Goal: Task Accomplishment & Management: Complete application form

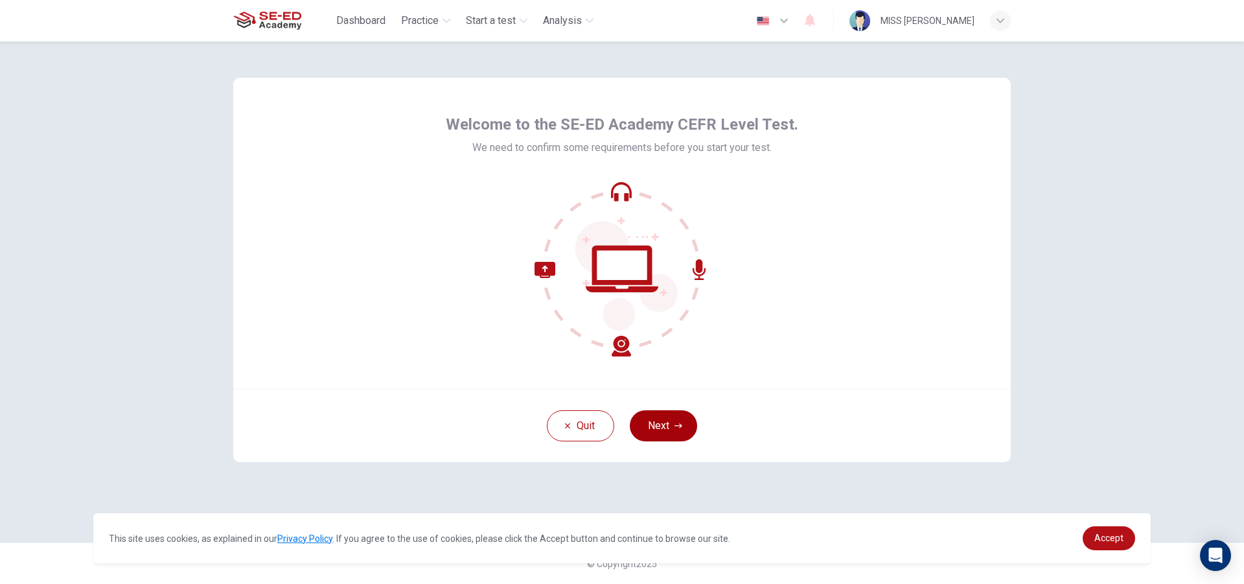
click at [668, 427] on button "Next" at bounding box center [663, 425] width 67 height 31
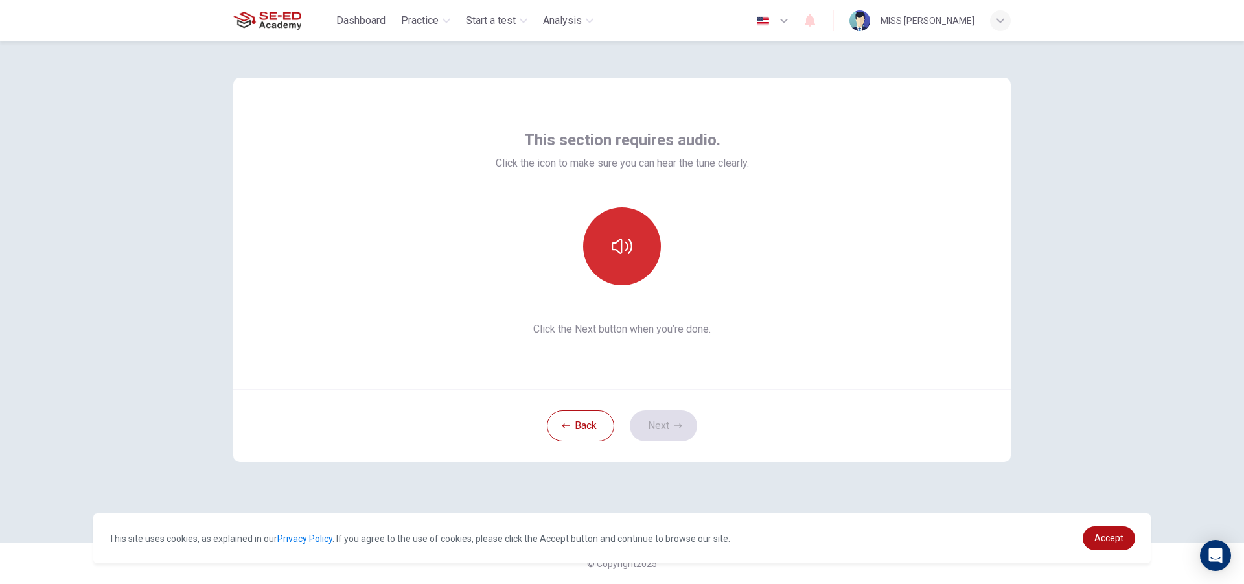
click at [629, 231] on button "button" at bounding box center [622, 246] width 78 height 78
click at [633, 244] on button "button" at bounding box center [622, 246] width 78 height 78
click at [673, 422] on button "Next" at bounding box center [663, 425] width 67 height 31
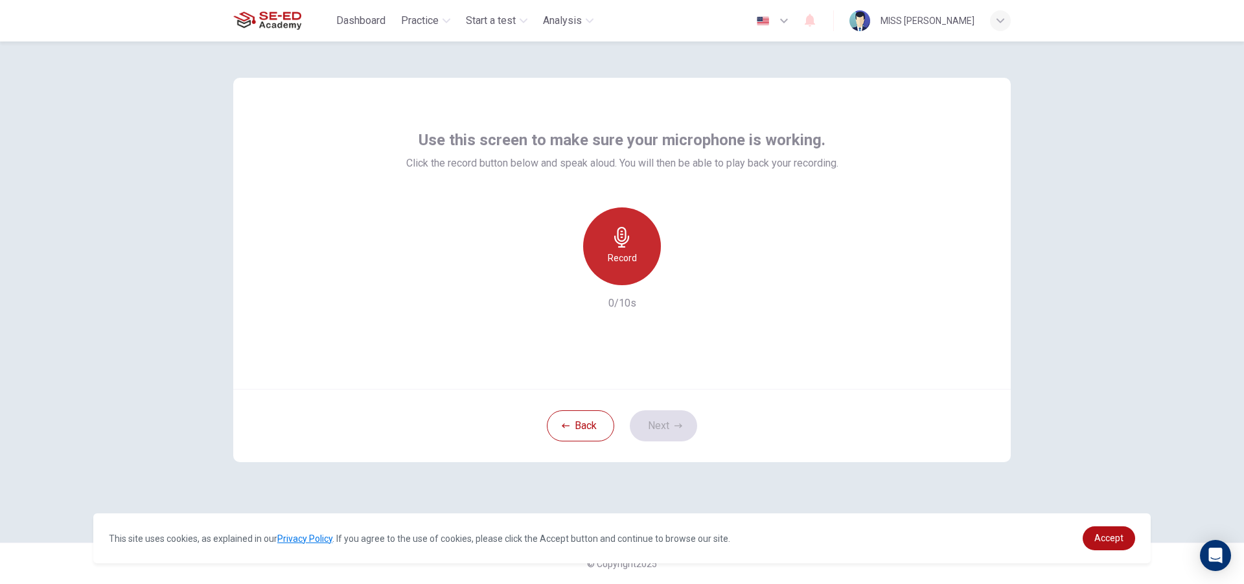
click at [628, 269] on div "Record" at bounding box center [622, 246] width 78 height 78
click at [641, 258] on div "Stop" at bounding box center [622, 246] width 78 height 78
click at [680, 279] on icon "button" at bounding box center [681, 274] width 13 height 13
click at [682, 422] on button "Next" at bounding box center [663, 425] width 67 height 31
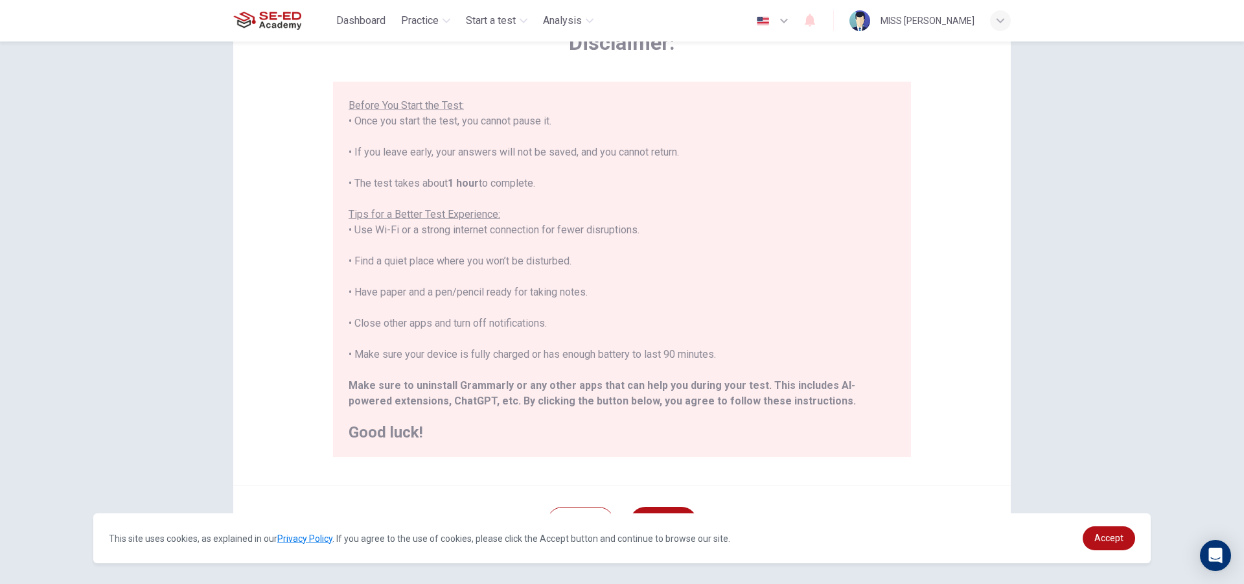
scroll to position [137, 0]
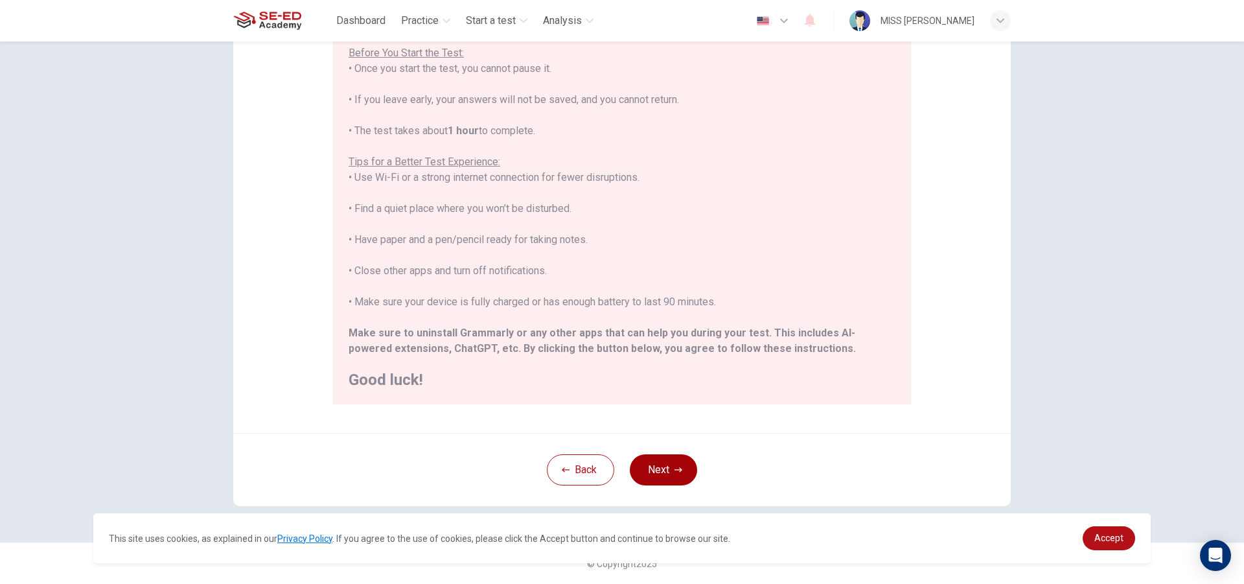
click at [665, 470] on button "Next" at bounding box center [663, 469] width 67 height 31
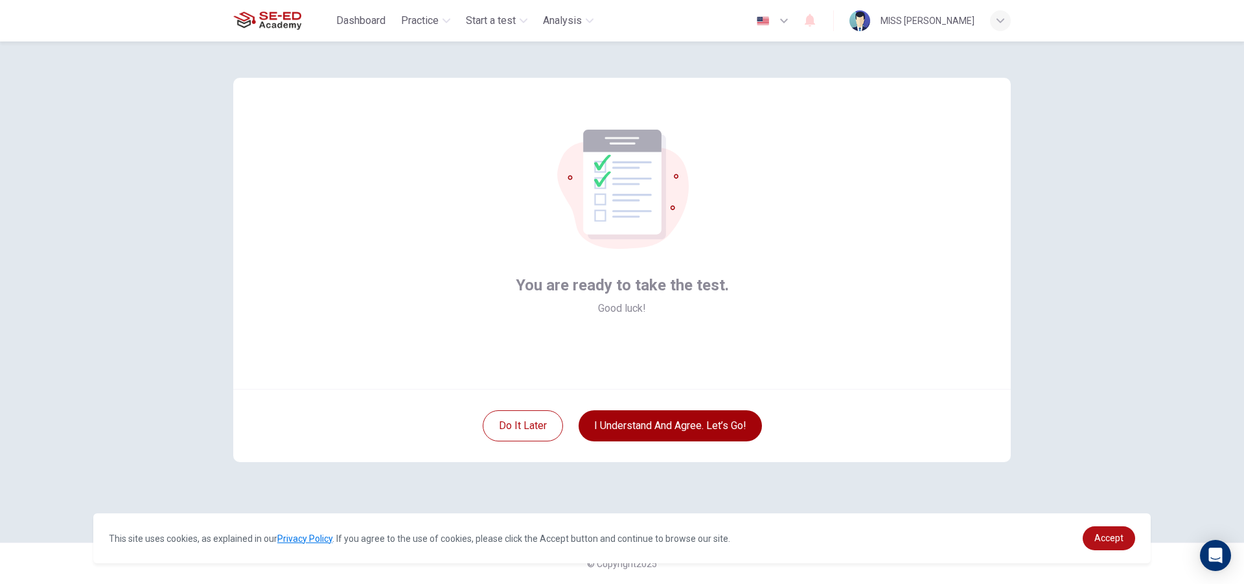
scroll to position [0, 0]
click at [617, 422] on button "I understand and agree. Let’s go!" at bounding box center [670, 425] width 183 height 31
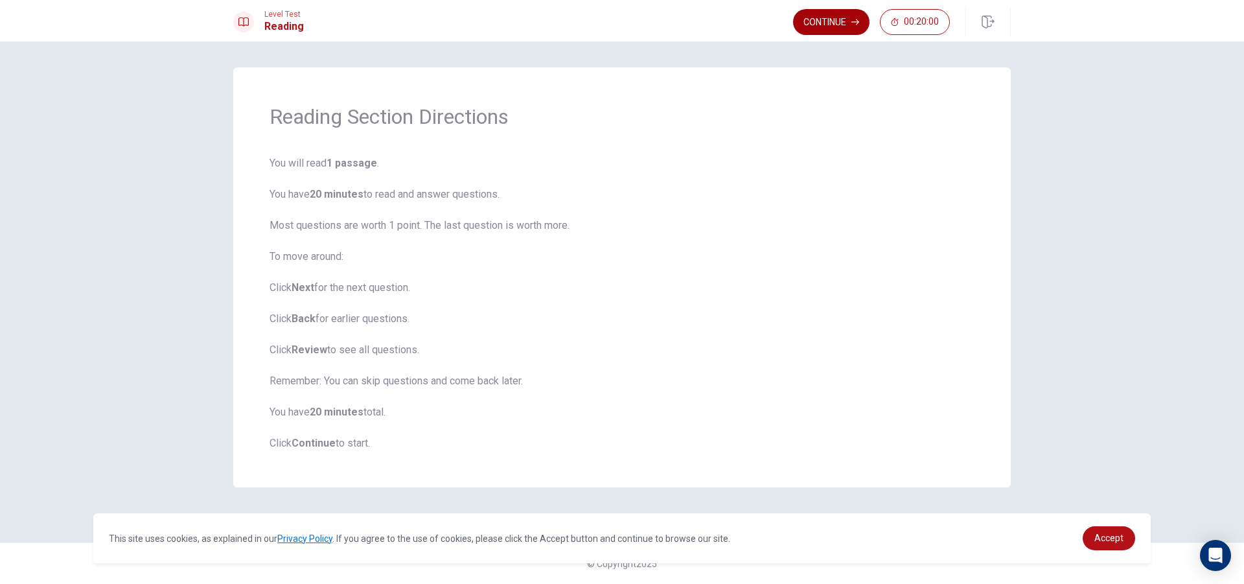
click at [814, 17] on button "Continue" at bounding box center [831, 22] width 76 height 26
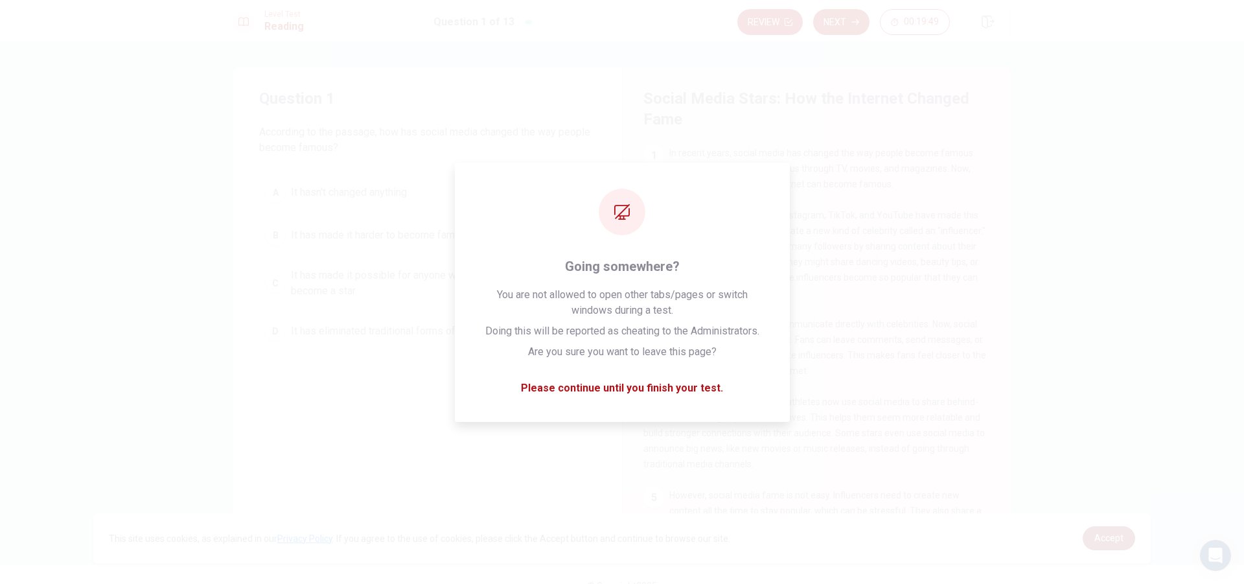
click at [1109, 538] on span "Accept" at bounding box center [1108, 538] width 29 height 10
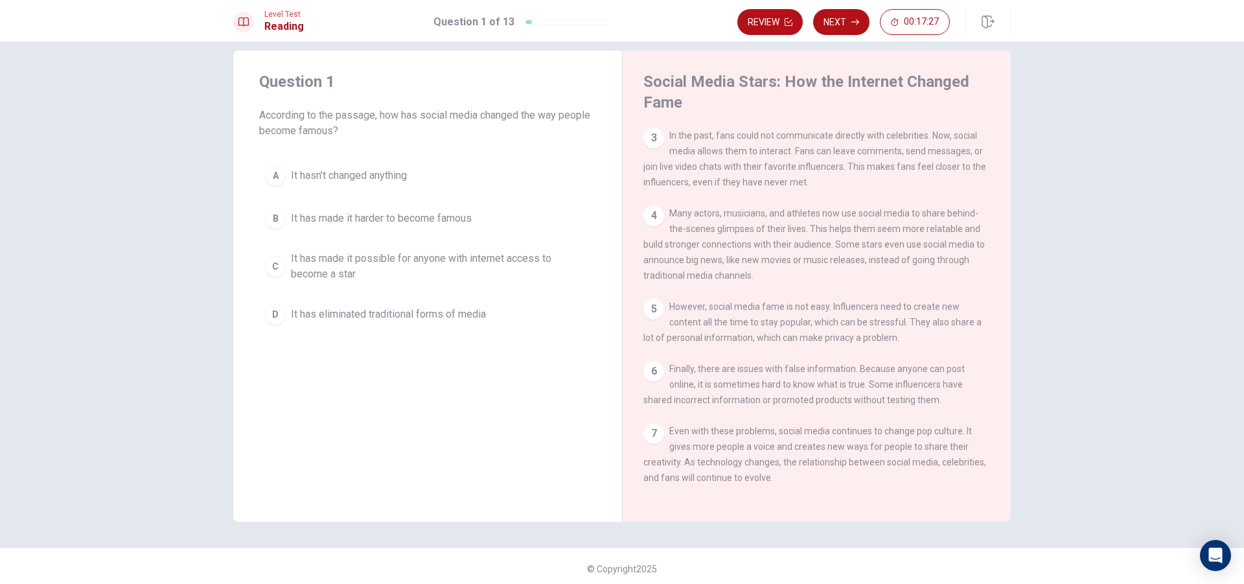
scroll to position [22, 0]
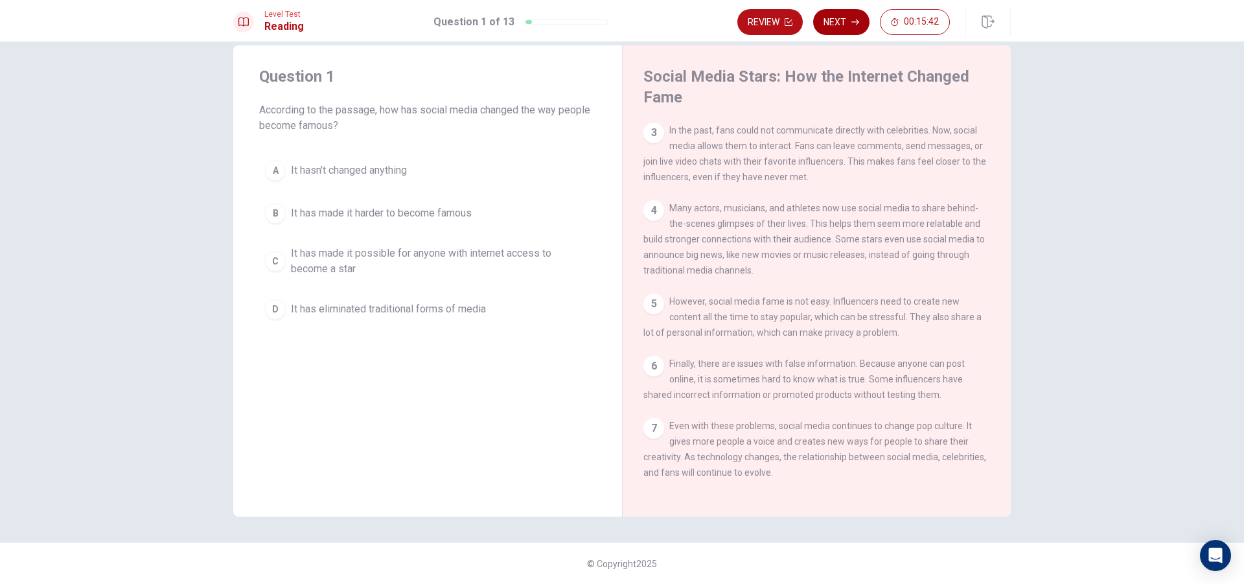
click at [847, 17] on button "Next" at bounding box center [841, 22] width 56 height 26
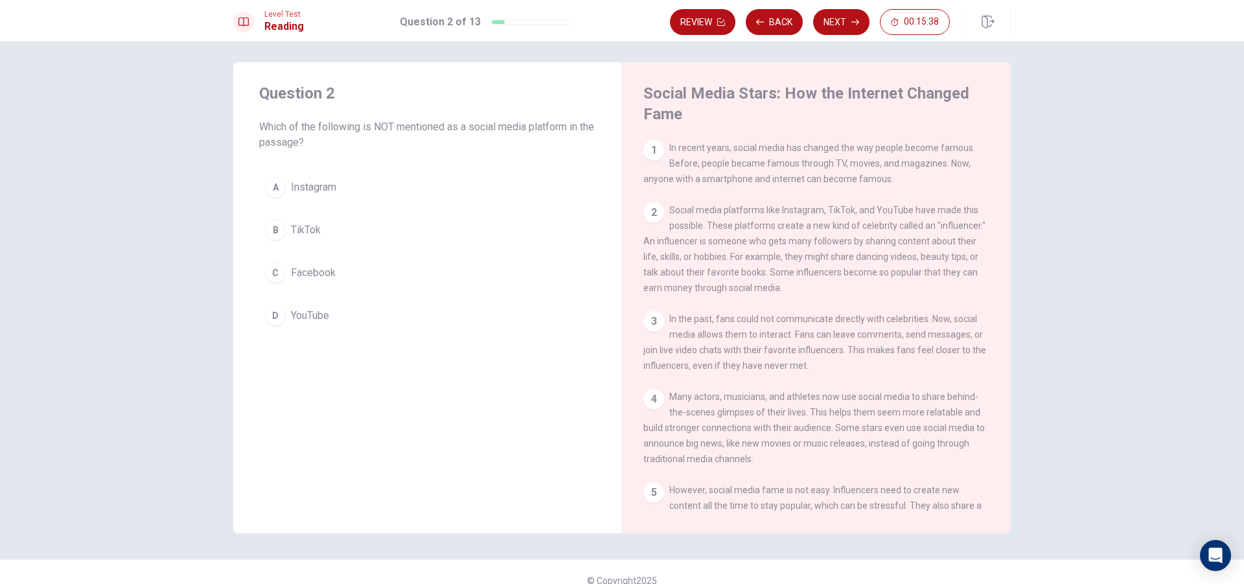
scroll to position [0, 0]
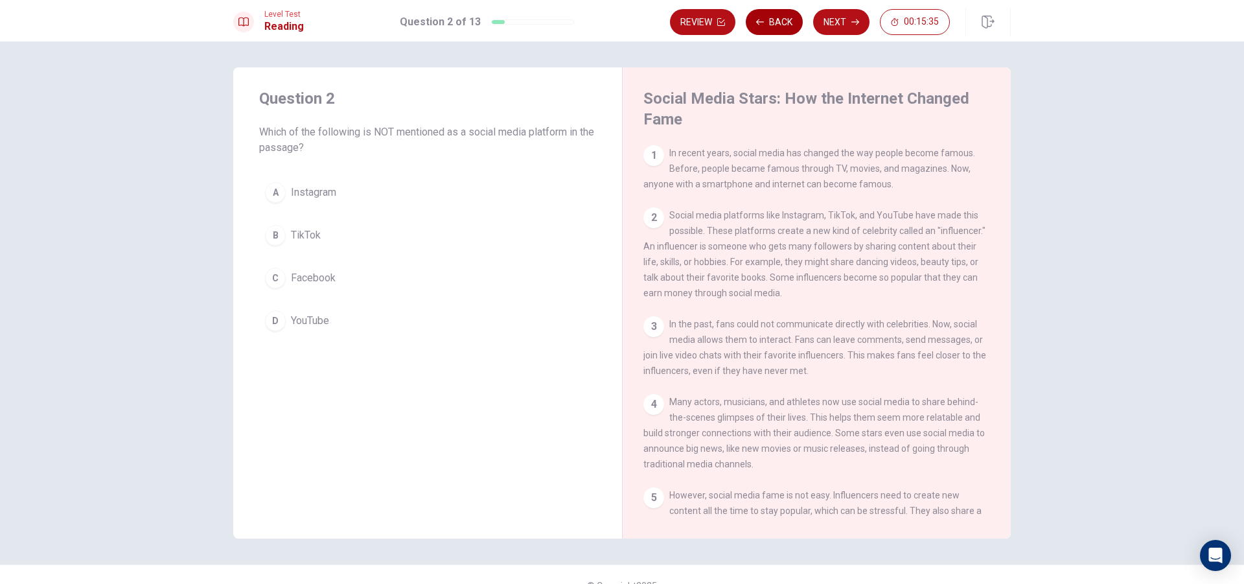
click at [772, 14] on button "Back" at bounding box center [774, 22] width 57 height 26
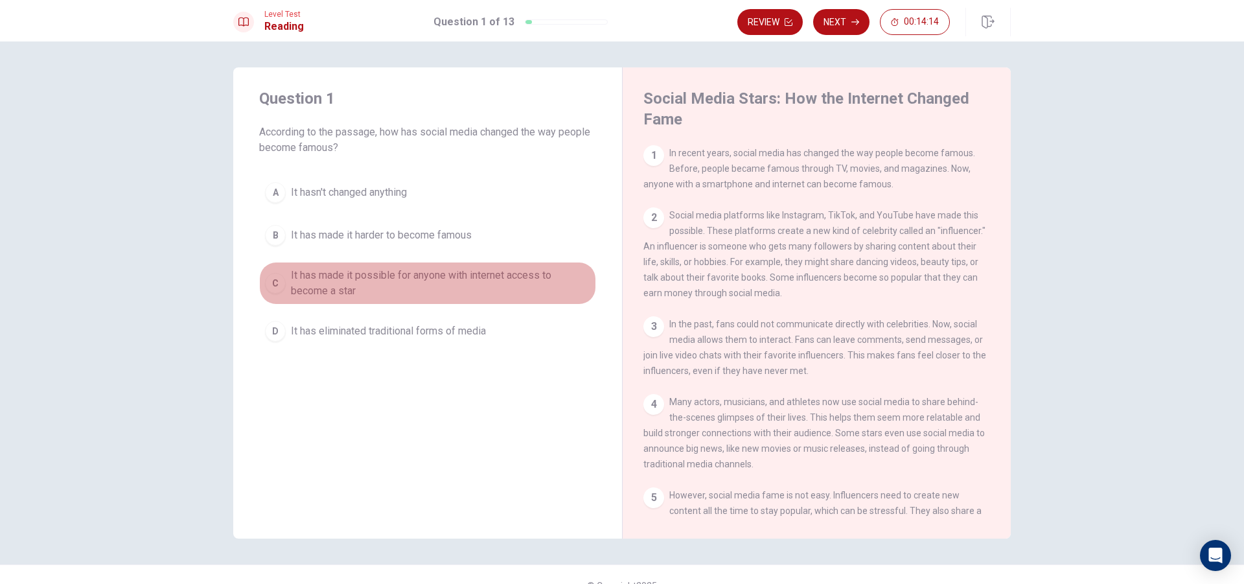
click at [269, 284] on div "C" at bounding box center [275, 283] width 21 height 21
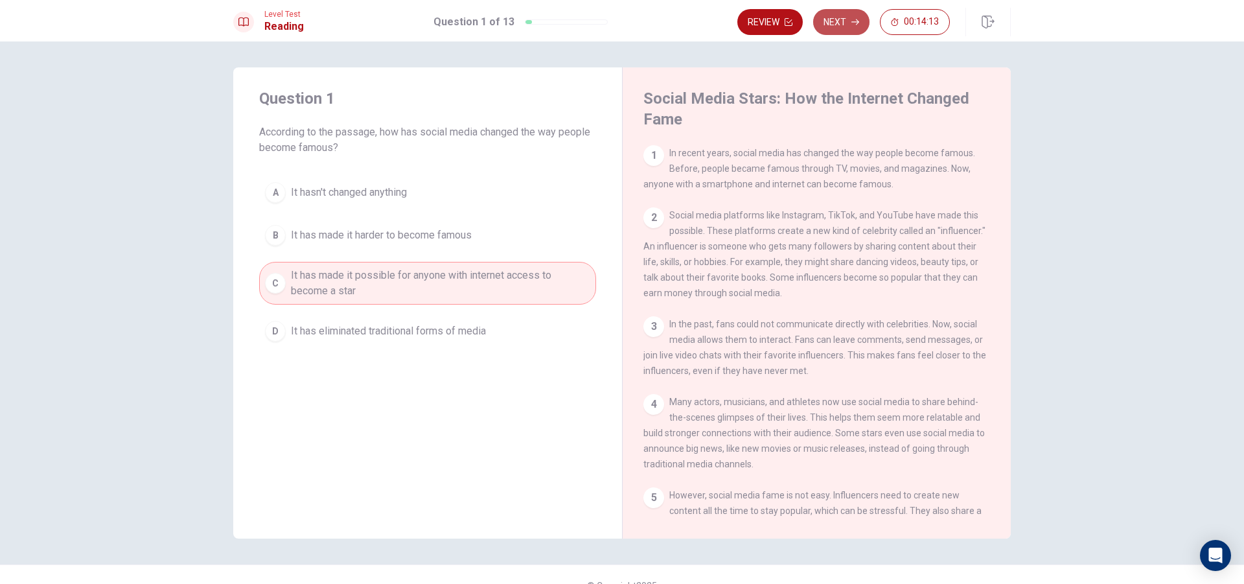
click at [845, 27] on button "Next" at bounding box center [841, 22] width 56 height 26
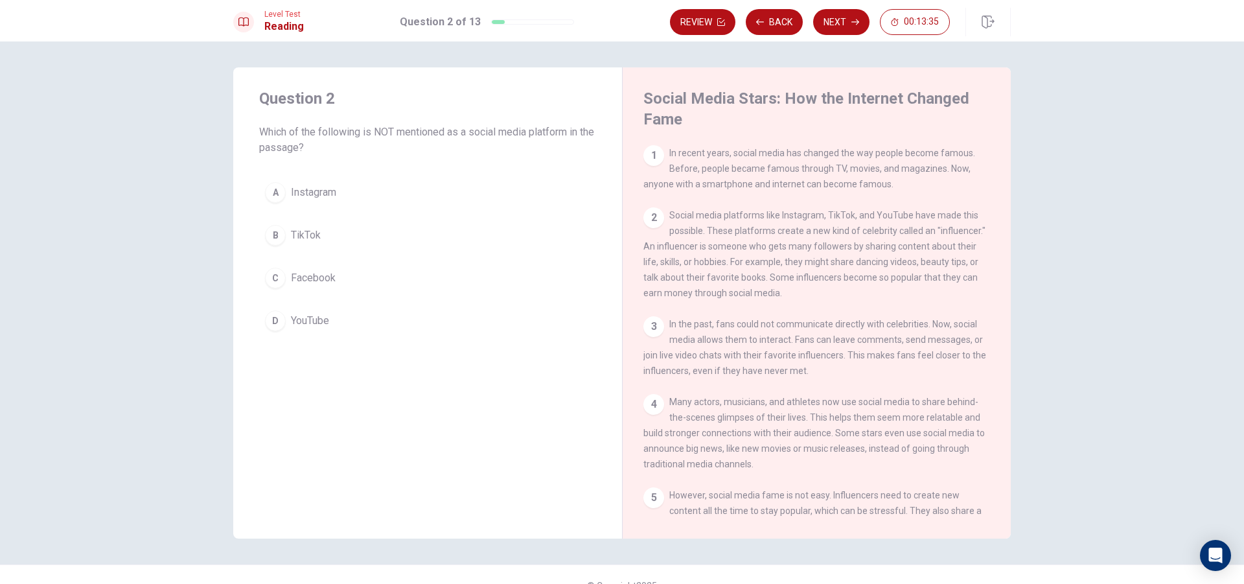
click at [275, 281] on div "C" at bounding box center [275, 278] width 21 height 21
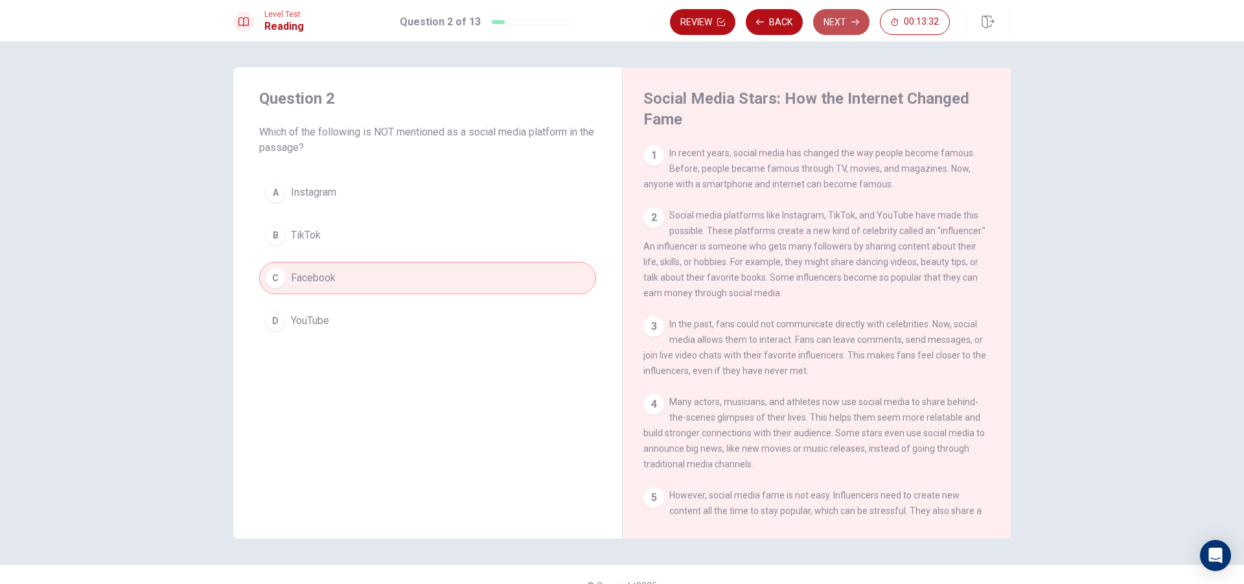
click at [849, 18] on button "Next" at bounding box center [841, 22] width 56 height 26
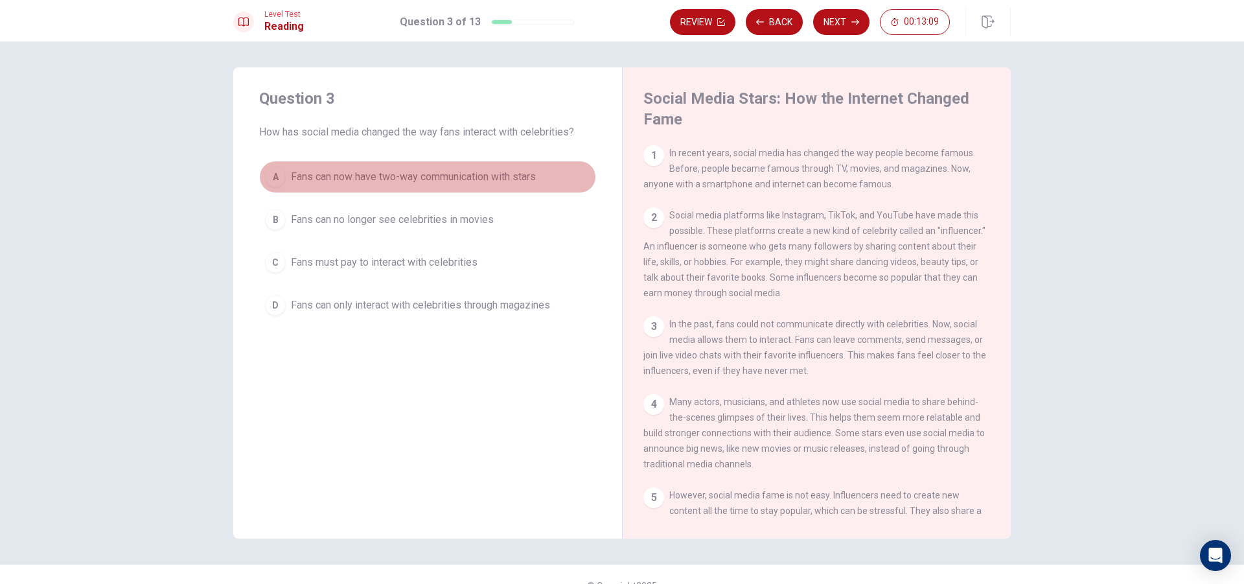
click at [274, 174] on div "A" at bounding box center [275, 177] width 21 height 21
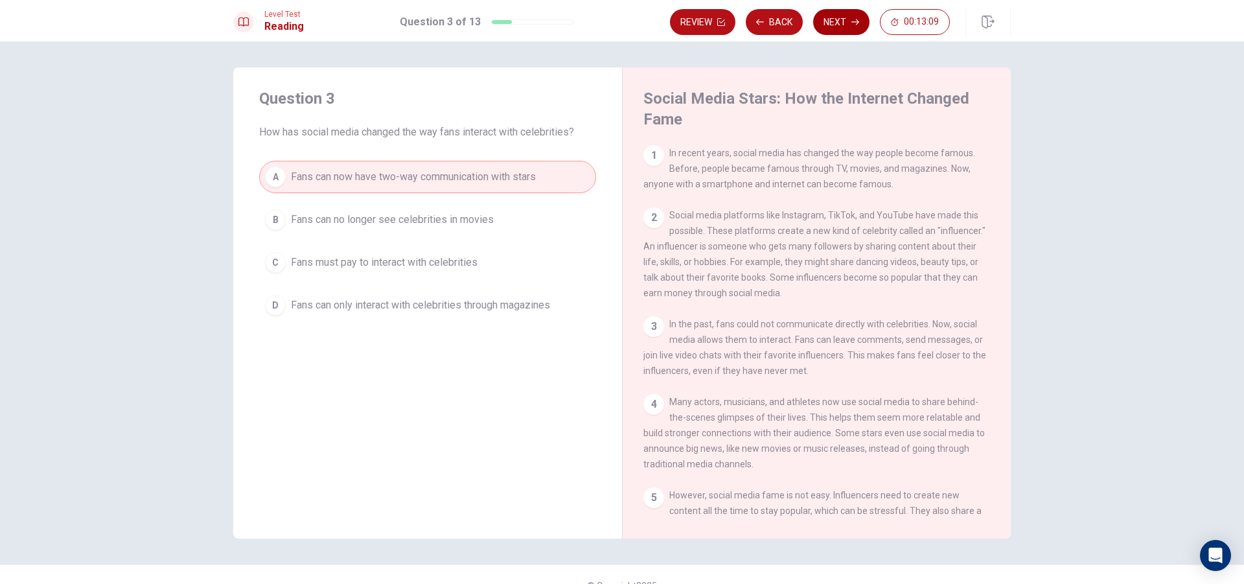
click at [839, 12] on button "Next" at bounding box center [841, 22] width 56 height 26
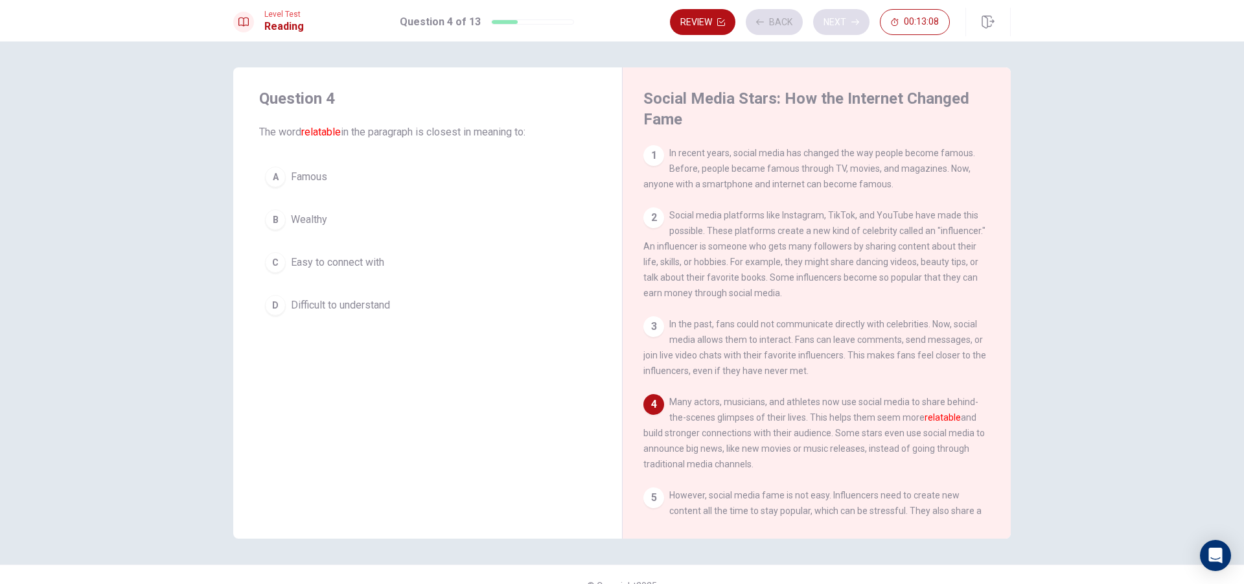
scroll to position [95, 0]
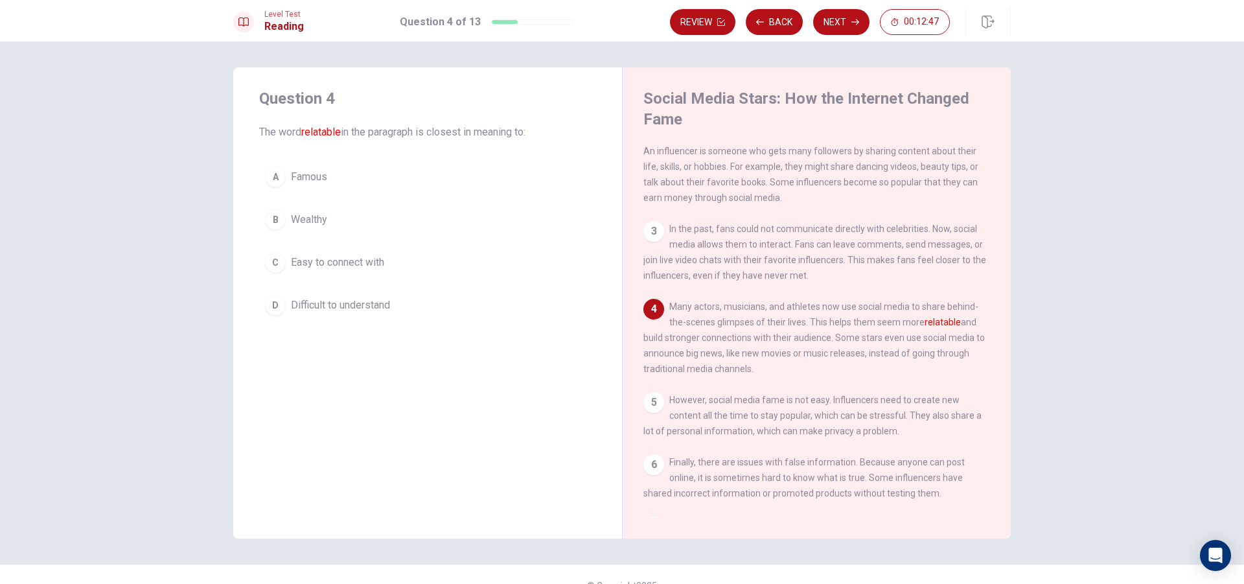
click at [272, 264] on div "C" at bounding box center [275, 262] width 21 height 21
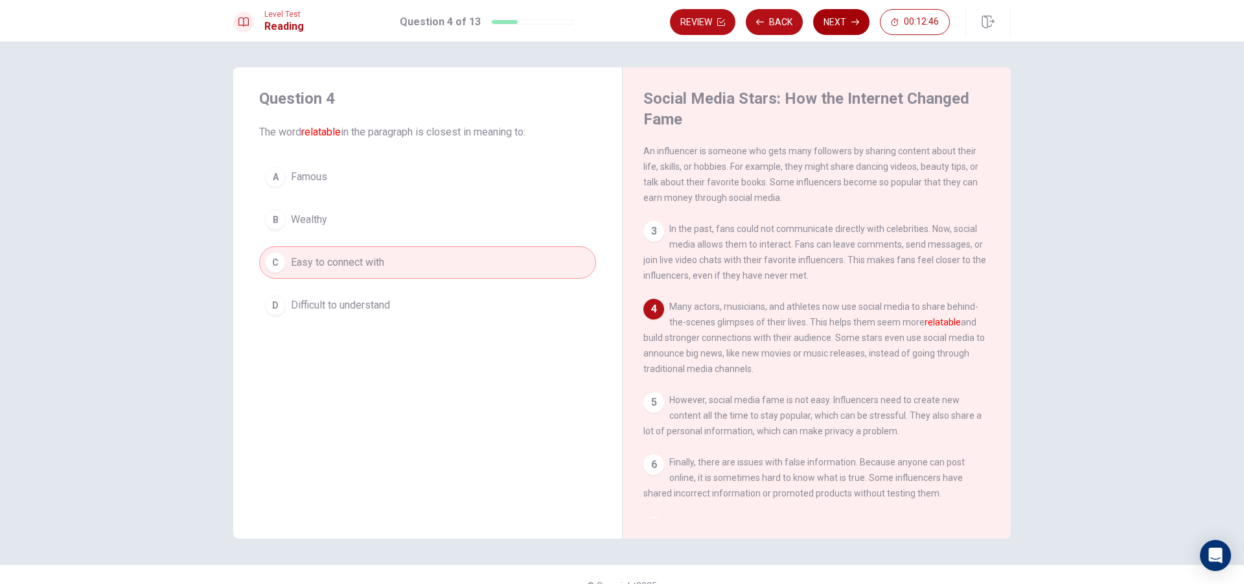
click at [853, 20] on icon "button" at bounding box center [855, 22] width 8 height 8
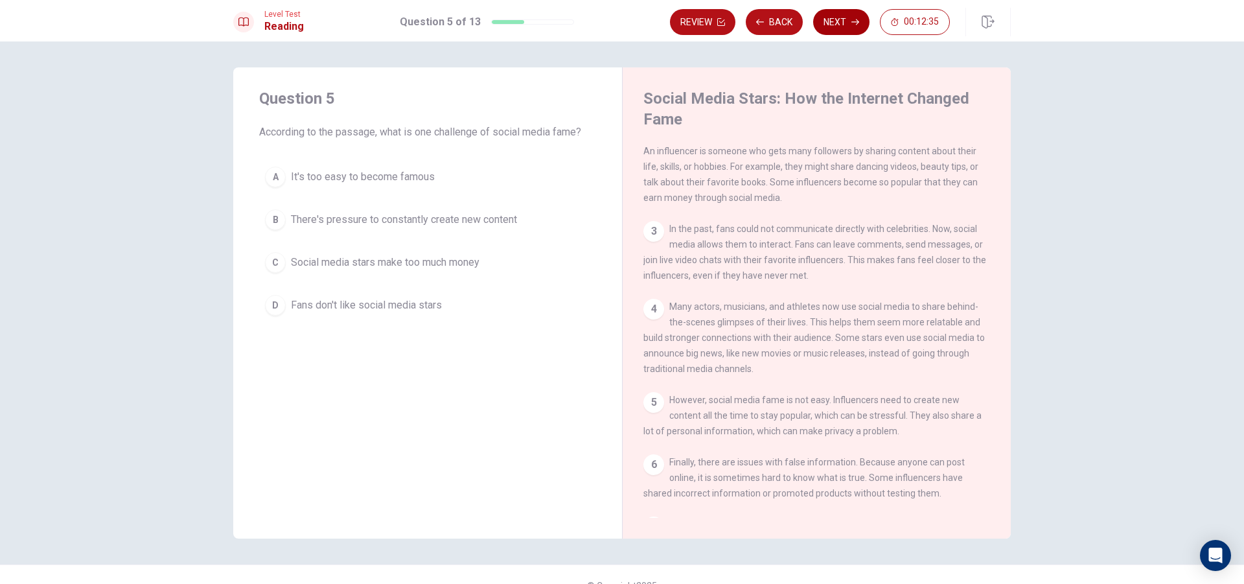
click at [838, 18] on button "Next" at bounding box center [841, 22] width 56 height 26
click at [847, 19] on button "Next" at bounding box center [841, 22] width 56 height 26
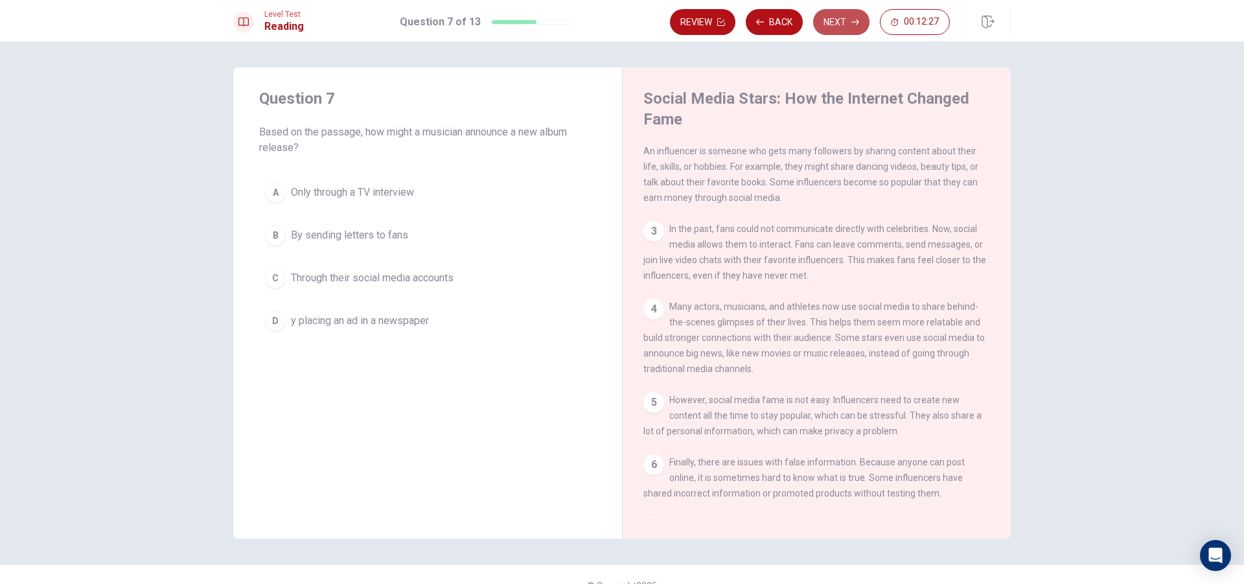
click at [847, 19] on button "Next" at bounding box center [841, 22] width 56 height 26
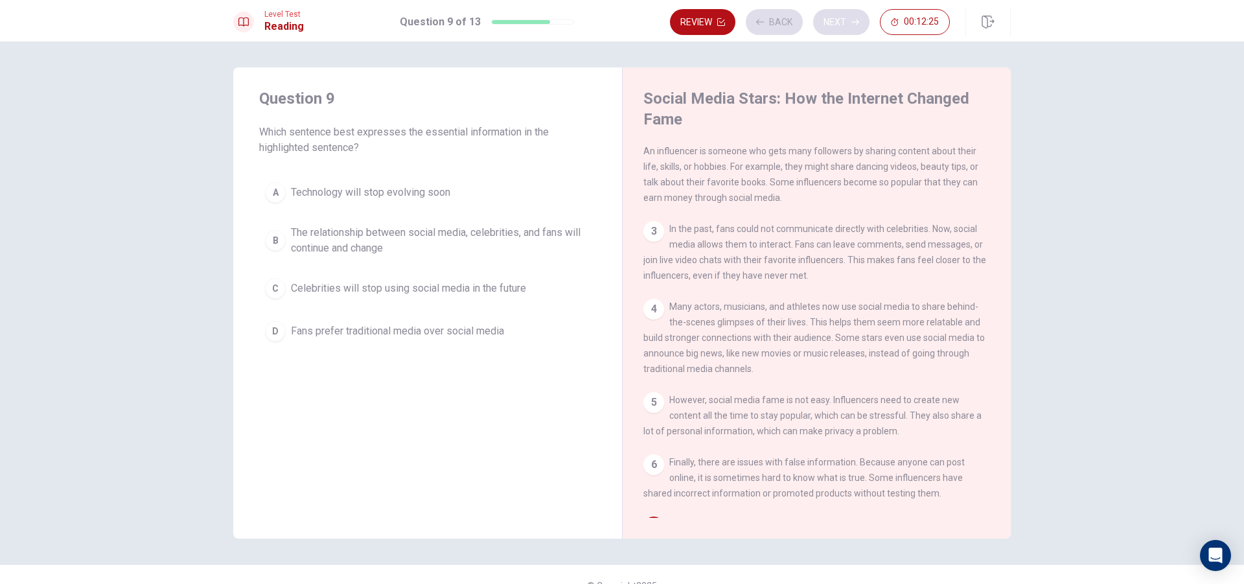
scroll to position [190, 0]
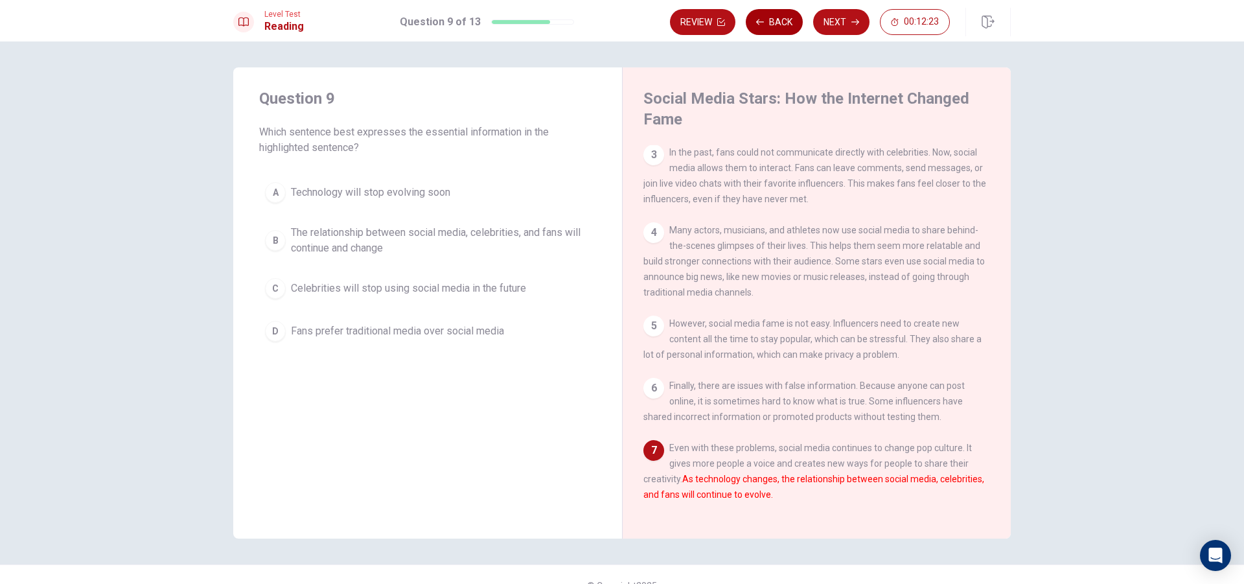
click at [770, 17] on button "Back" at bounding box center [774, 22] width 57 height 26
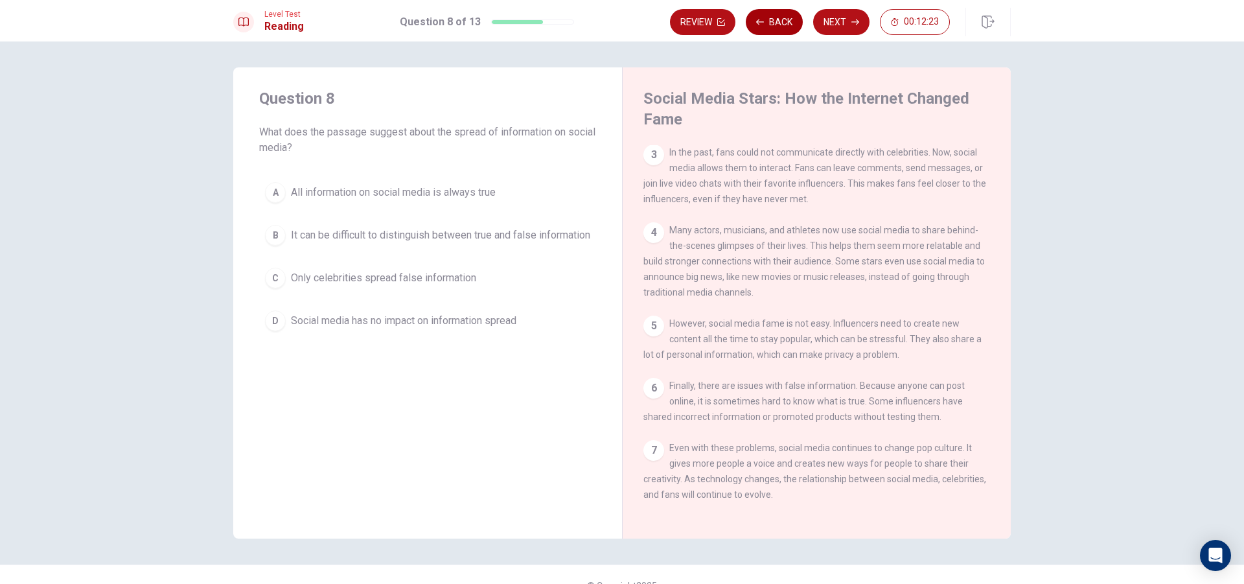
click at [770, 17] on button "Back" at bounding box center [774, 22] width 57 height 26
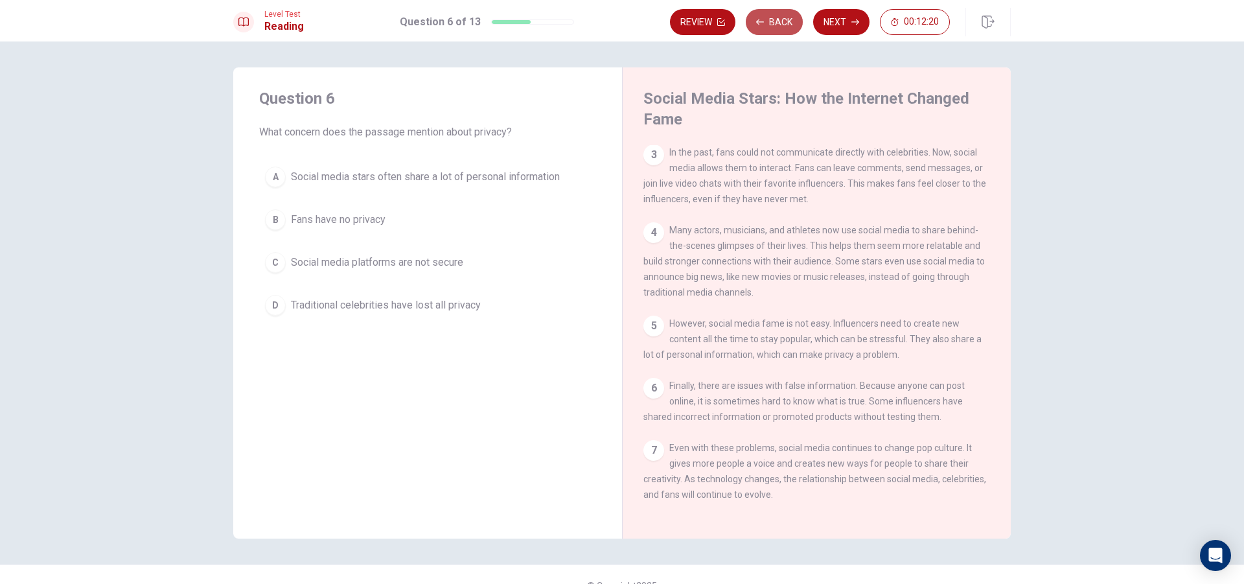
click at [770, 17] on button "Back" at bounding box center [774, 22] width 57 height 26
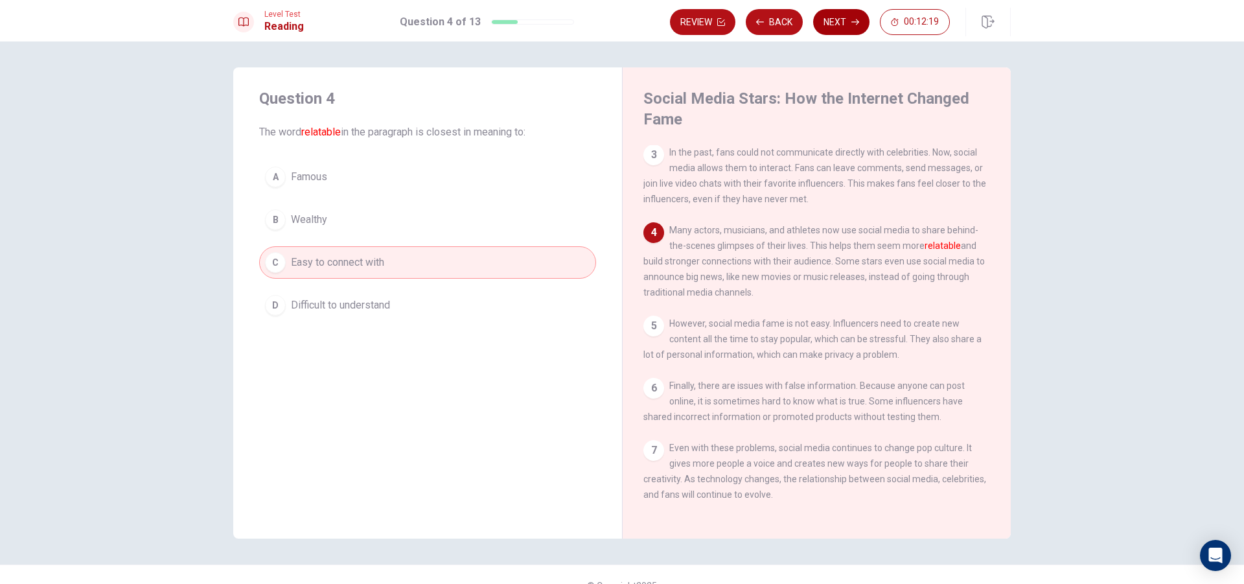
click at [838, 18] on button "Next" at bounding box center [841, 22] width 56 height 26
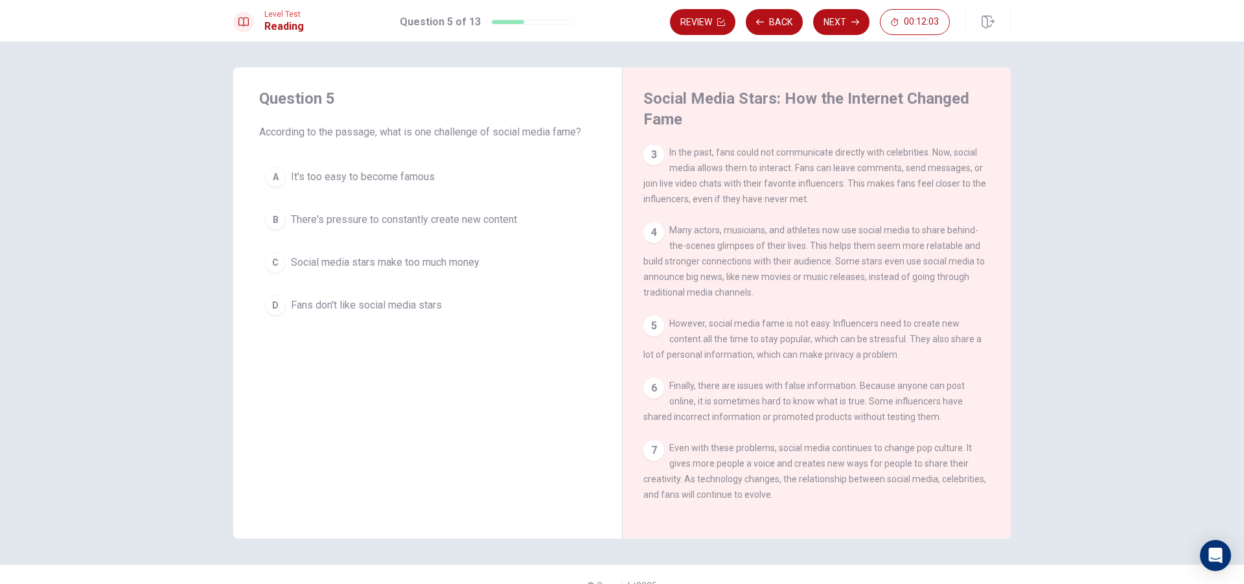
click at [277, 214] on div "B" at bounding box center [275, 219] width 21 height 21
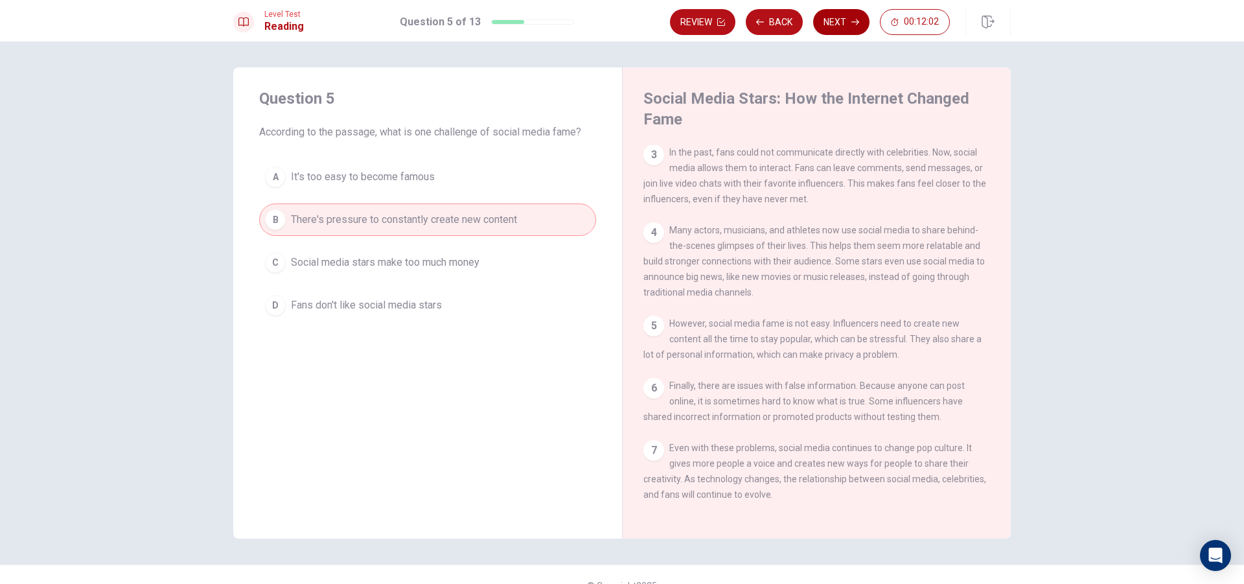
click at [845, 19] on button "Next" at bounding box center [841, 22] width 56 height 26
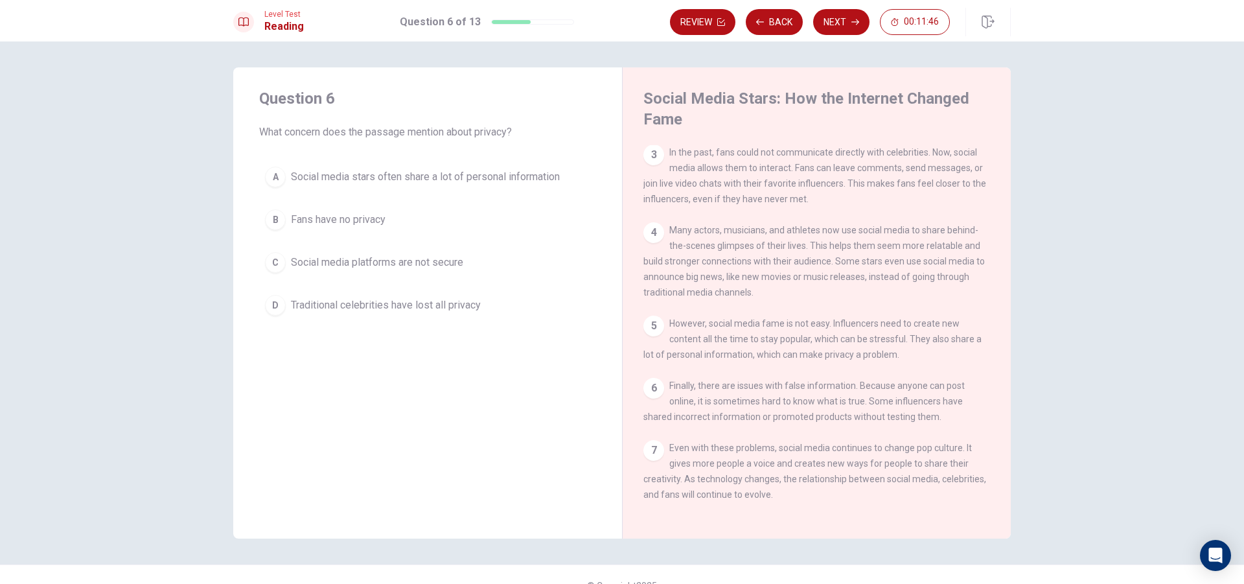
click at [269, 191] on button "A Social media stars often share a lot of personal information" at bounding box center [427, 177] width 337 height 32
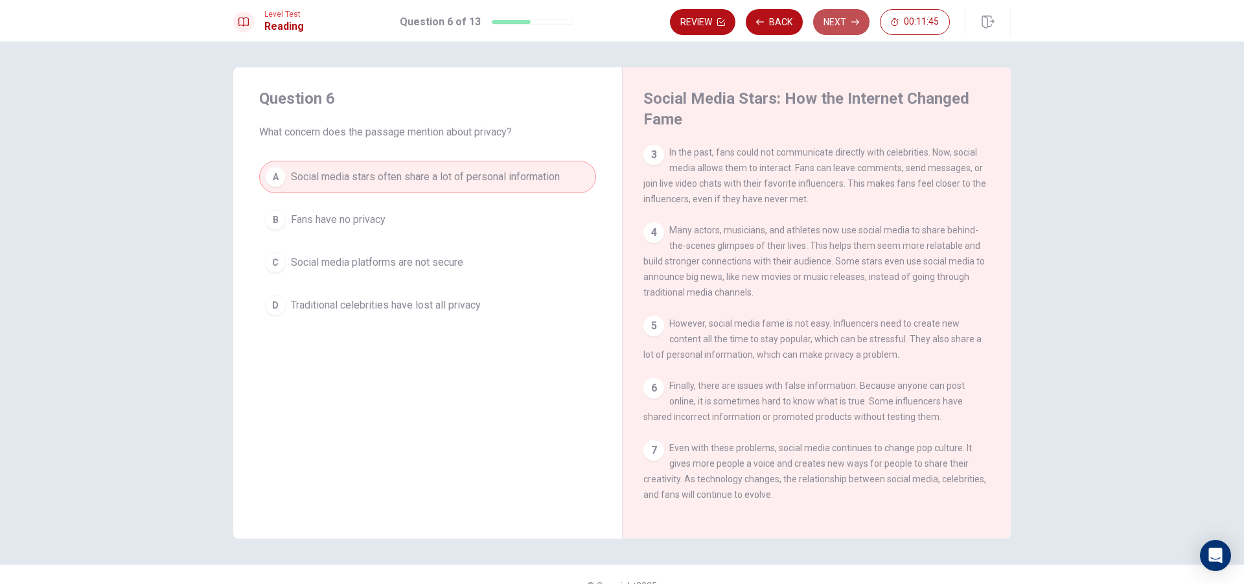
click at [836, 22] on button "Next" at bounding box center [841, 22] width 56 height 26
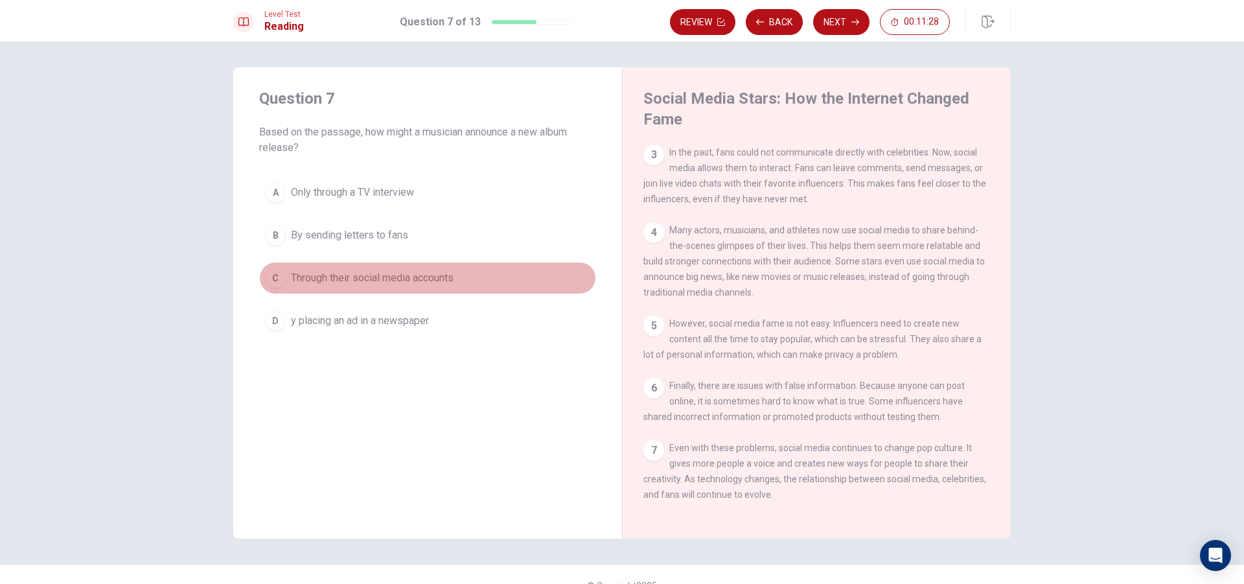
click at [265, 277] on div "C" at bounding box center [275, 278] width 21 height 21
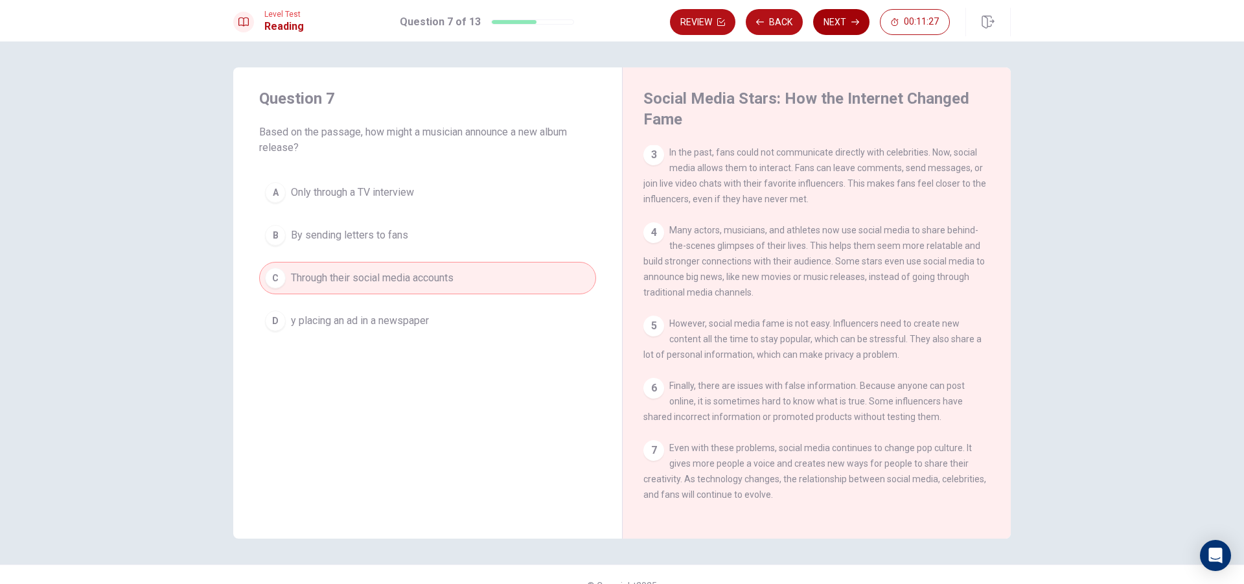
click at [857, 21] on icon "button" at bounding box center [855, 22] width 8 height 8
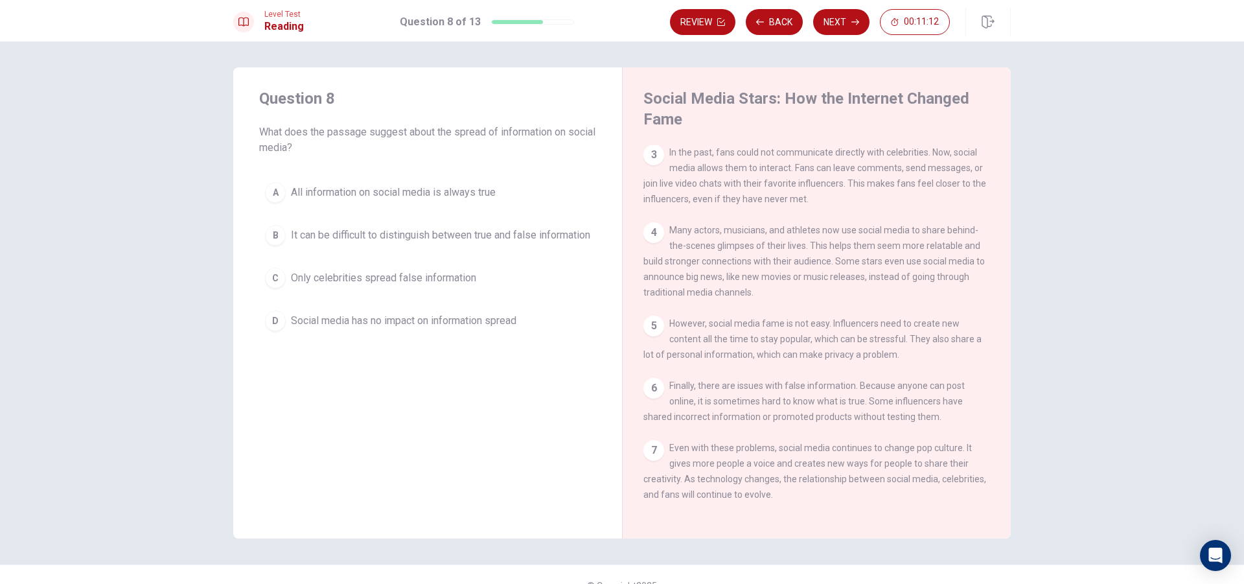
click at [400, 228] on span "It can be difficult to distinguish between true and false information" at bounding box center [440, 235] width 299 height 16
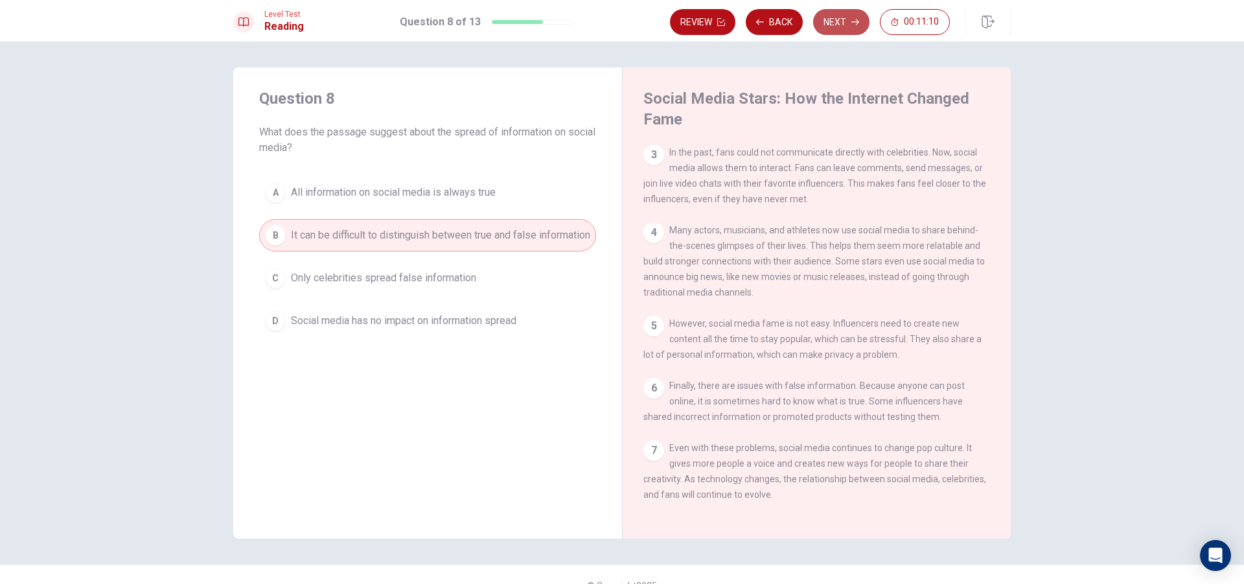
click at [848, 19] on button "Next" at bounding box center [841, 22] width 56 height 26
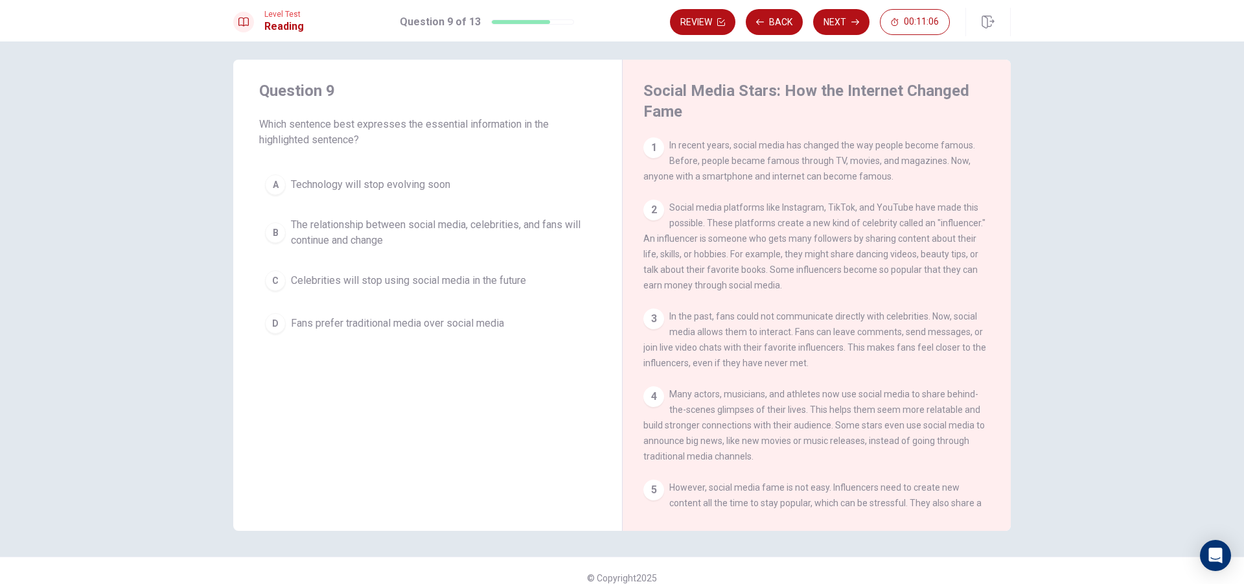
scroll to position [0, 0]
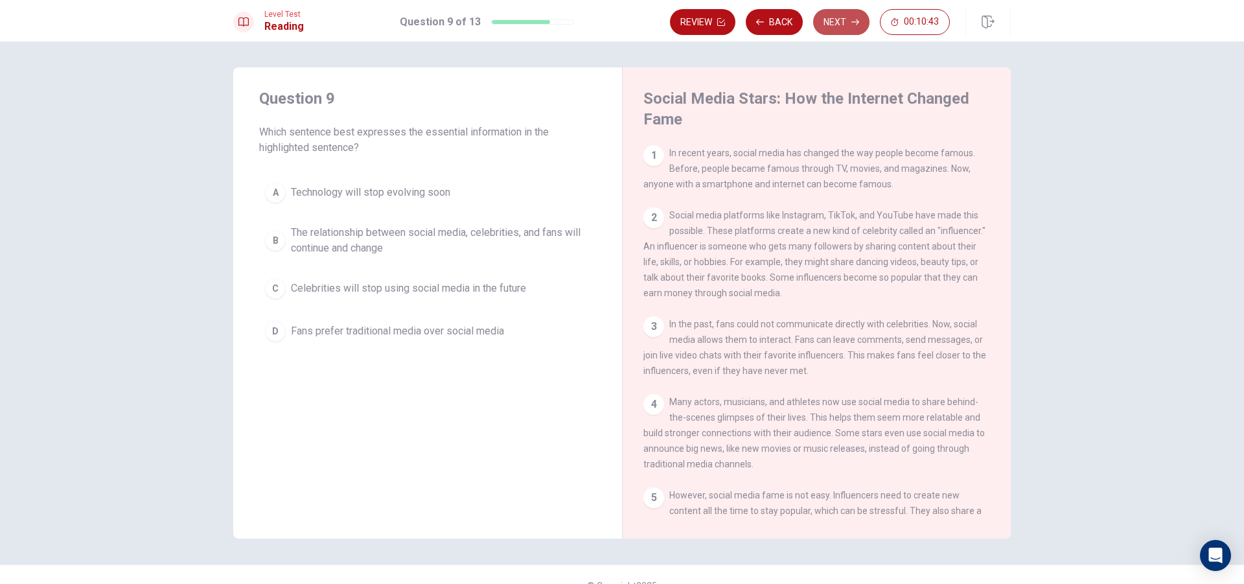
click at [843, 22] on button "Next" at bounding box center [841, 22] width 56 height 26
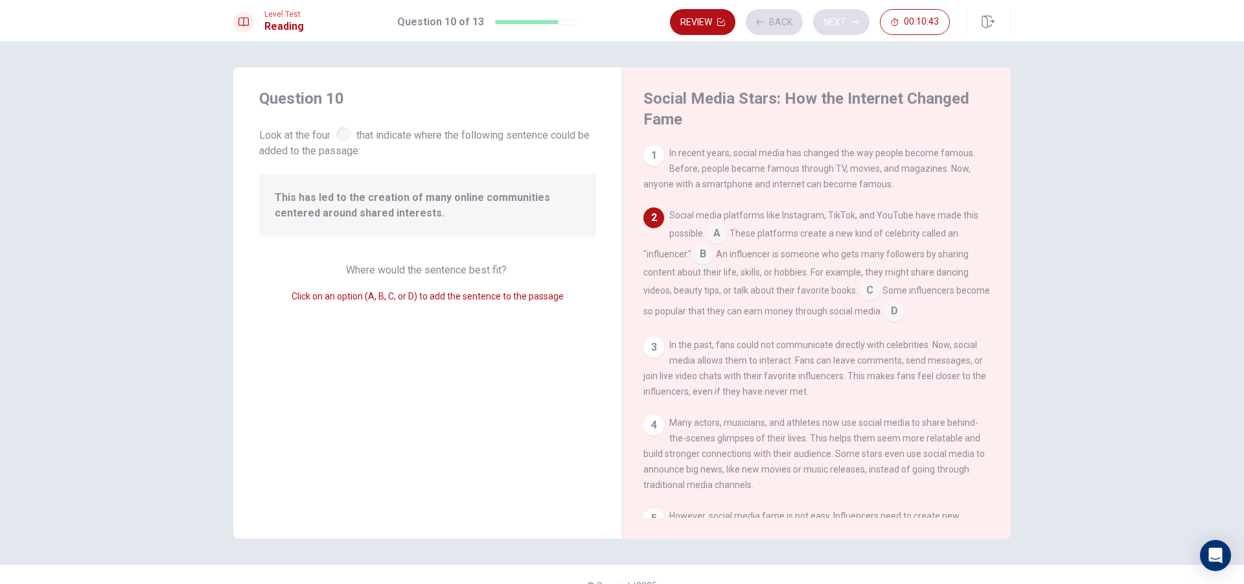
scroll to position [64, 0]
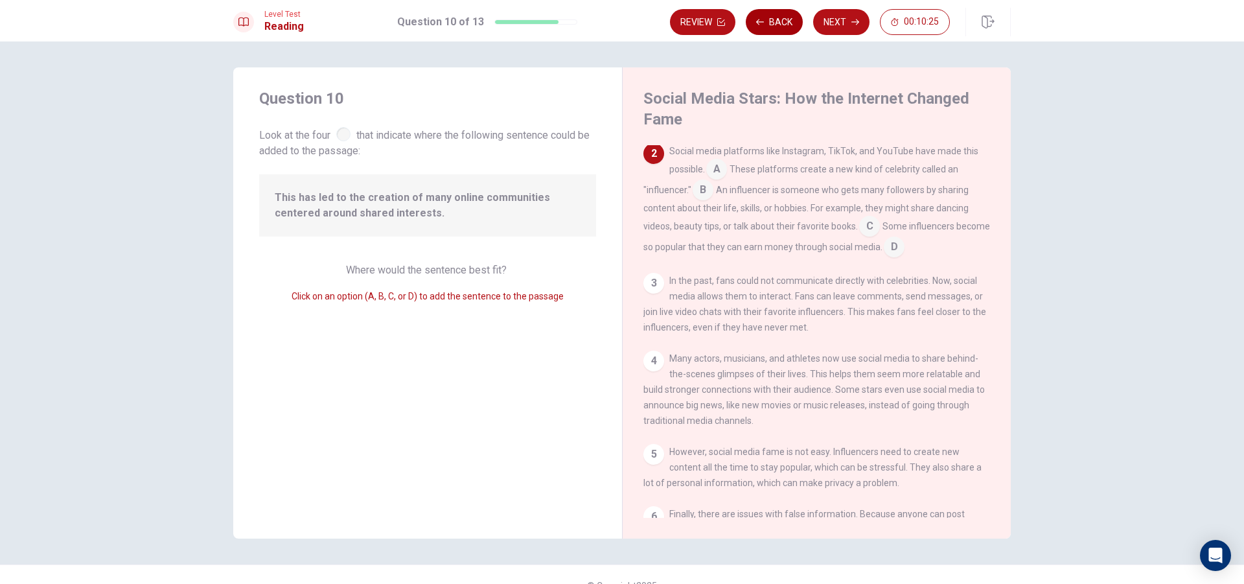
click at [766, 23] on button "Back" at bounding box center [774, 22] width 57 height 26
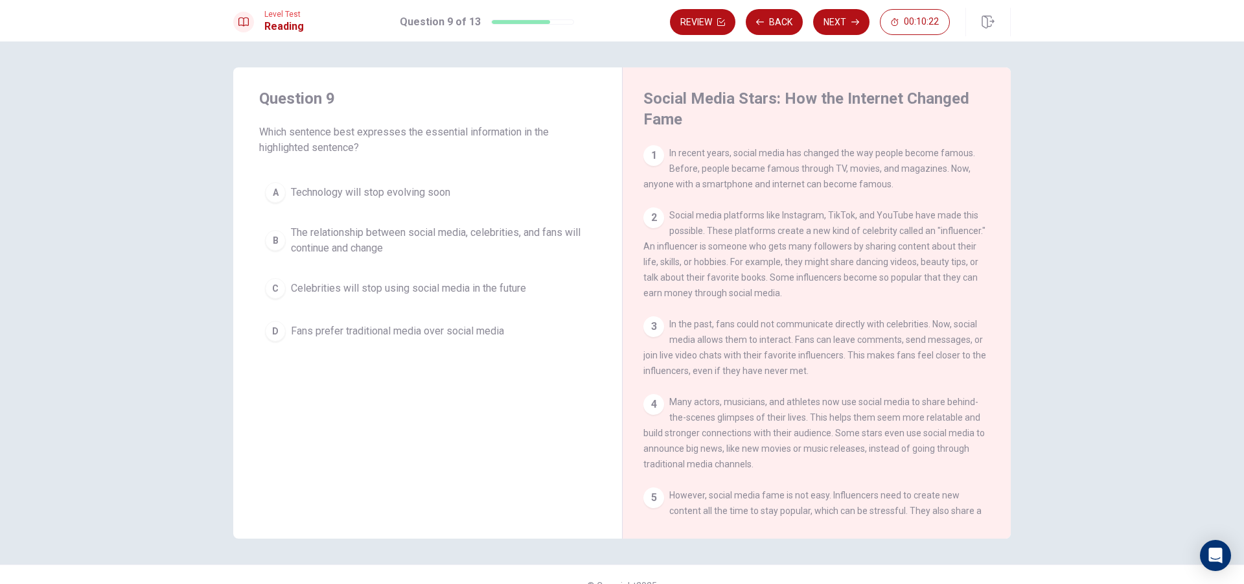
click at [268, 239] on div "B" at bounding box center [275, 240] width 21 height 21
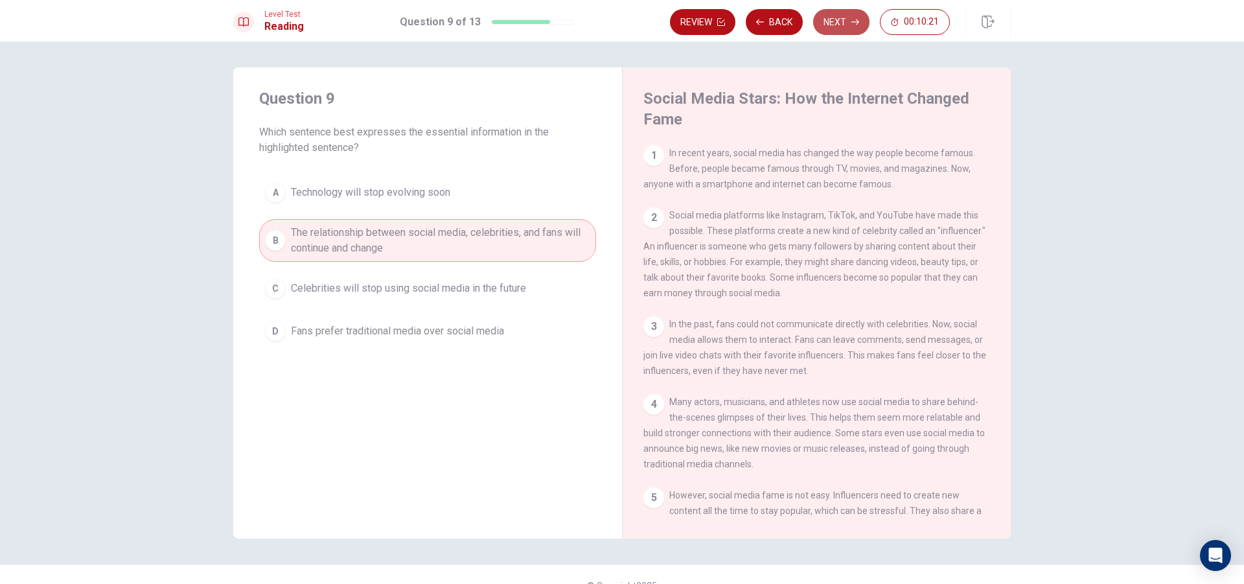
click at [847, 16] on button "Next" at bounding box center [841, 22] width 56 height 26
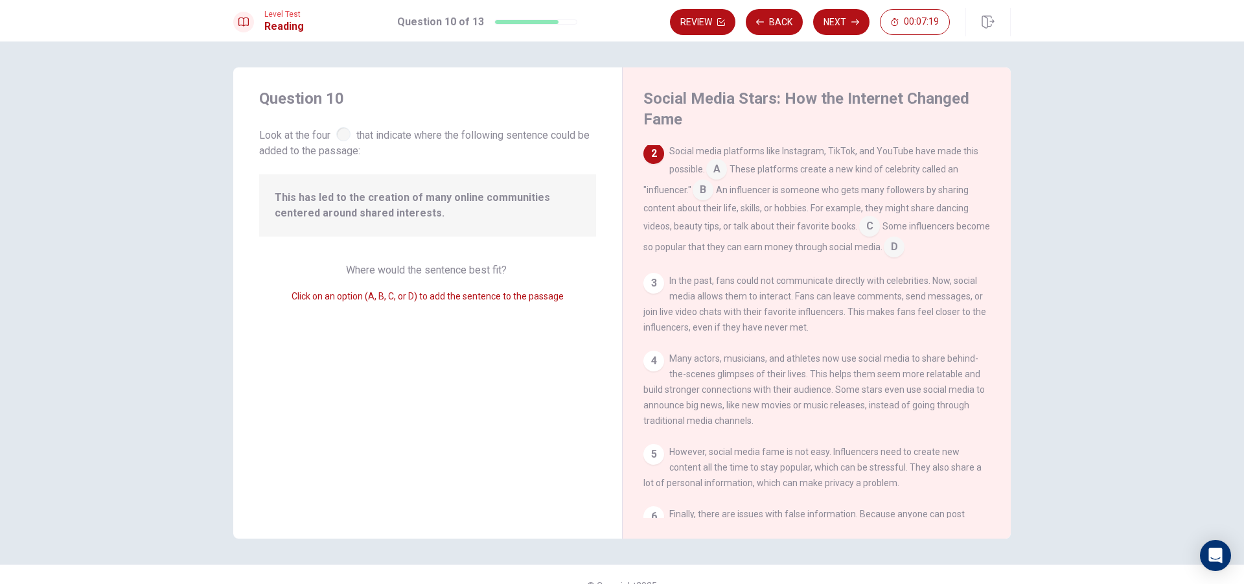
click at [703, 192] on input at bounding box center [703, 191] width 21 height 21
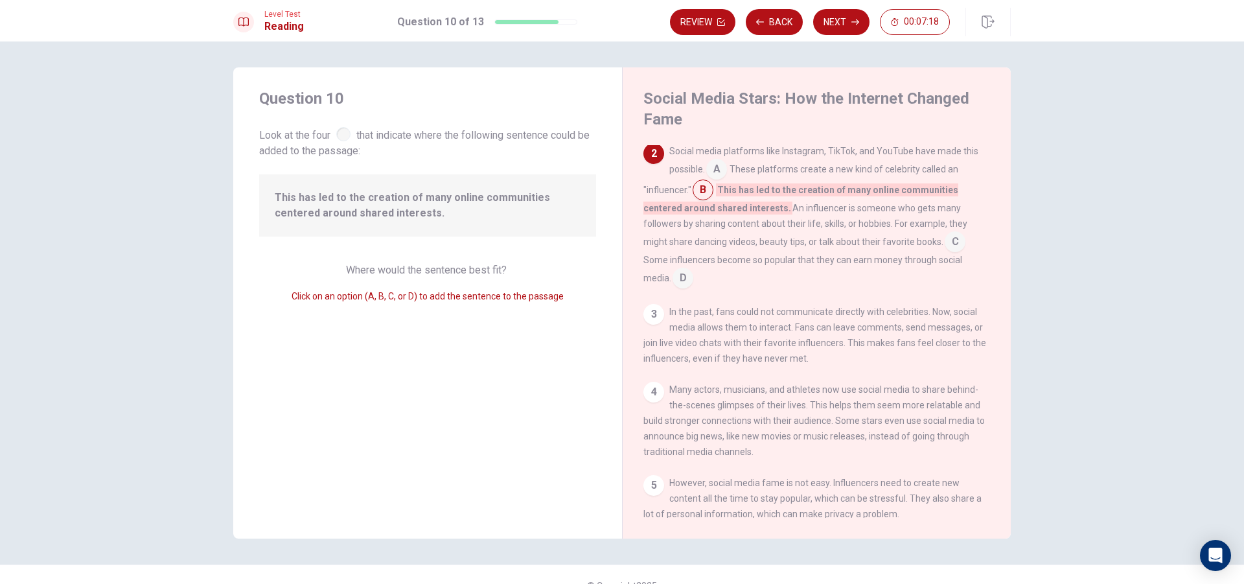
click at [715, 170] on input at bounding box center [716, 170] width 21 height 21
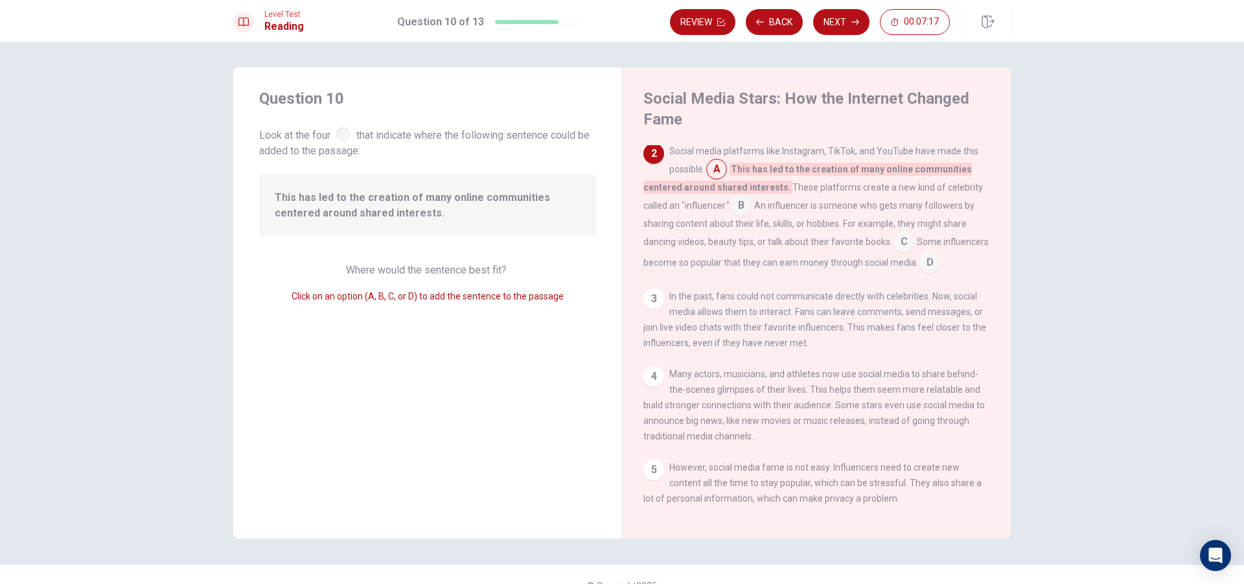
click at [736, 203] on input at bounding box center [741, 206] width 21 height 21
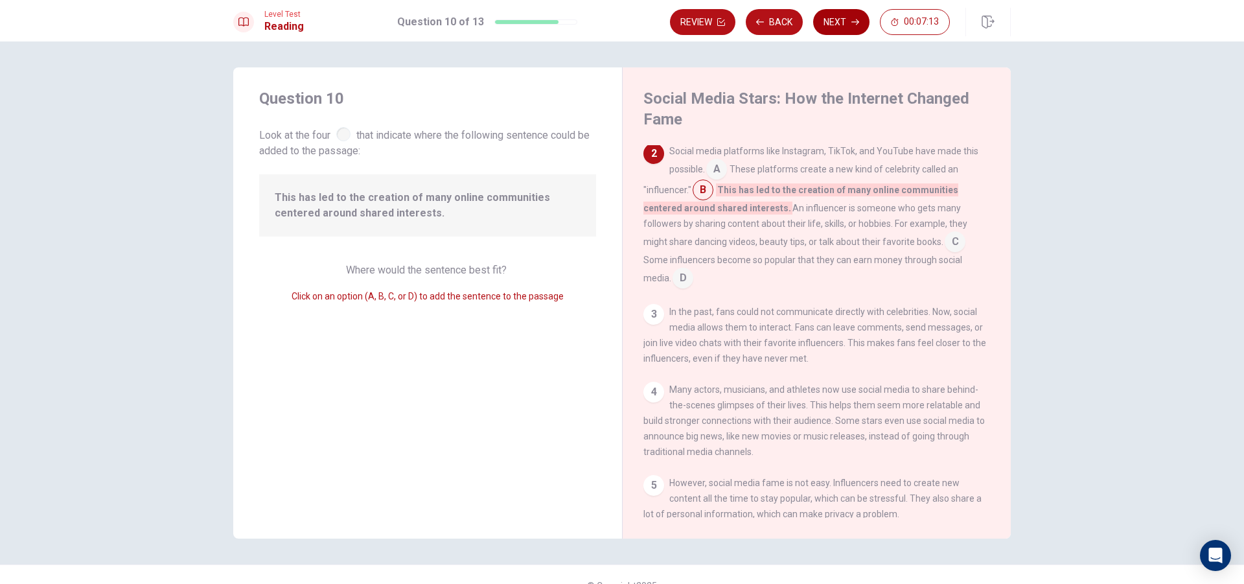
click at [851, 18] on icon "button" at bounding box center [855, 22] width 8 height 8
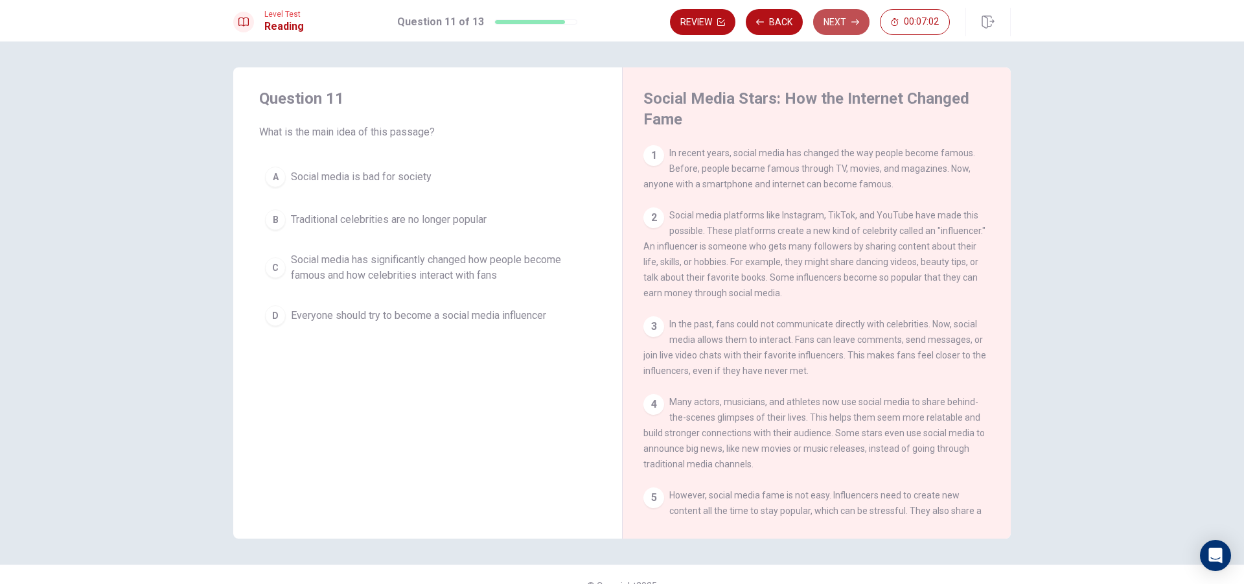
click at [851, 18] on icon "button" at bounding box center [855, 22] width 8 height 8
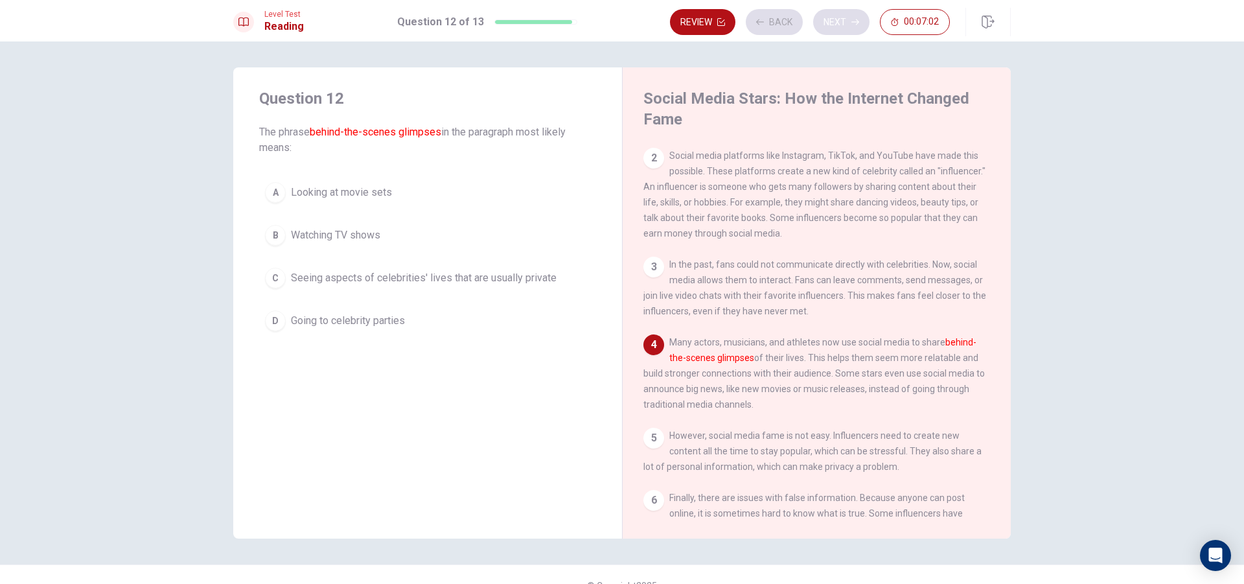
scroll to position [95, 0]
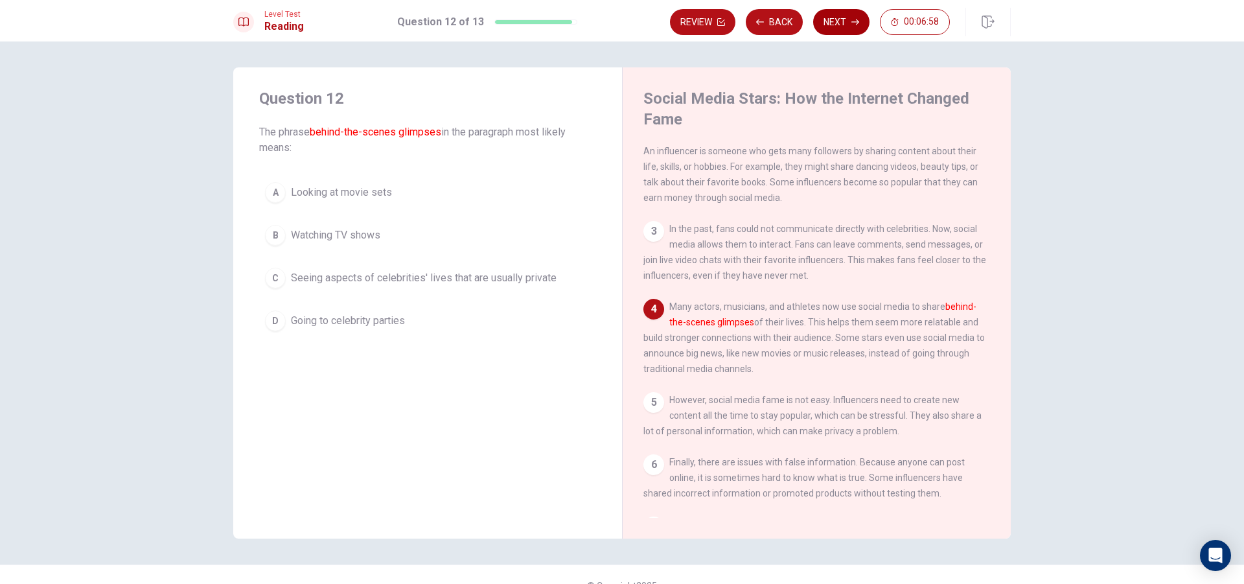
click at [851, 18] on icon "button" at bounding box center [855, 22] width 8 height 8
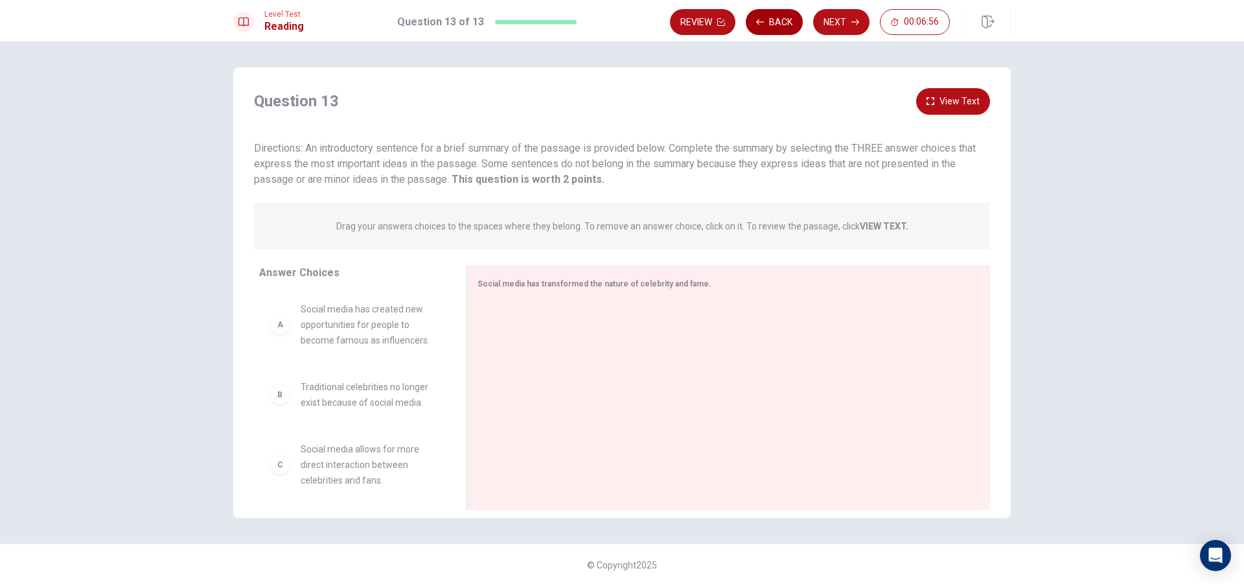
click at [774, 24] on button "Back" at bounding box center [774, 22] width 57 height 26
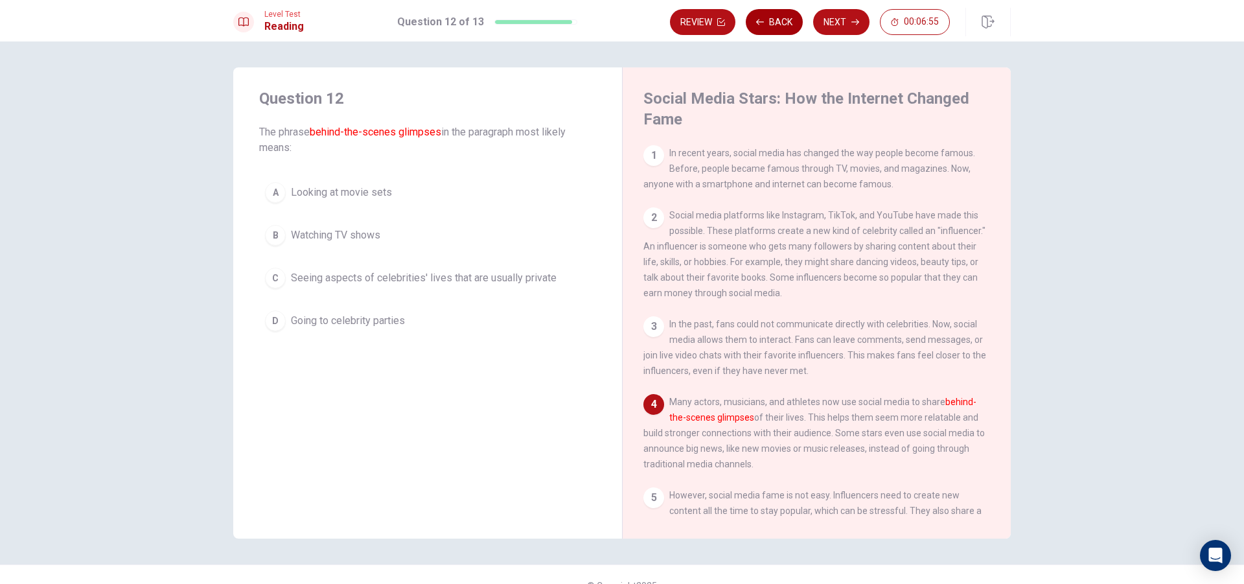
click at [774, 24] on button "Back" at bounding box center [774, 22] width 57 height 26
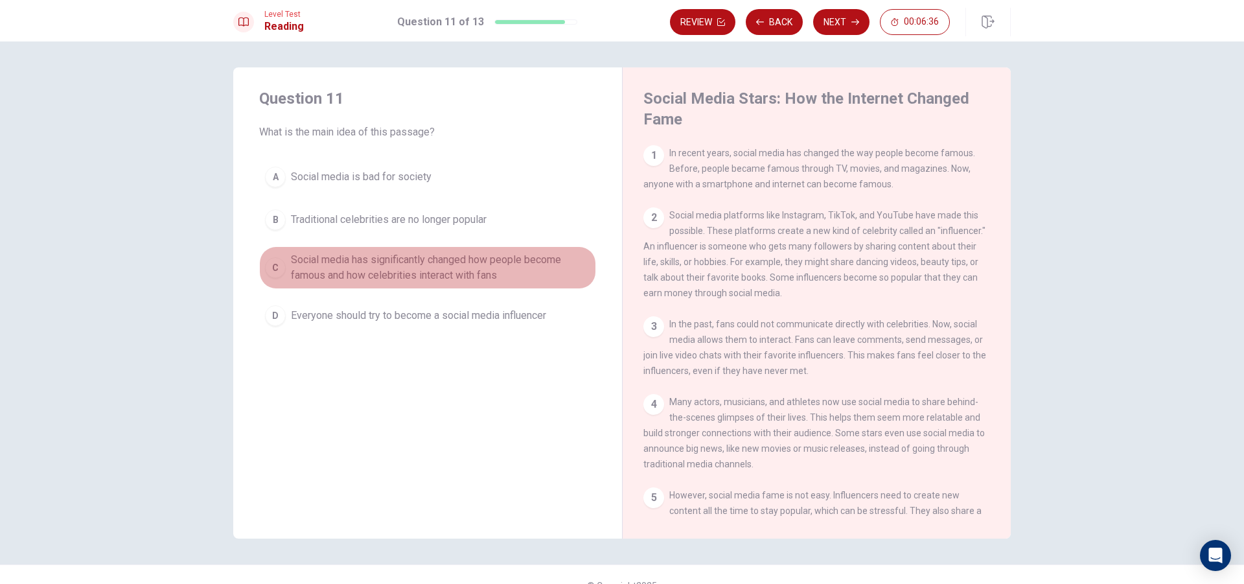
click at [271, 272] on div "C" at bounding box center [275, 267] width 21 height 21
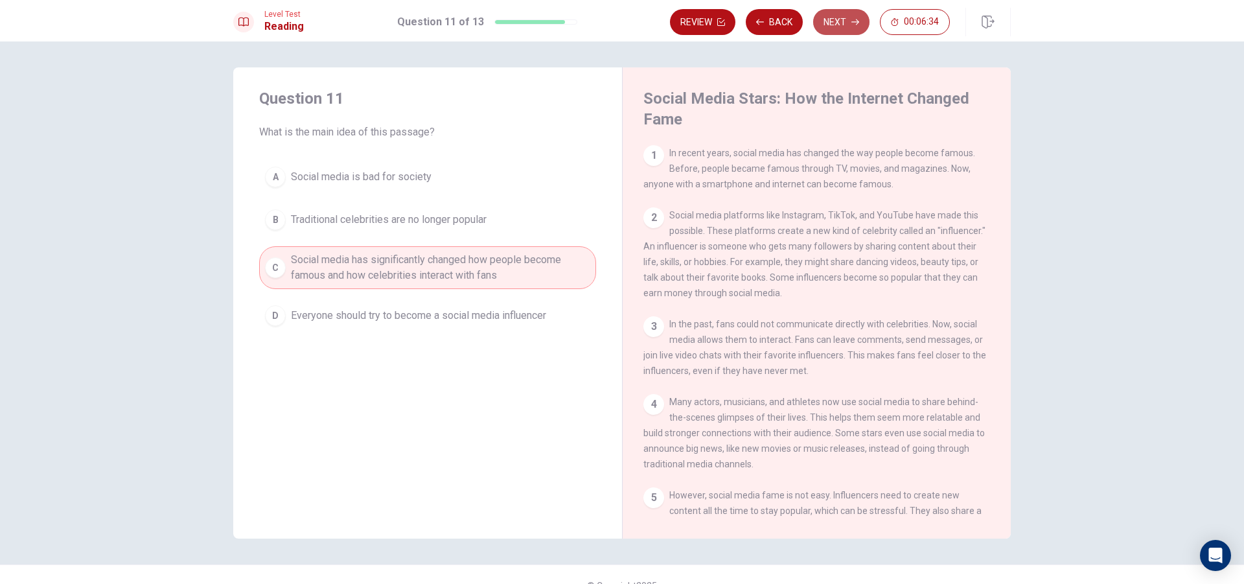
click at [839, 25] on button "Next" at bounding box center [841, 22] width 56 height 26
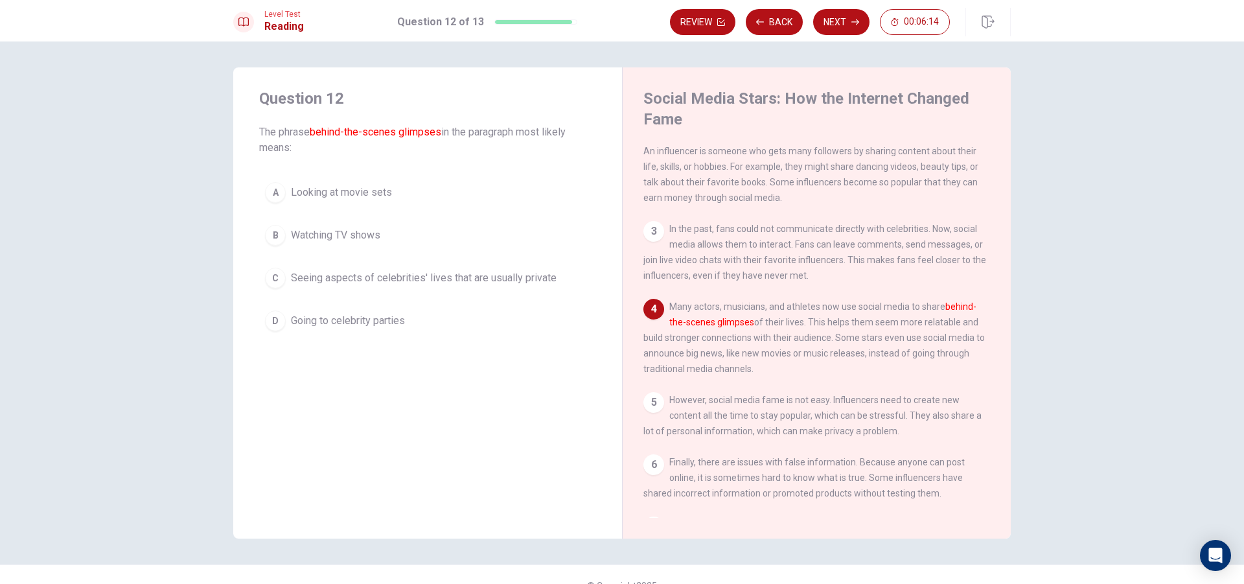
click at [319, 277] on span "Seeing aspects of celebrities' lives that are usually private" at bounding box center [424, 278] width 266 height 16
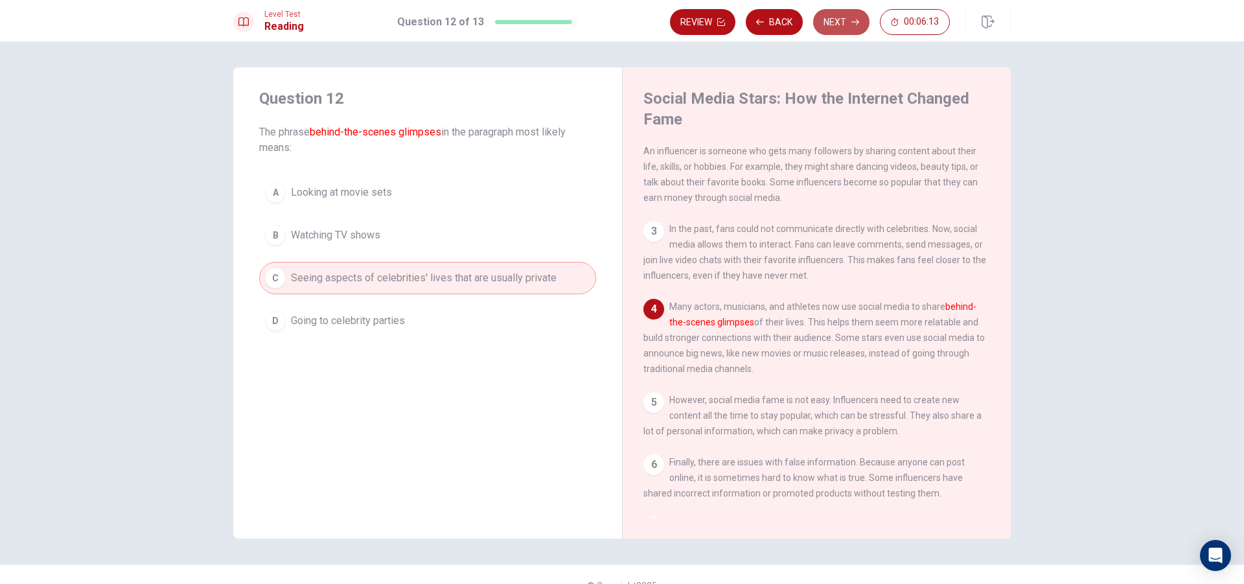
click at [829, 18] on button "Next" at bounding box center [841, 22] width 56 height 26
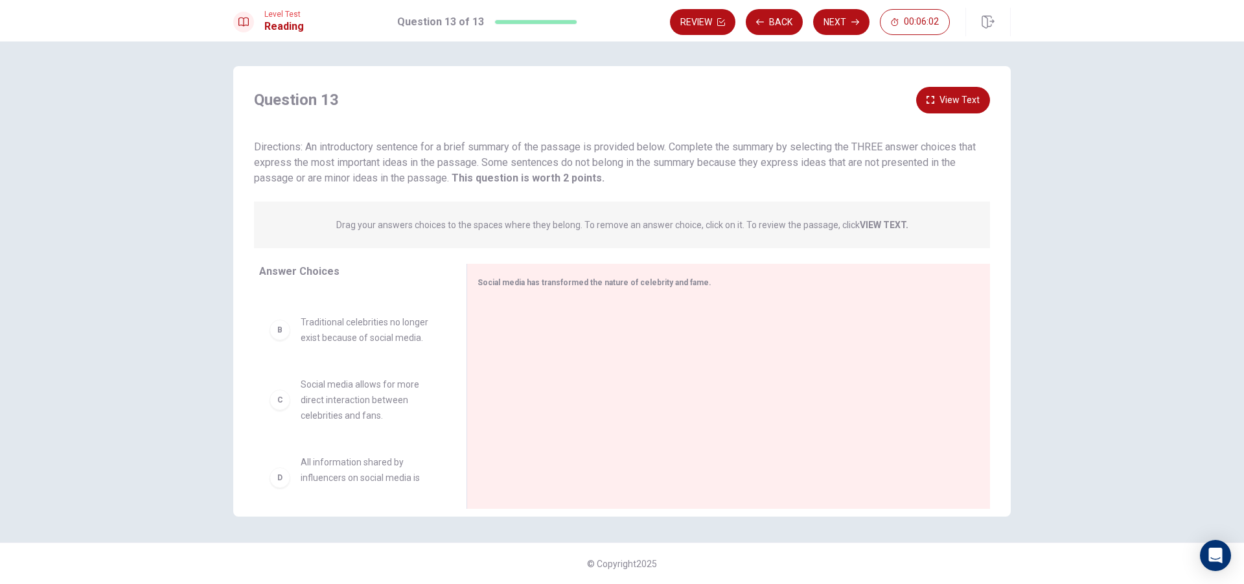
scroll to position [0, 0]
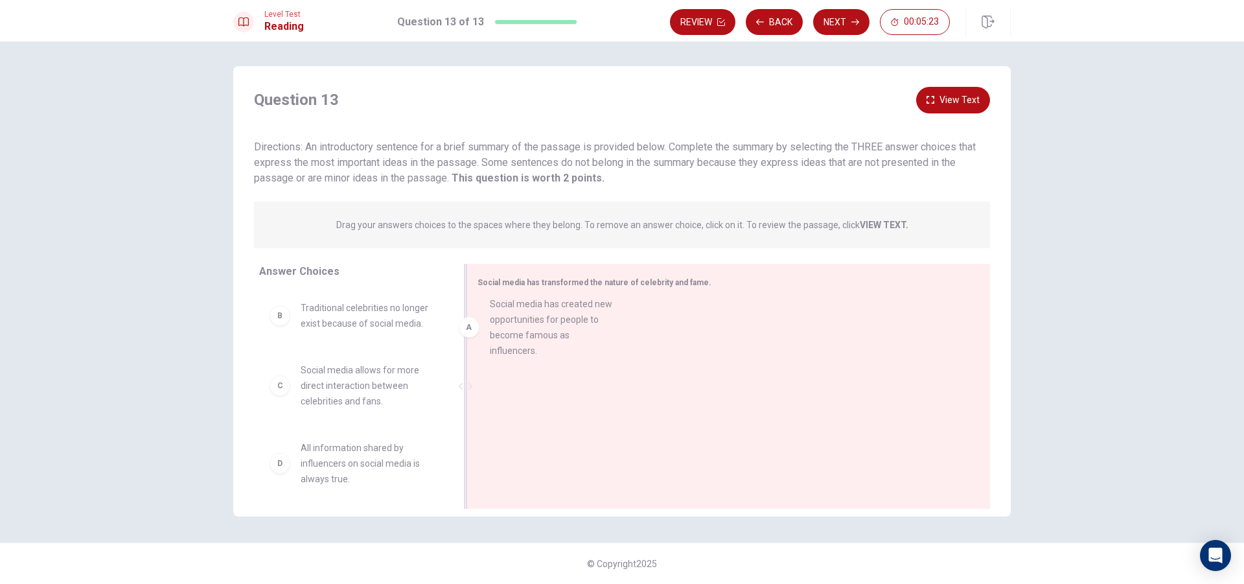
drag, startPoint x: 360, startPoint y: 329, endPoint x: 570, endPoint y: 323, distance: 210.0
click at [520, 325] on span "Social media has created new opportunities for people to become famous as influ…" at bounding box center [701, 322] width 364 height 16
click at [520, 325] on div at bounding box center [724, 388] width 492 height 174
click at [952, 95] on button "View Text" at bounding box center [953, 100] width 74 height 27
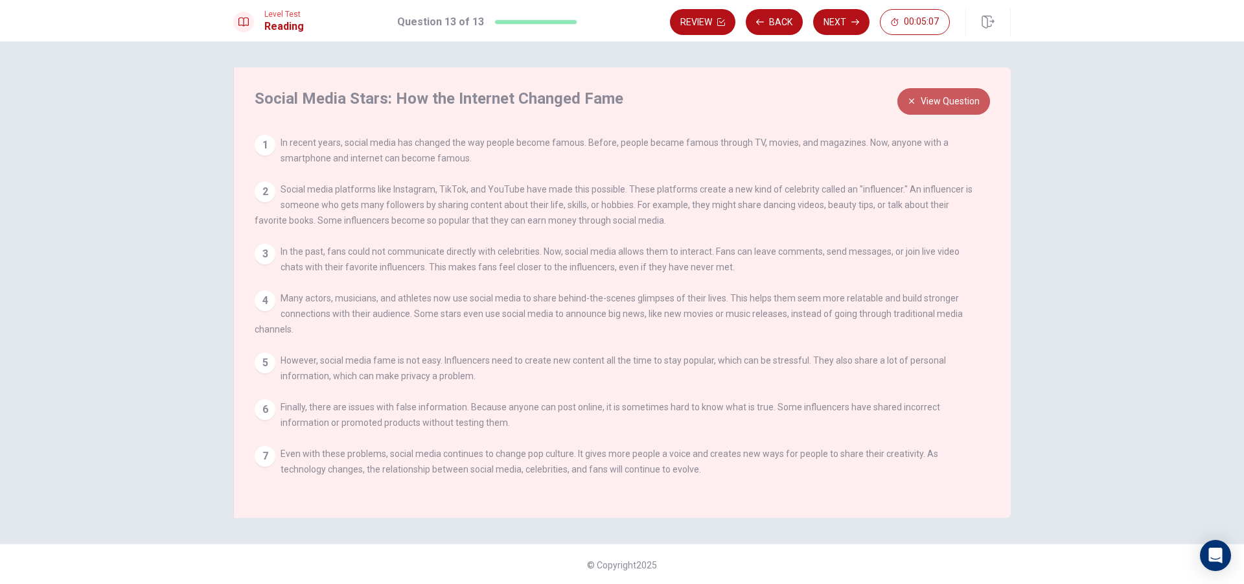
click at [956, 98] on button "View Question" at bounding box center [943, 101] width 93 height 27
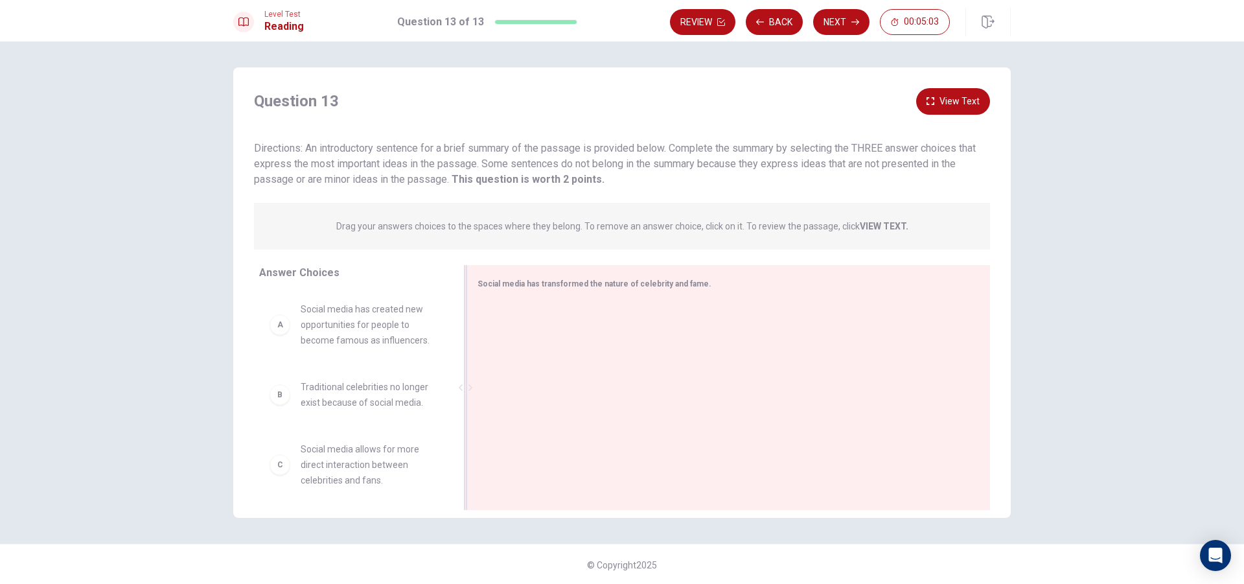
click at [956, 99] on button "View Text" at bounding box center [953, 101] width 74 height 27
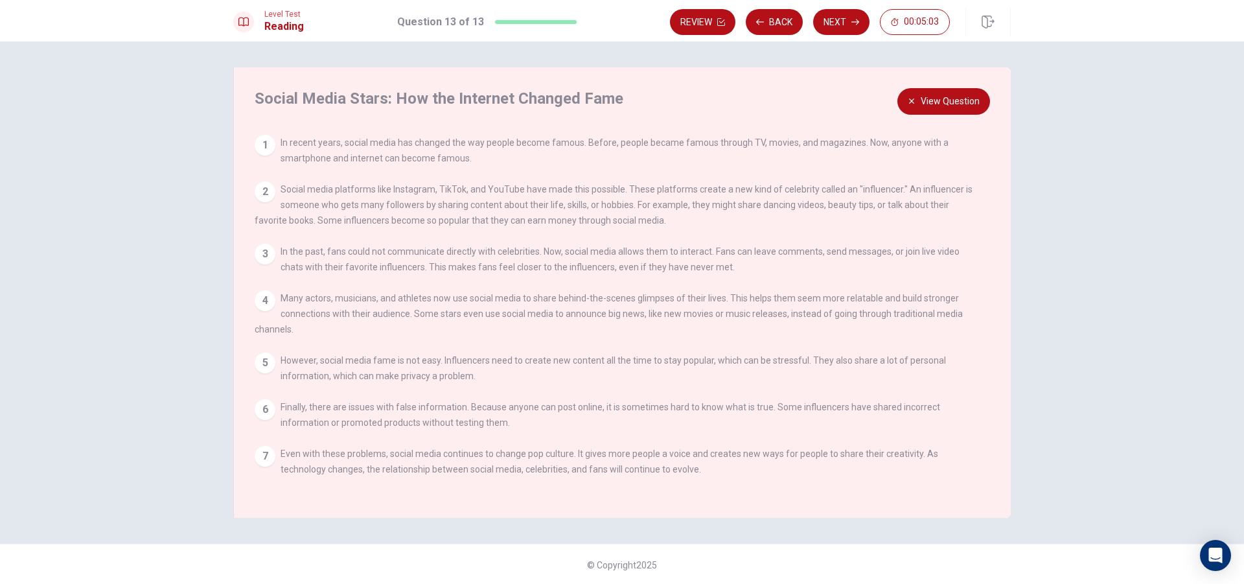
scroll to position [1, 0]
click at [949, 97] on button "View Question" at bounding box center [943, 100] width 93 height 27
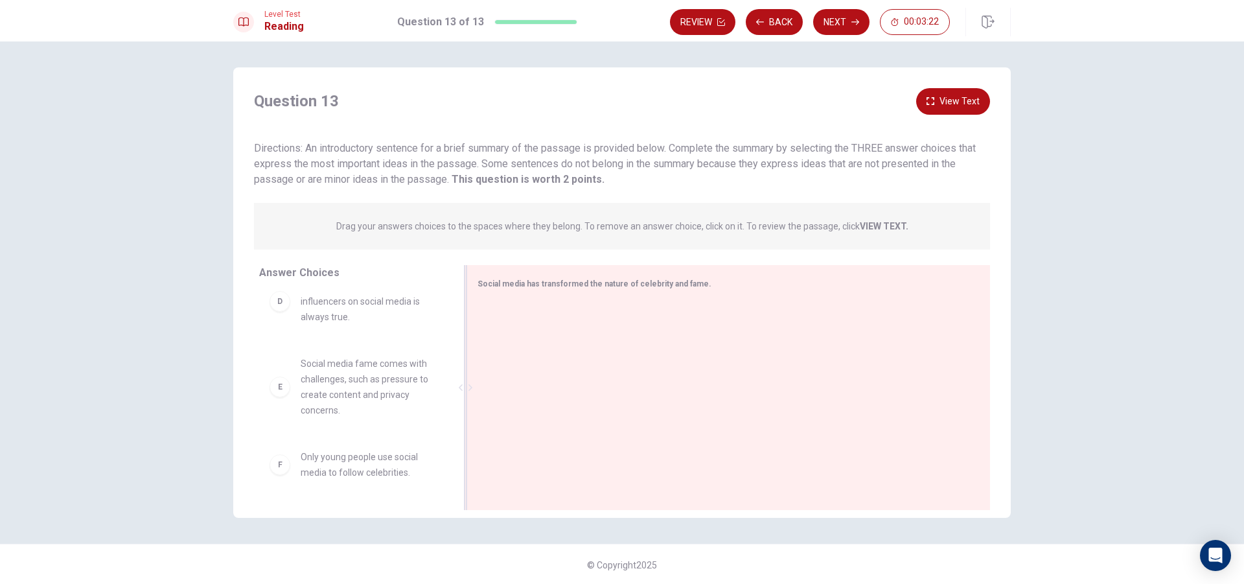
scroll to position [0, 0]
drag, startPoint x: 341, startPoint y: 334, endPoint x: 588, endPoint y: 326, distance: 247.0
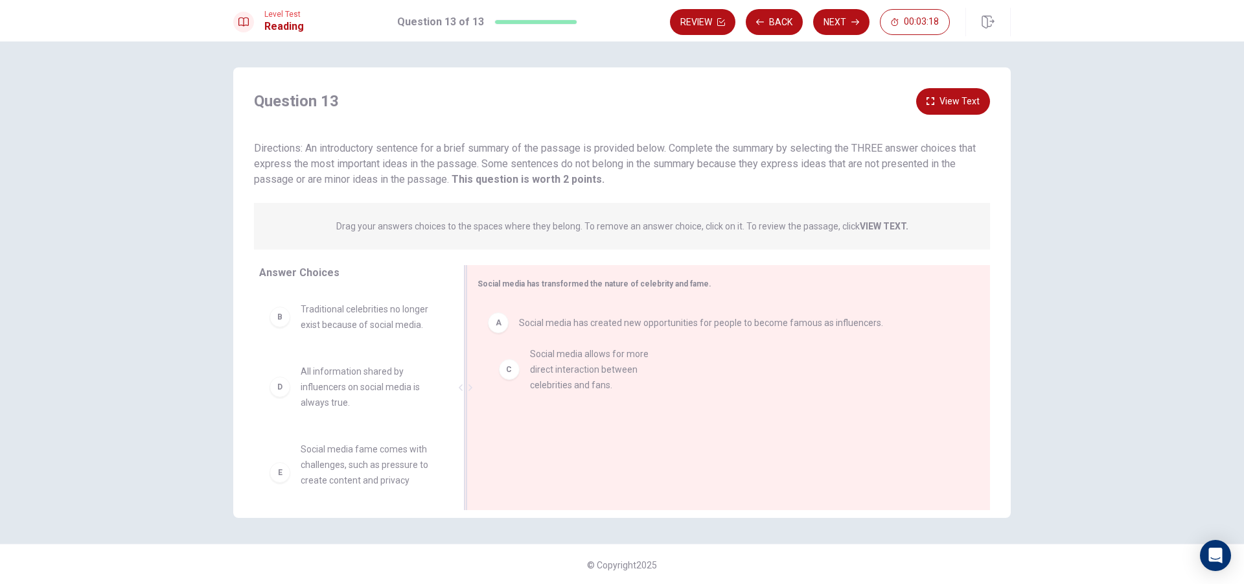
drag, startPoint x: 345, startPoint y: 395, endPoint x: 584, endPoint y: 376, distance: 240.5
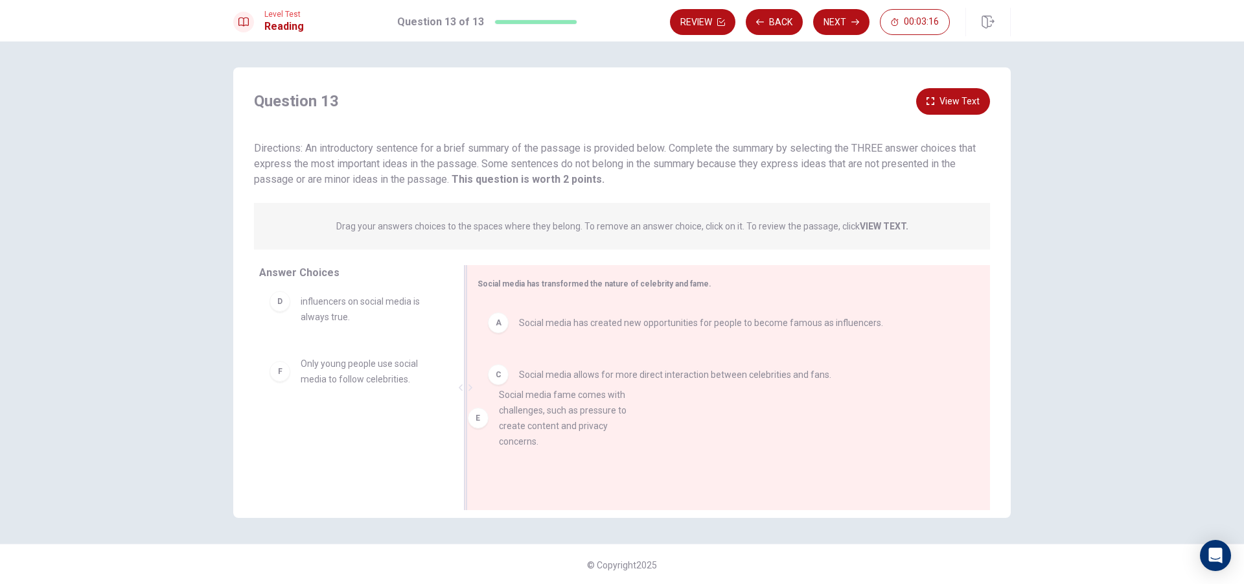
drag, startPoint x: 387, startPoint y: 402, endPoint x: 593, endPoint y: 435, distance: 208.0
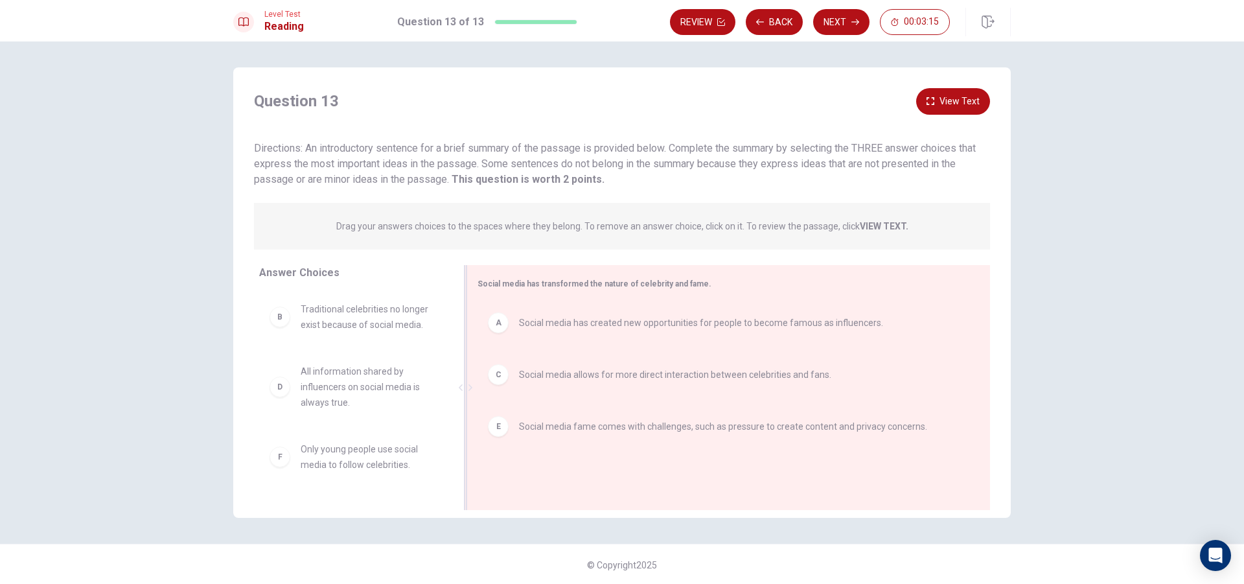
scroll to position [0, 0]
drag, startPoint x: 384, startPoint y: 469, endPoint x: 627, endPoint y: 472, distance: 243.0
click at [849, 24] on button "Next" at bounding box center [841, 22] width 56 height 26
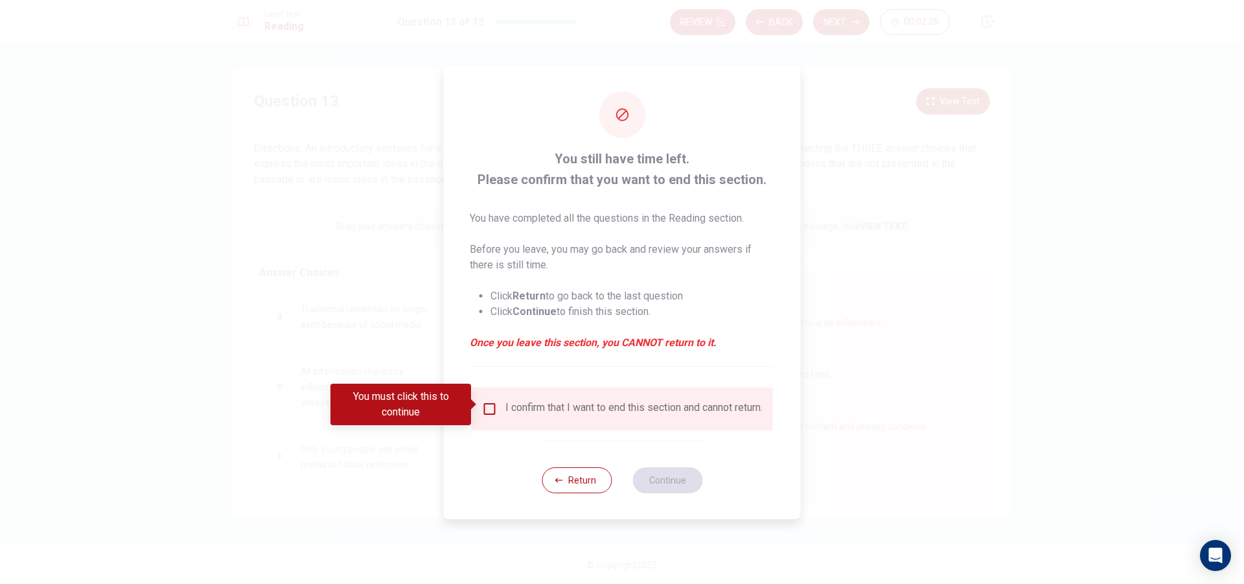
click at [489, 401] on input "You must click this to continue" at bounding box center [490, 409] width 16 height 16
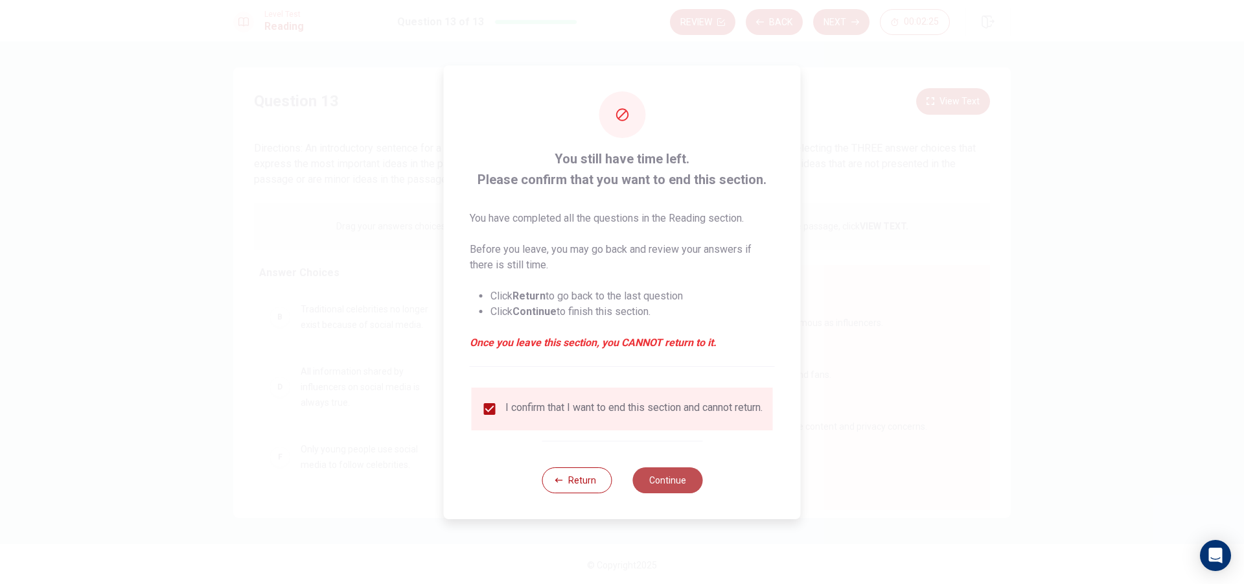
click at [662, 491] on button "Continue" at bounding box center [667, 480] width 70 height 26
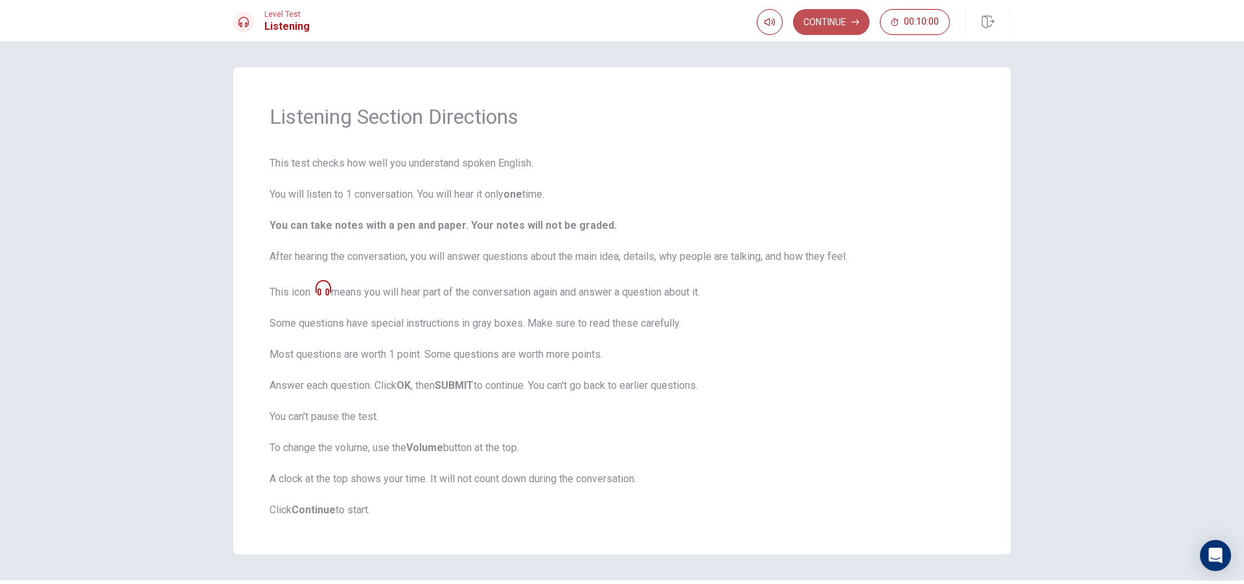
click at [822, 22] on button "Continue" at bounding box center [831, 22] width 76 height 26
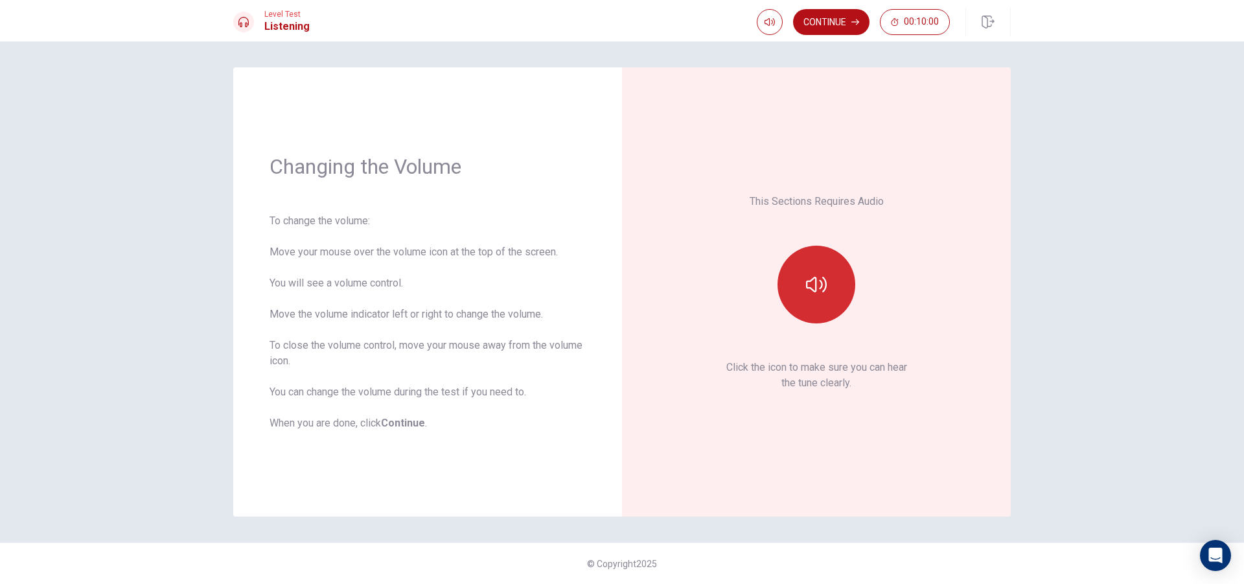
click at [819, 274] on icon "button" at bounding box center [816, 284] width 21 height 21
click at [821, 279] on icon "button" at bounding box center [816, 284] width 21 height 21
click at [822, 291] on icon "button" at bounding box center [816, 284] width 21 height 21
click at [851, 270] on button "button" at bounding box center [816, 285] width 78 height 78
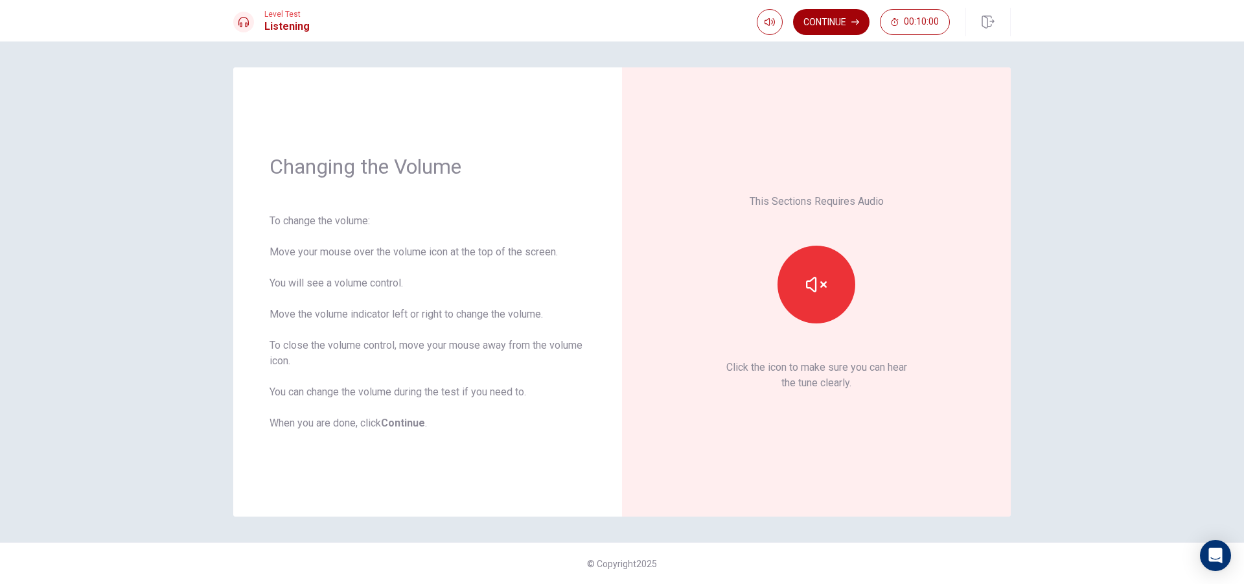
click at [833, 17] on button "Continue" at bounding box center [831, 22] width 76 height 26
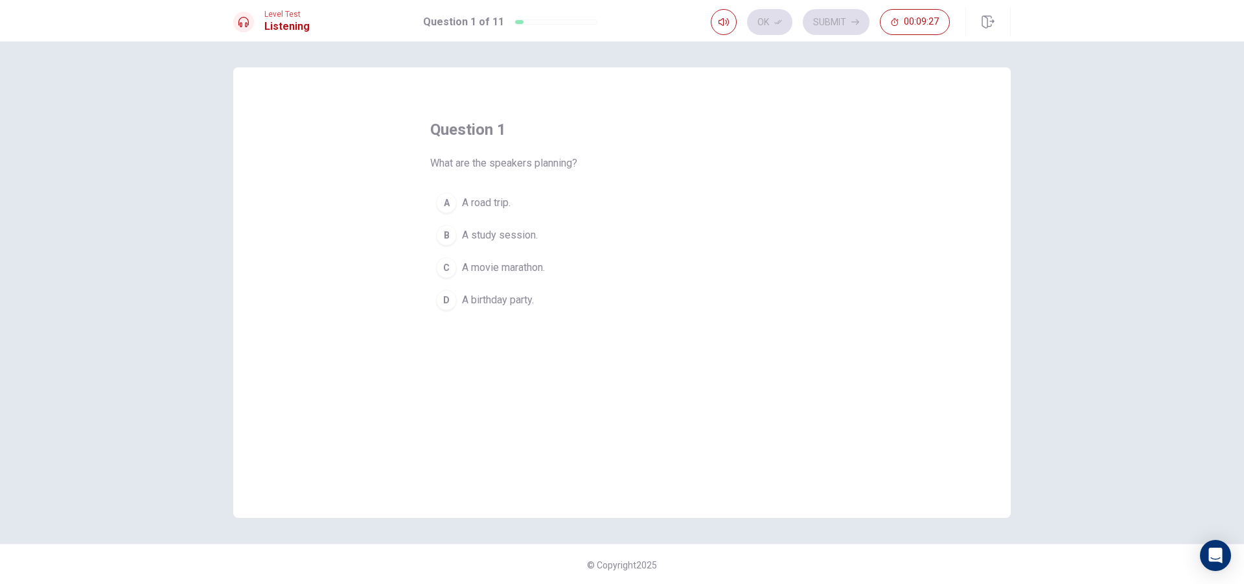
click at [449, 203] on div "A" at bounding box center [446, 202] width 21 height 21
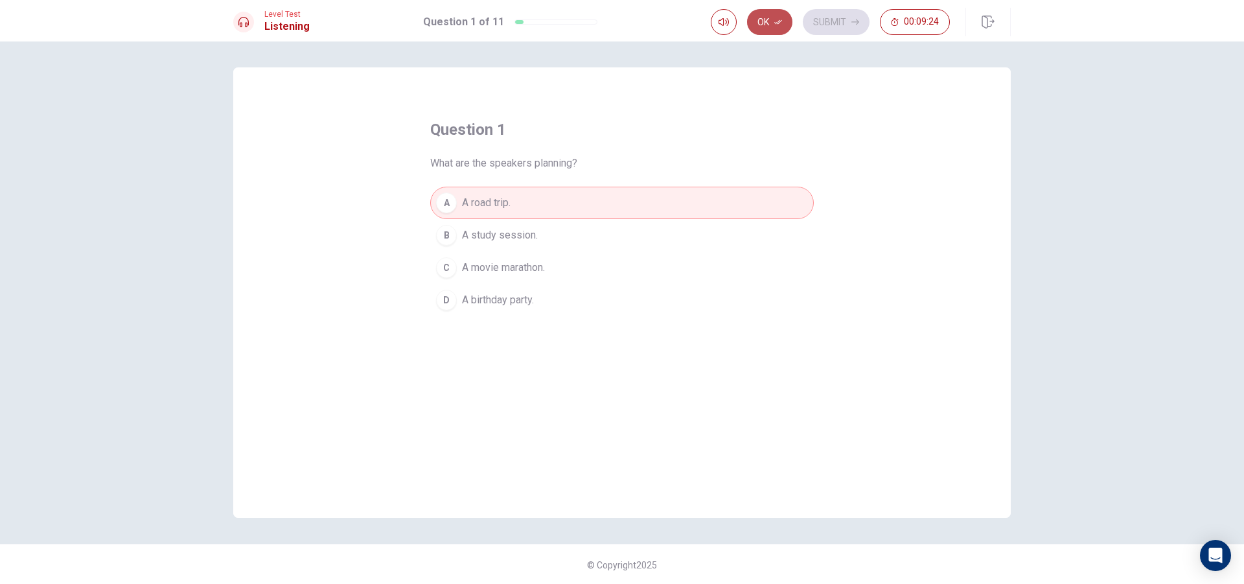
click at [772, 27] on button "Ok" at bounding box center [769, 22] width 45 height 26
click at [830, 25] on button "Submit" at bounding box center [836, 22] width 67 height 26
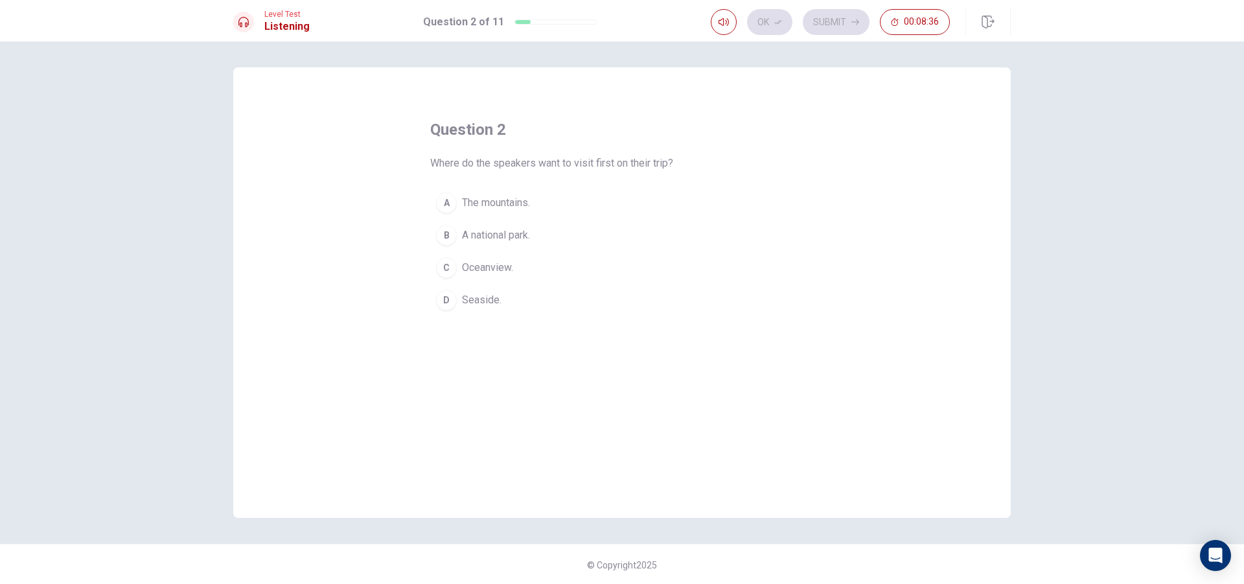
click at [441, 299] on div "D" at bounding box center [446, 300] width 21 height 21
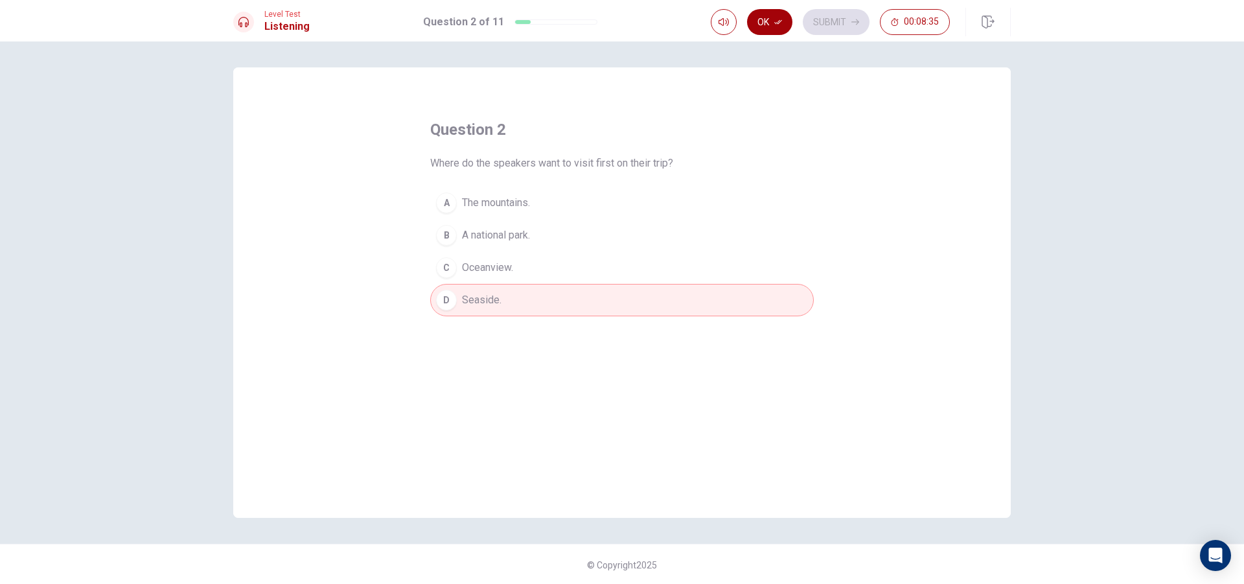
click at [771, 25] on button "Ok" at bounding box center [769, 22] width 45 height 26
click at [836, 26] on button "Submit" at bounding box center [836, 22] width 67 height 26
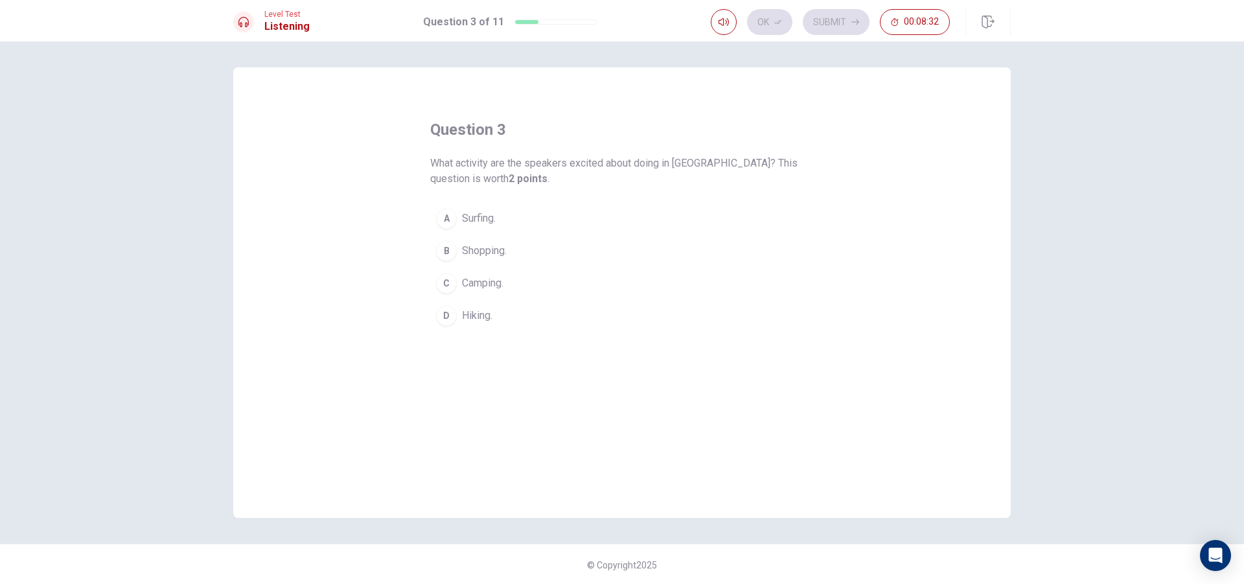
click at [768, 26] on div "Ok Submit 00:08:32" at bounding box center [830, 22] width 239 height 26
click at [442, 289] on div "C" at bounding box center [446, 283] width 21 height 21
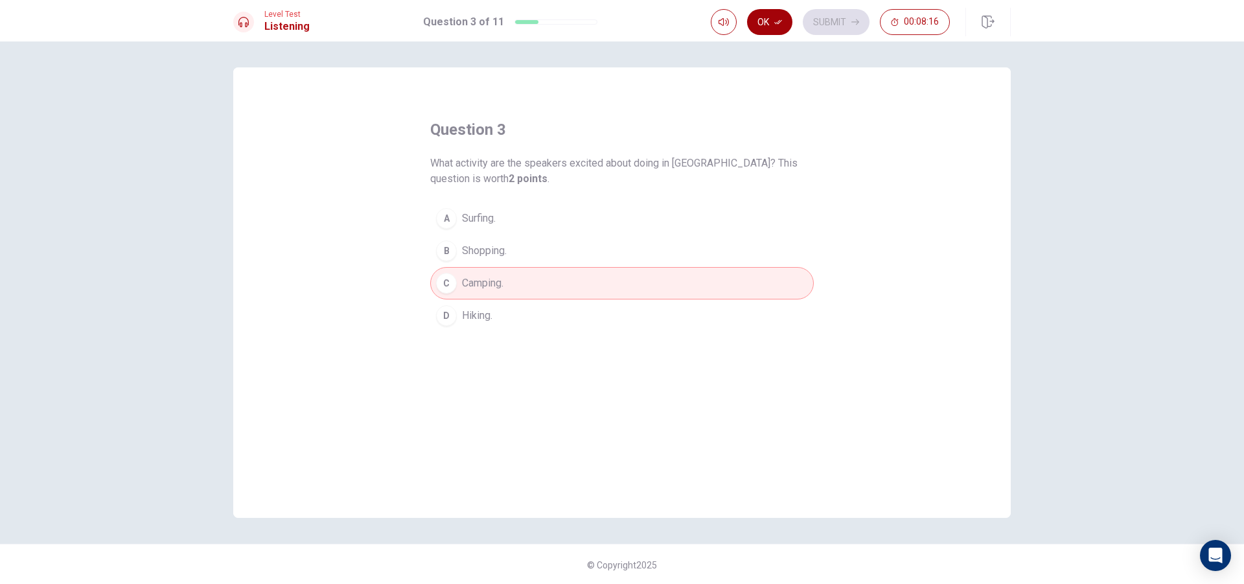
click at [776, 29] on button "Ok" at bounding box center [769, 22] width 45 height 26
click at [820, 25] on button "Submit" at bounding box center [836, 22] width 67 height 26
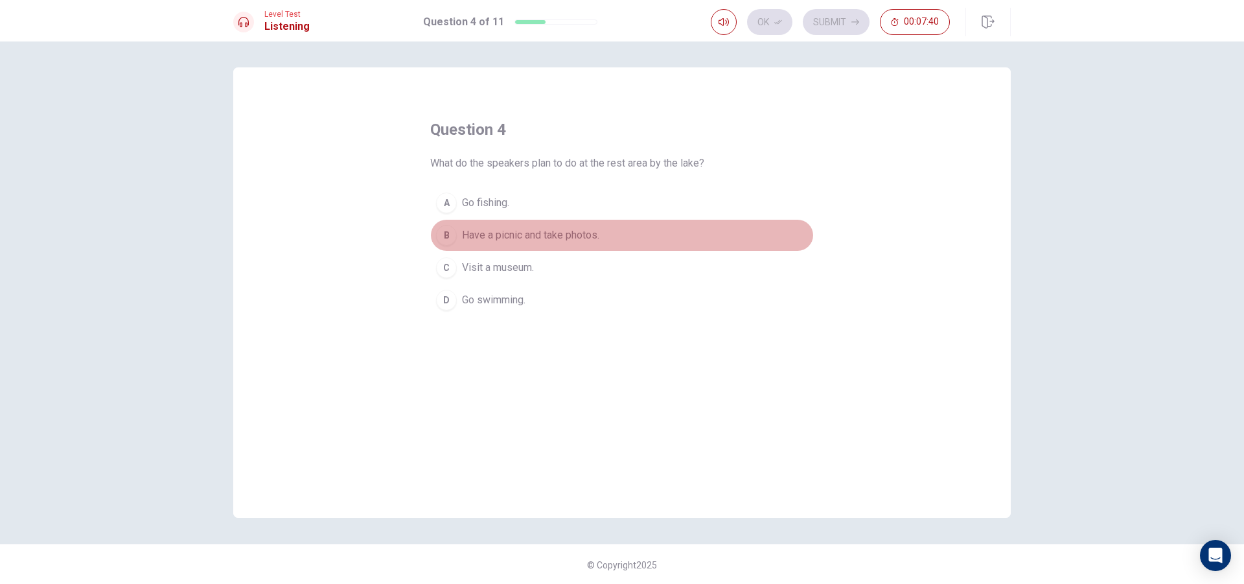
click at [514, 233] on span "Have a picnic and take photos." at bounding box center [530, 235] width 137 height 16
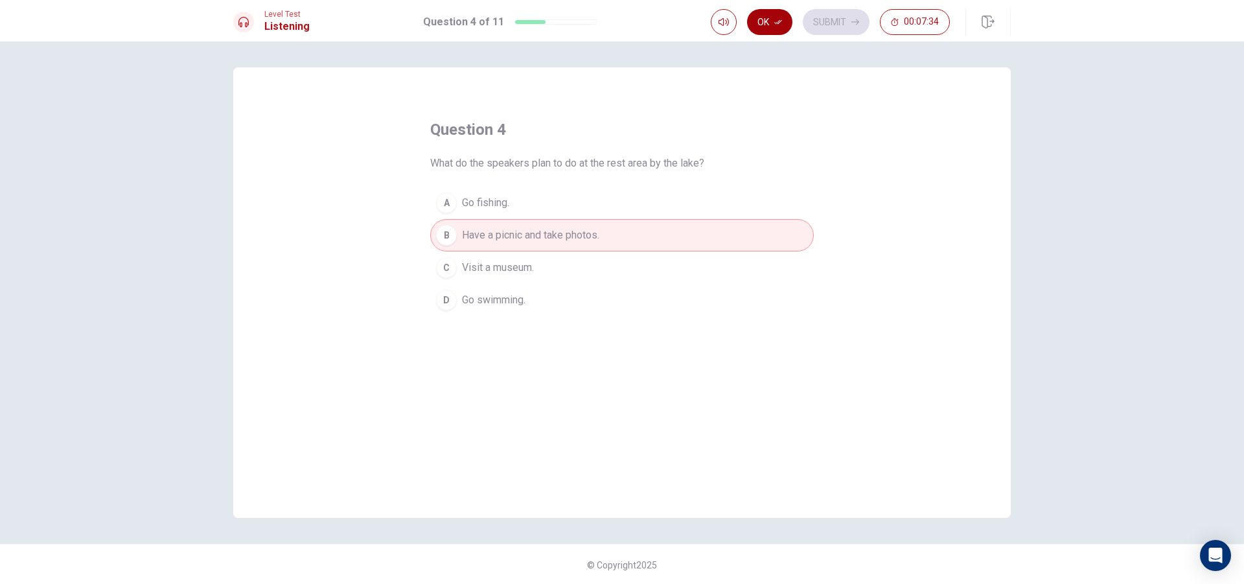
click at [770, 26] on button "Ok" at bounding box center [769, 22] width 45 height 26
click at [822, 27] on button "Submit" at bounding box center [836, 22] width 67 height 26
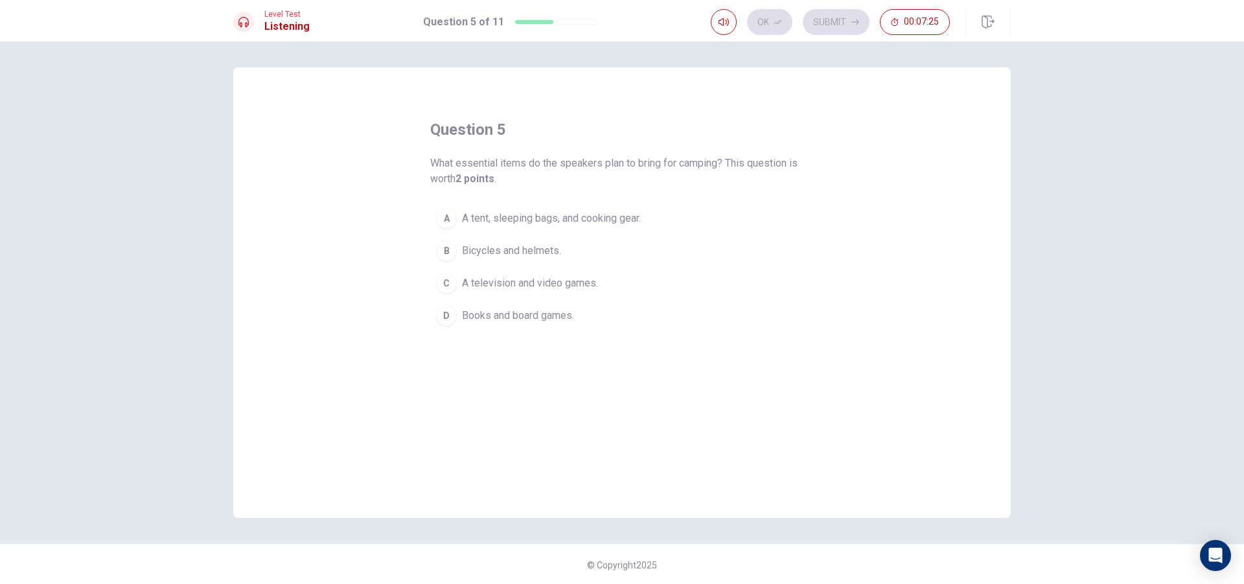
click at [565, 218] on span "A tent, sleeping bags, and cooking gear." at bounding box center [551, 219] width 179 height 16
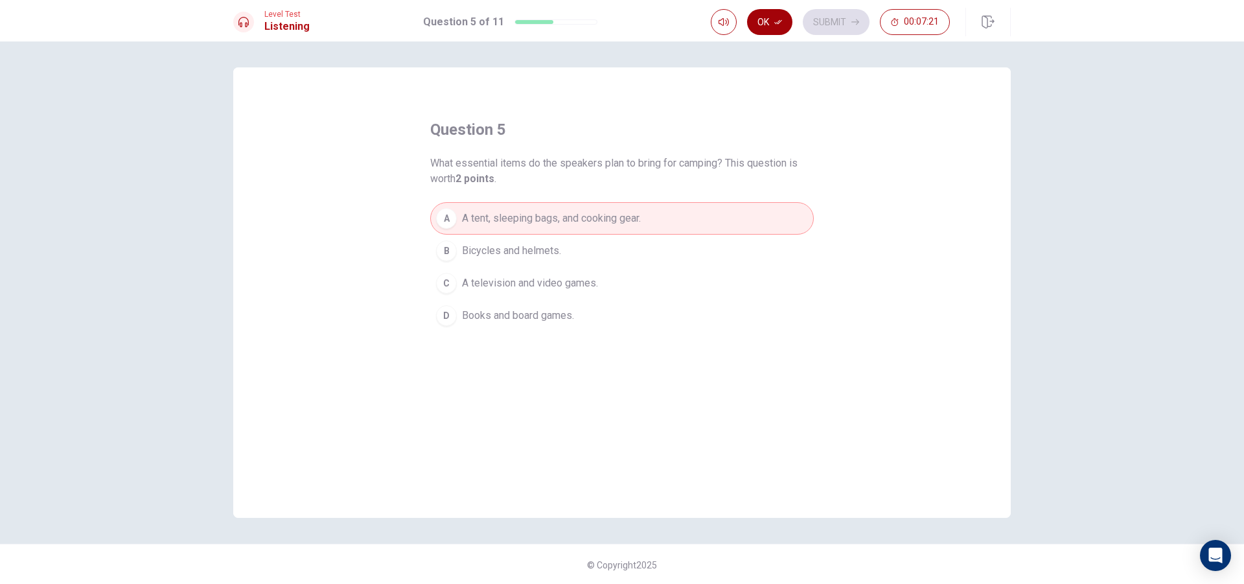
click at [779, 29] on button "Ok" at bounding box center [769, 22] width 45 height 26
click at [818, 27] on button "Submit" at bounding box center [836, 22] width 67 height 26
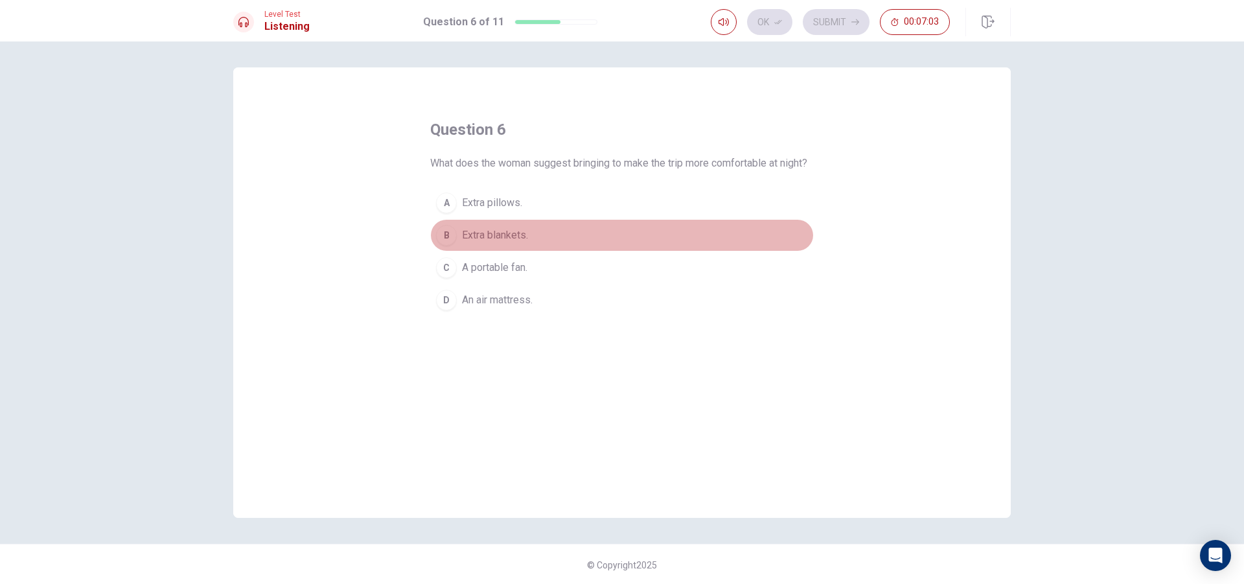
click at [520, 243] on span "Extra blankets." at bounding box center [495, 235] width 66 height 16
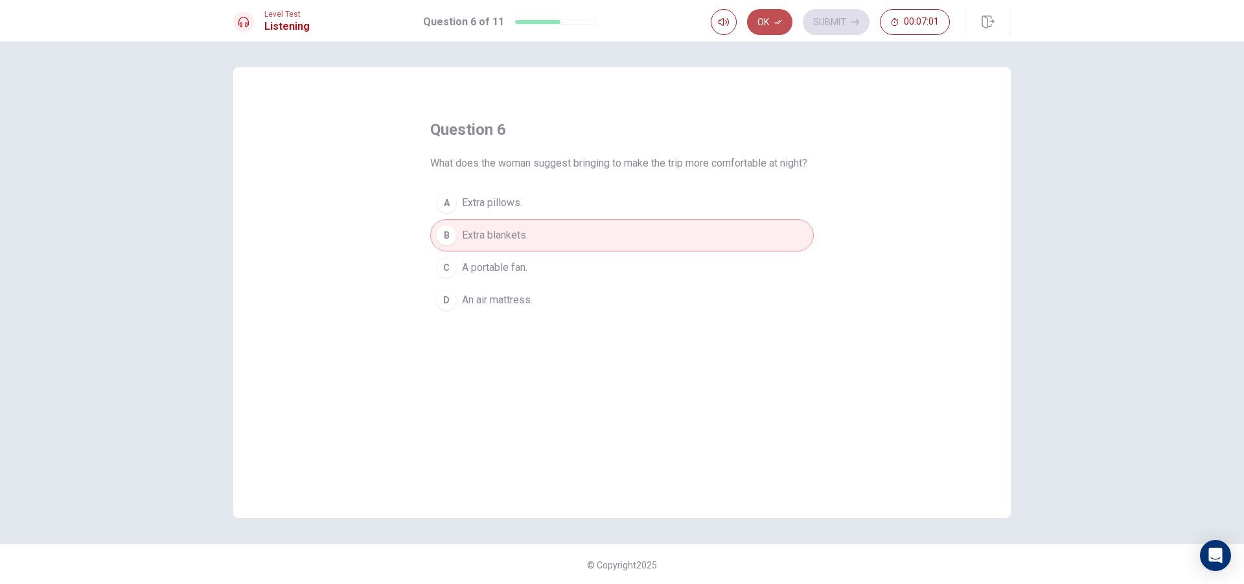
click at [773, 20] on button "Ok" at bounding box center [769, 22] width 45 height 26
click at [821, 23] on button "Submit" at bounding box center [836, 22] width 67 height 26
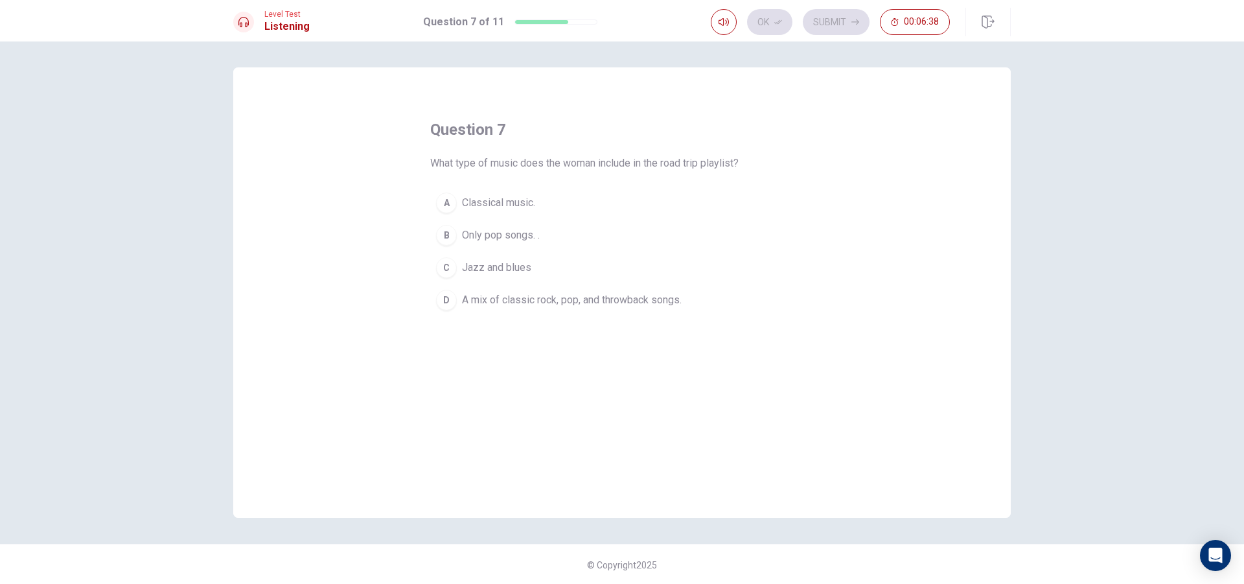
click at [549, 296] on span "A mix of classic rock, pop, and throwback songs." at bounding box center [572, 300] width 220 height 16
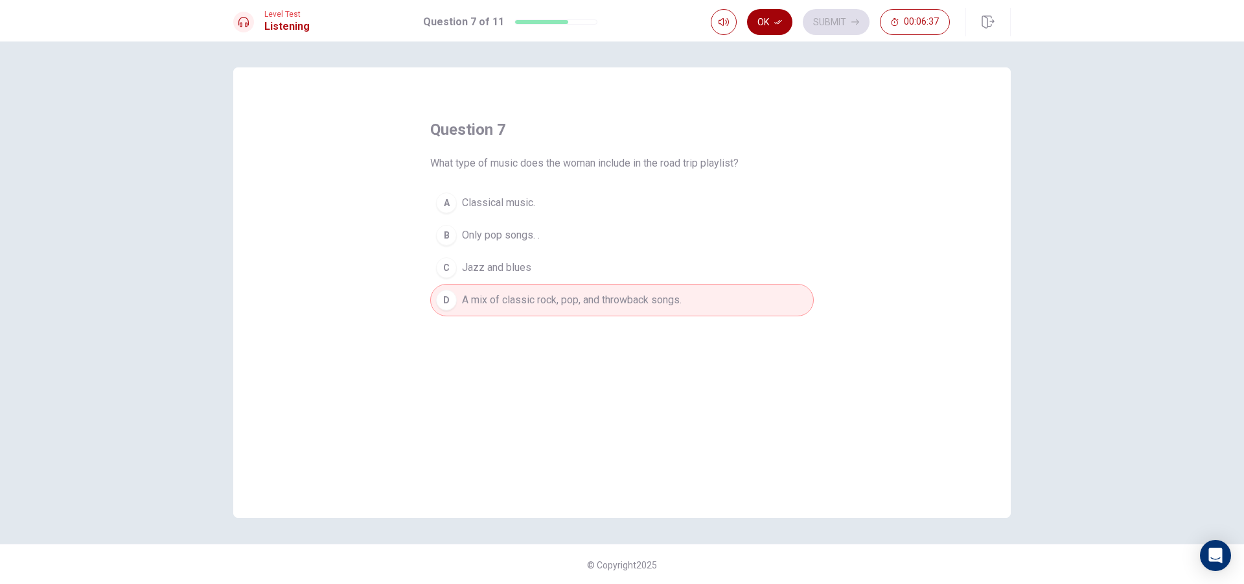
click at [788, 27] on button "Ok" at bounding box center [769, 22] width 45 height 26
click at [827, 23] on button "Submit" at bounding box center [836, 22] width 67 height 26
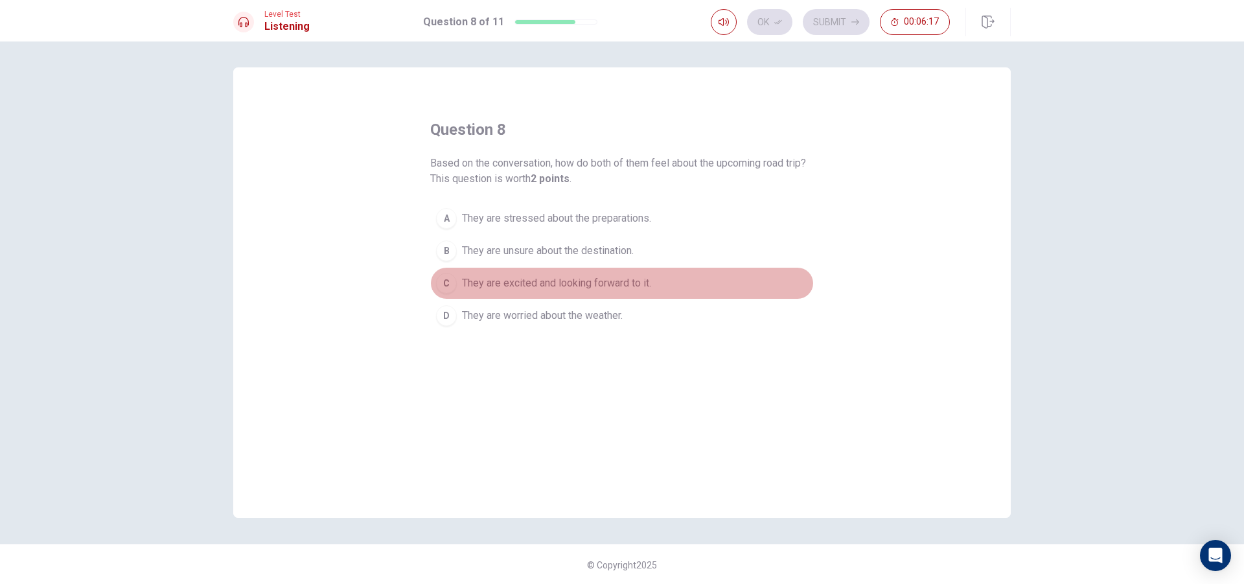
click at [621, 278] on span "They are excited and looking forward to it." at bounding box center [556, 283] width 189 height 16
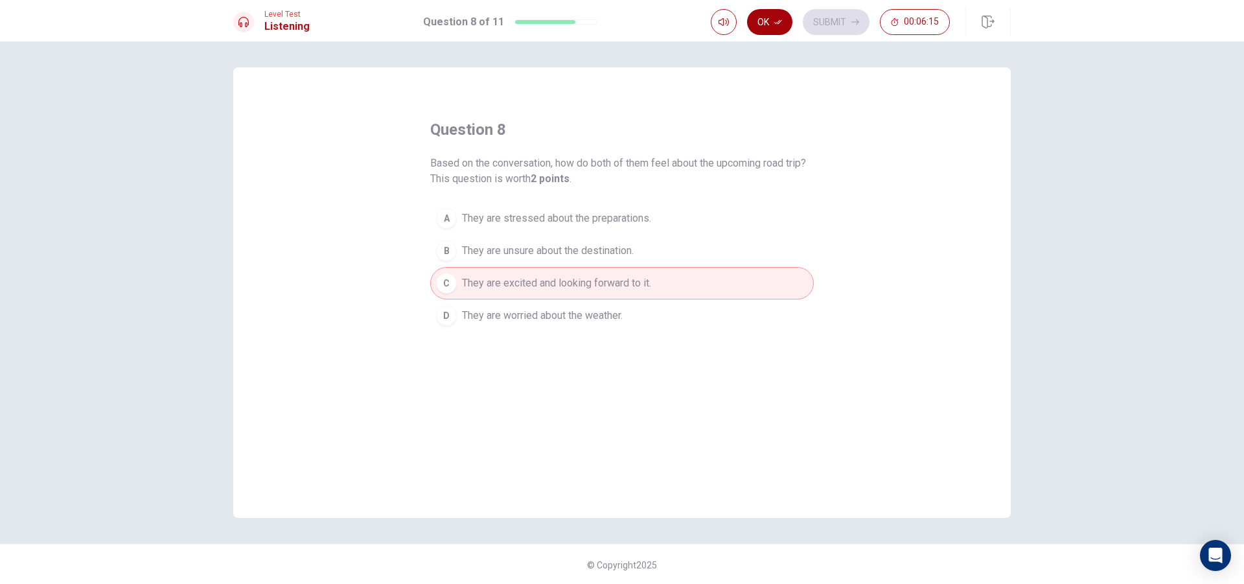
click at [767, 25] on button "Ok" at bounding box center [769, 22] width 45 height 26
click at [840, 27] on button "Submit" at bounding box center [836, 22] width 67 height 26
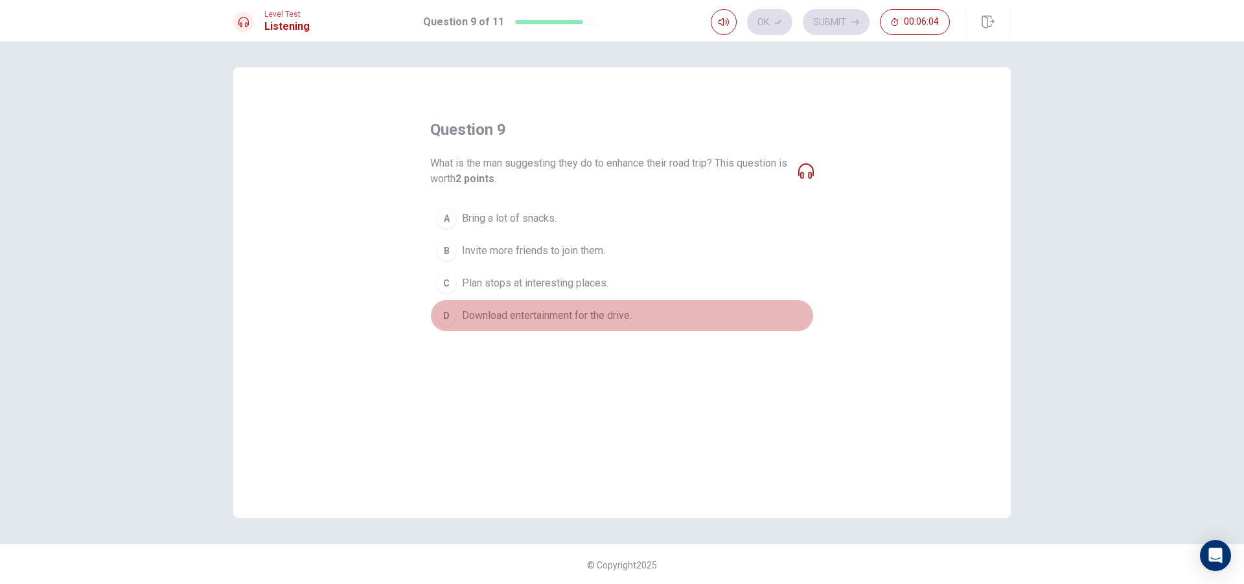
click at [440, 320] on div "D" at bounding box center [446, 315] width 21 height 21
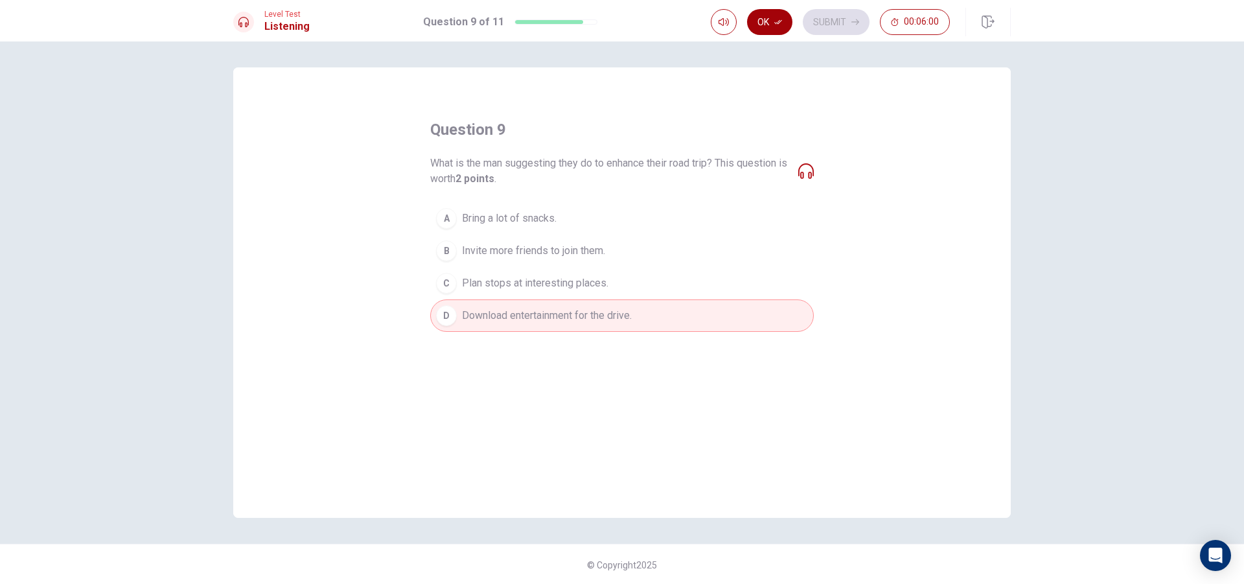
click at [780, 22] on icon "button" at bounding box center [778, 22] width 8 height 5
click at [837, 21] on button "Submit" at bounding box center [836, 22] width 67 height 26
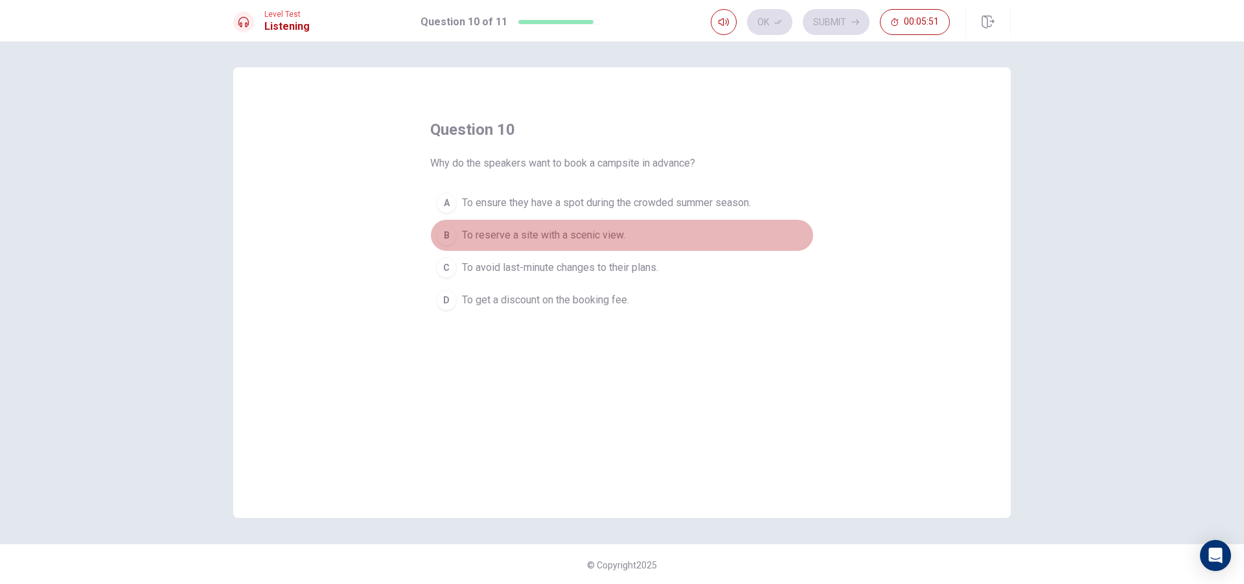
click at [446, 234] on div "B" at bounding box center [446, 235] width 21 height 21
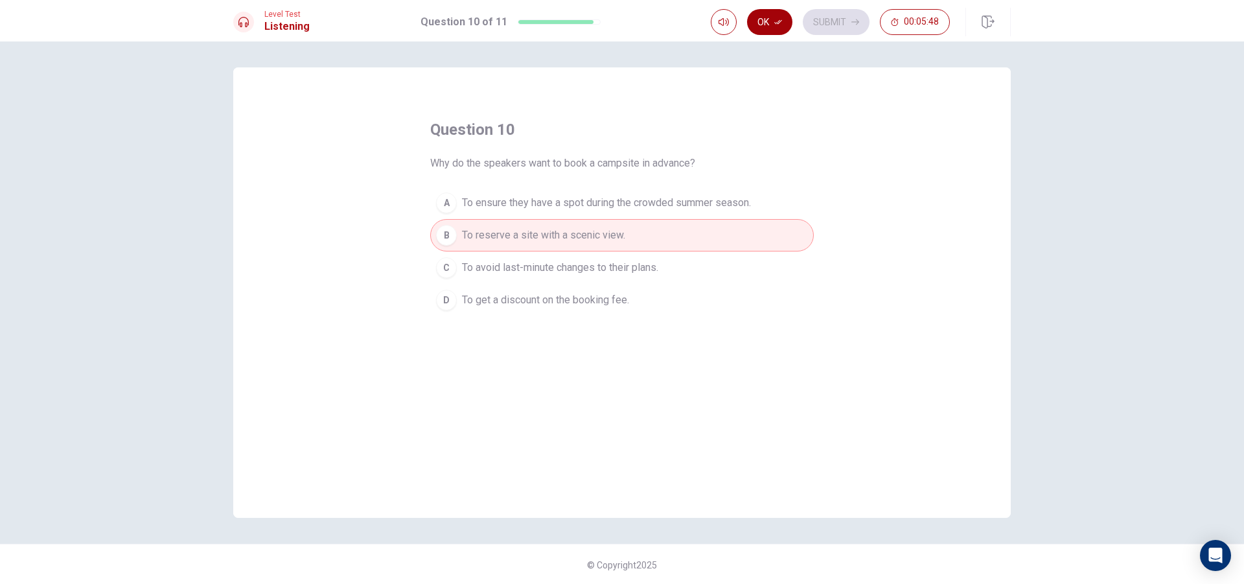
click at [780, 21] on icon "button" at bounding box center [778, 22] width 8 height 8
click at [823, 25] on button "Submit" at bounding box center [836, 22] width 67 height 26
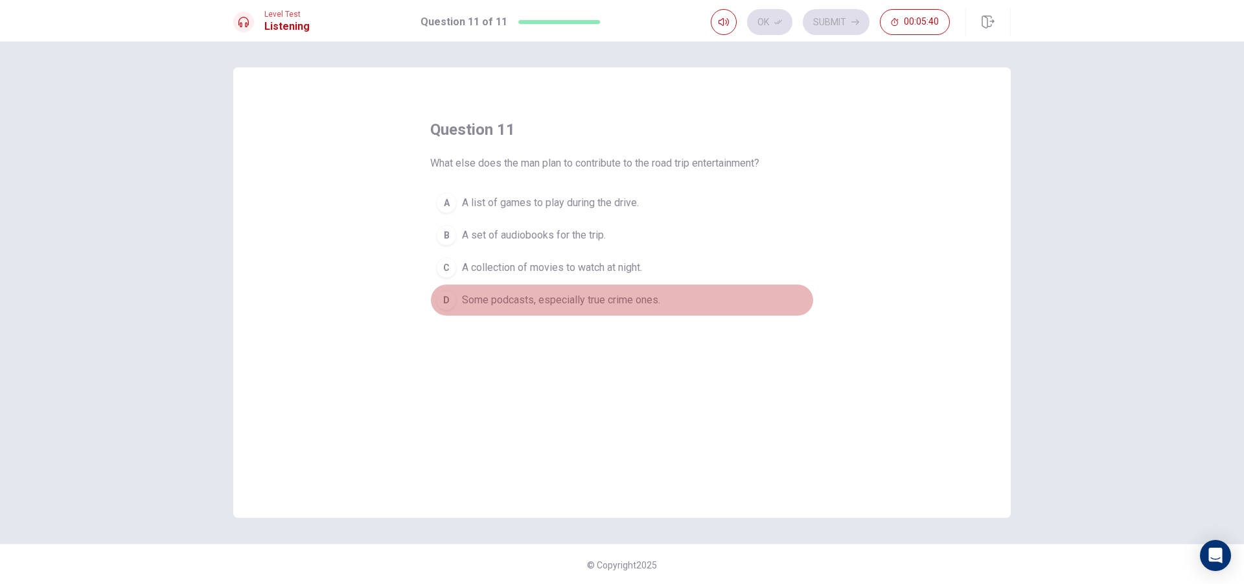
click at [538, 300] on span "Some podcasts, especially true crime ones." at bounding box center [561, 300] width 198 height 16
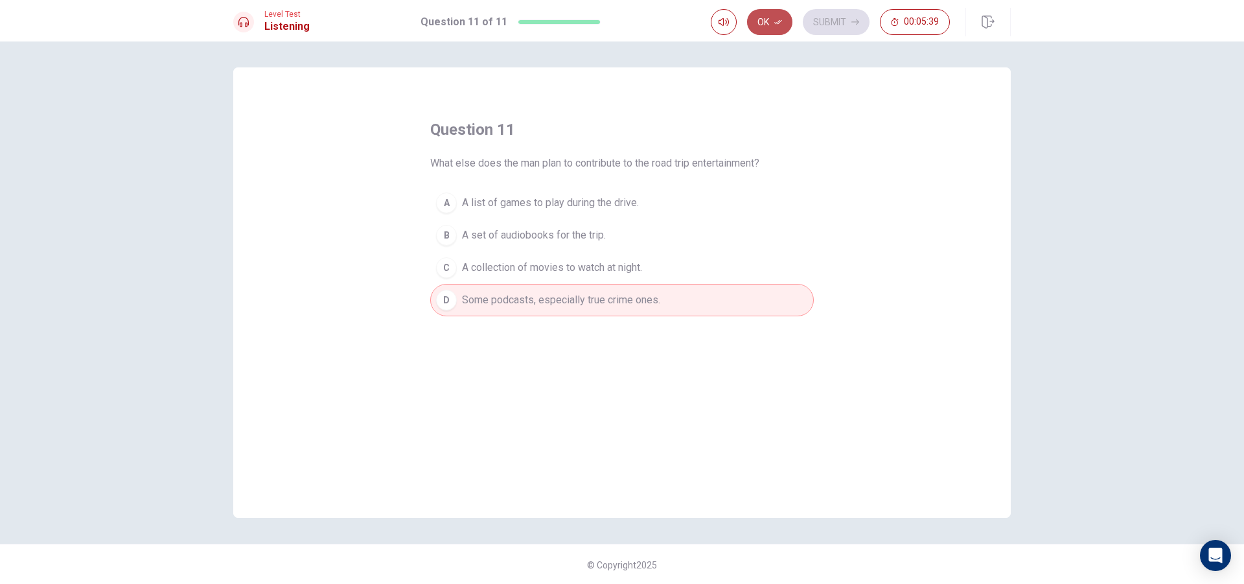
click at [773, 27] on button "Ok" at bounding box center [769, 22] width 45 height 26
click at [844, 20] on button "Submit" at bounding box center [836, 22] width 67 height 26
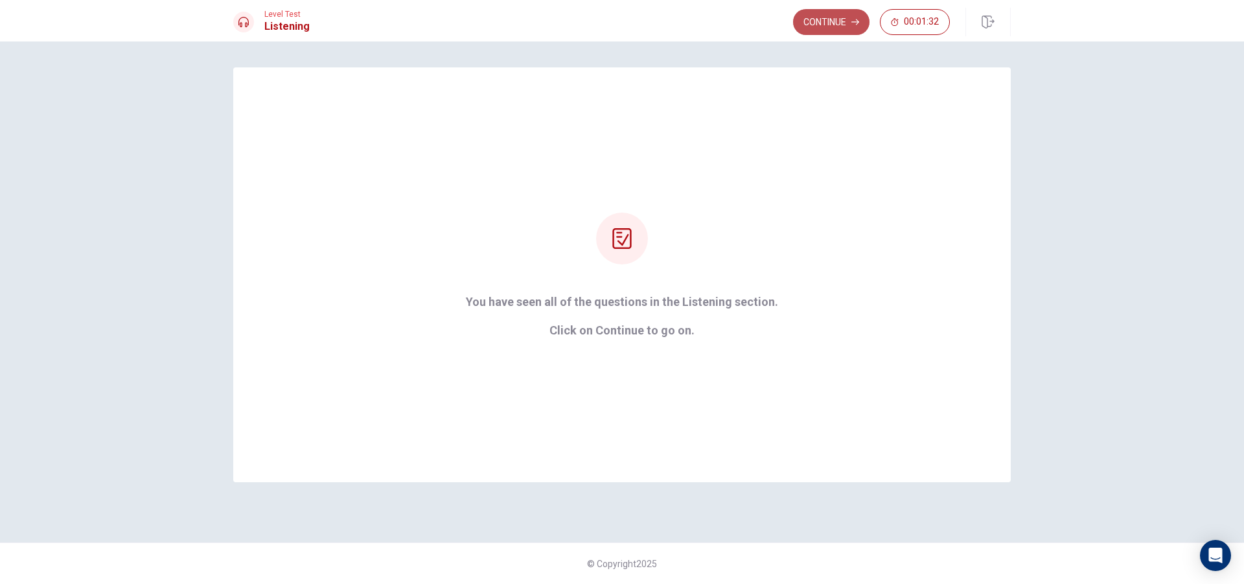
click at [845, 25] on button "Continue" at bounding box center [831, 22] width 76 height 26
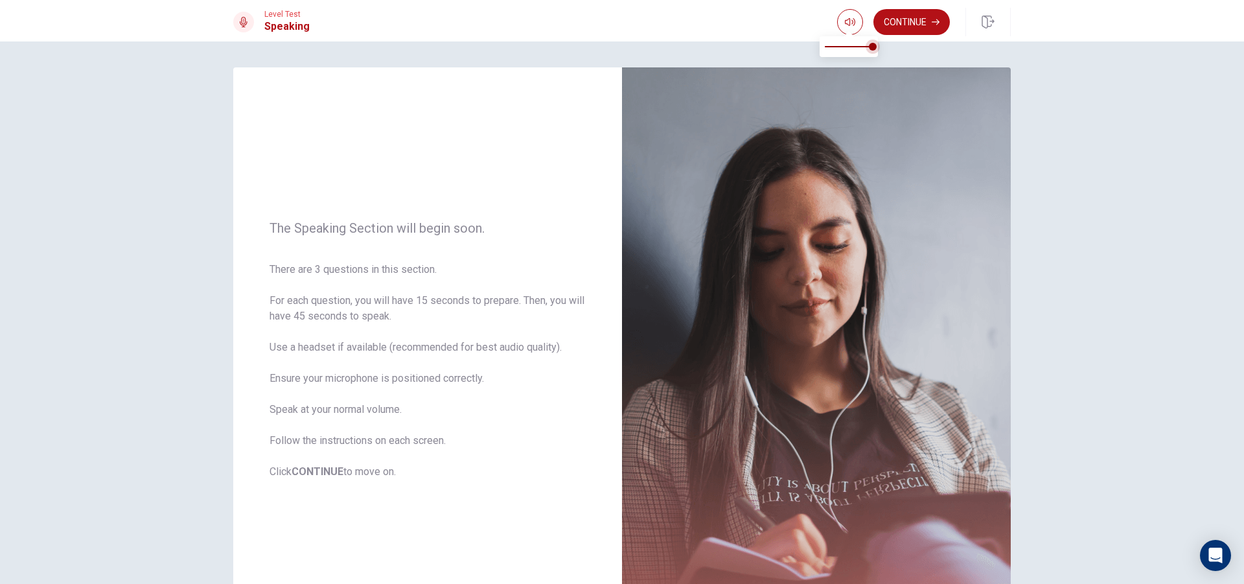
click at [869, 44] on span at bounding box center [873, 47] width 8 height 8
type input "1"
drag, startPoint x: 890, startPoint y: 43, endPoint x: 927, endPoint y: 38, distance: 37.3
click at [927, 38] on body "This site uses cookies, as explained in our Privacy Policy . If you agree to th…" at bounding box center [622, 292] width 1244 height 584
click at [903, 20] on button "Continue" at bounding box center [911, 22] width 76 height 26
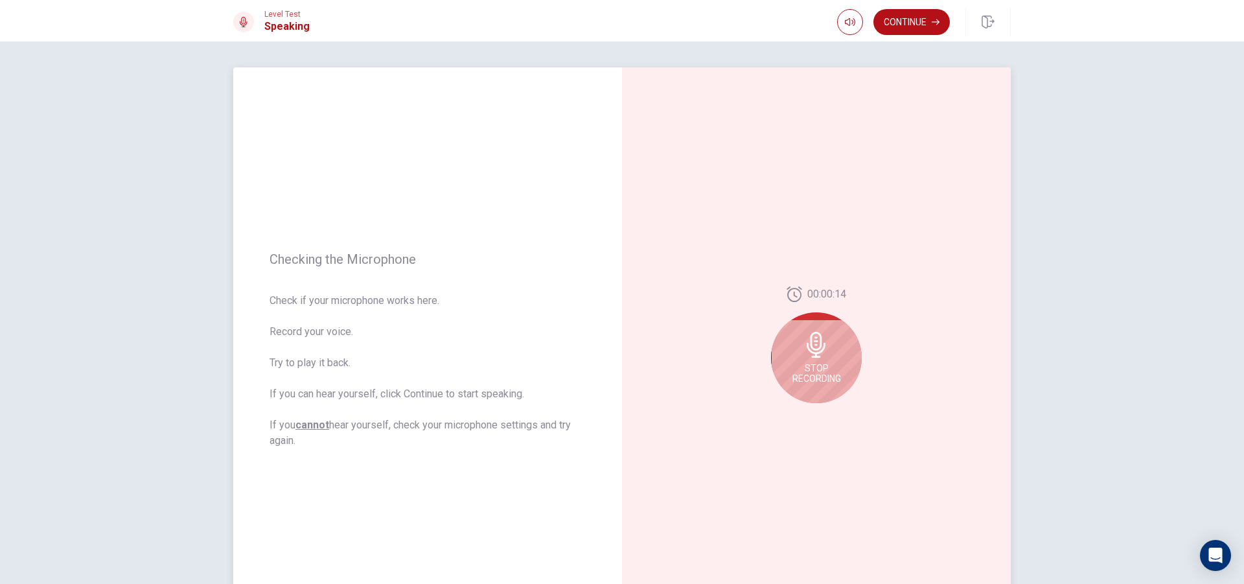
click at [824, 371] on span "Stop Recording" at bounding box center [816, 373] width 49 height 21
click at [816, 372] on div at bounding box center [816, 348] width 91 height 91
click at [803, 410] on button "Record Again" at bounding box center [802, 413] width 18 height 18
click at [827, 415] on icon "Play Audio" at bounding box center [830, 413] width 6 height 8
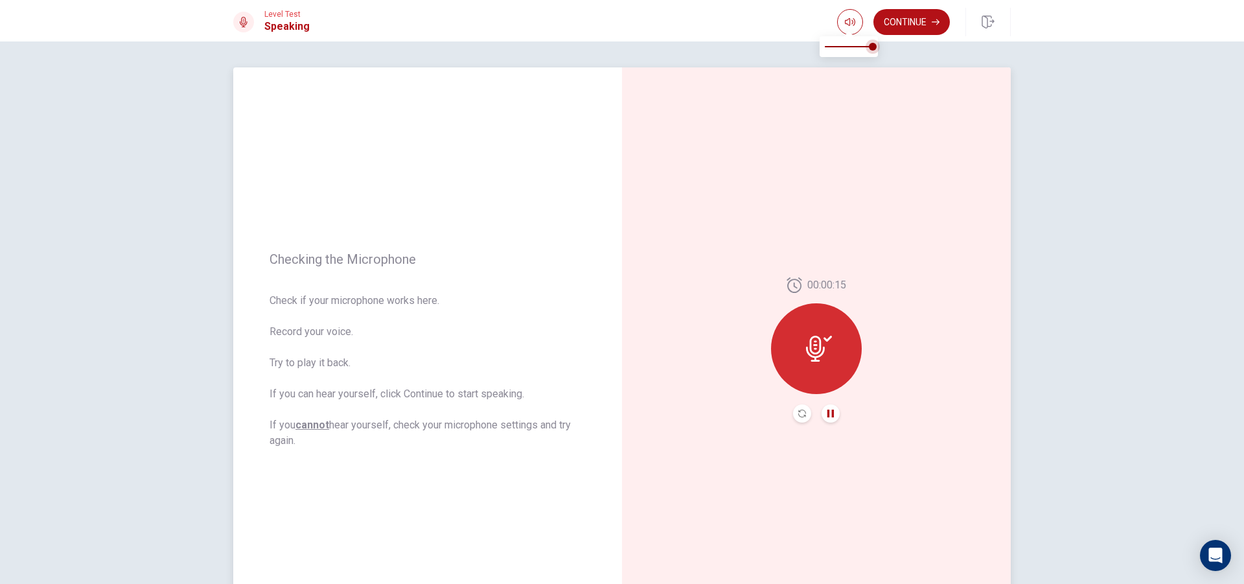
type input "0.7"
click at [859, 48] on span at bounding box center [859, 47] width 8 height 8
click at [917, 21] on button "Continue" at bounding box center [911, 22] width 76 height 26
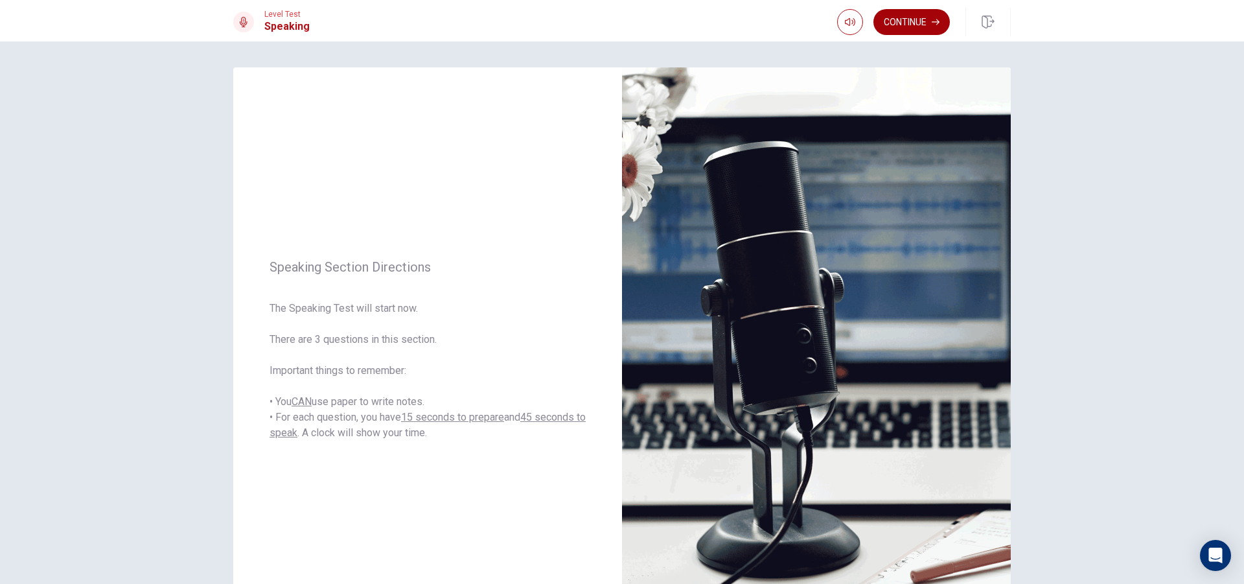
click at [923, 23] on button "Continue" at bounding box center [911, 22] width 76 height 26
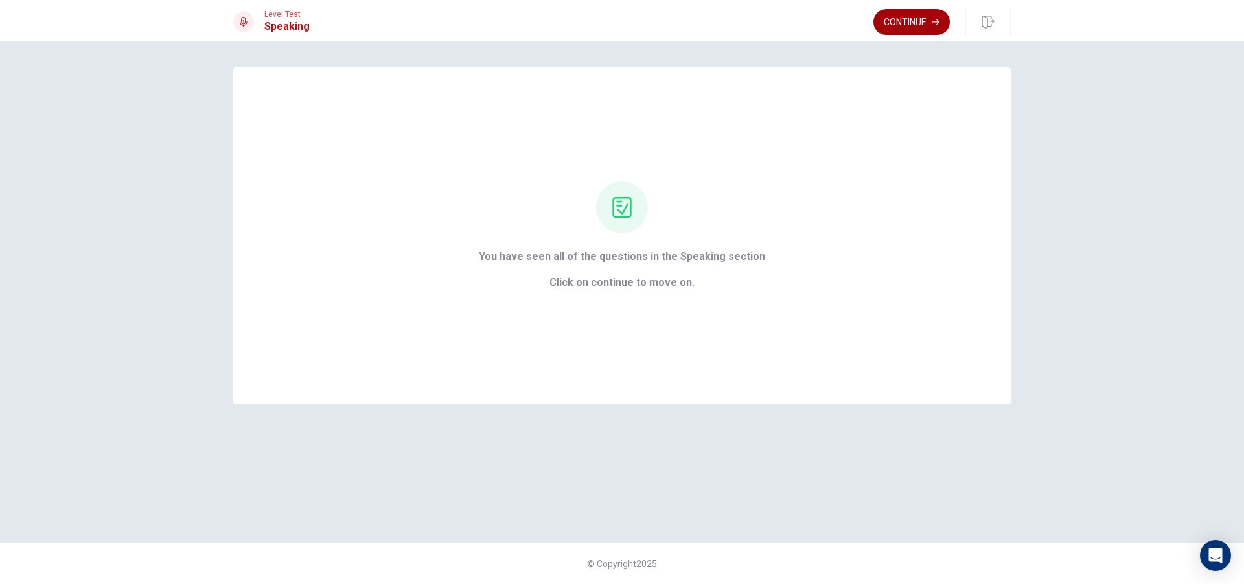
click at [902, 20] on button "Continue" at bounding box center [911, 22] width 76 height 26
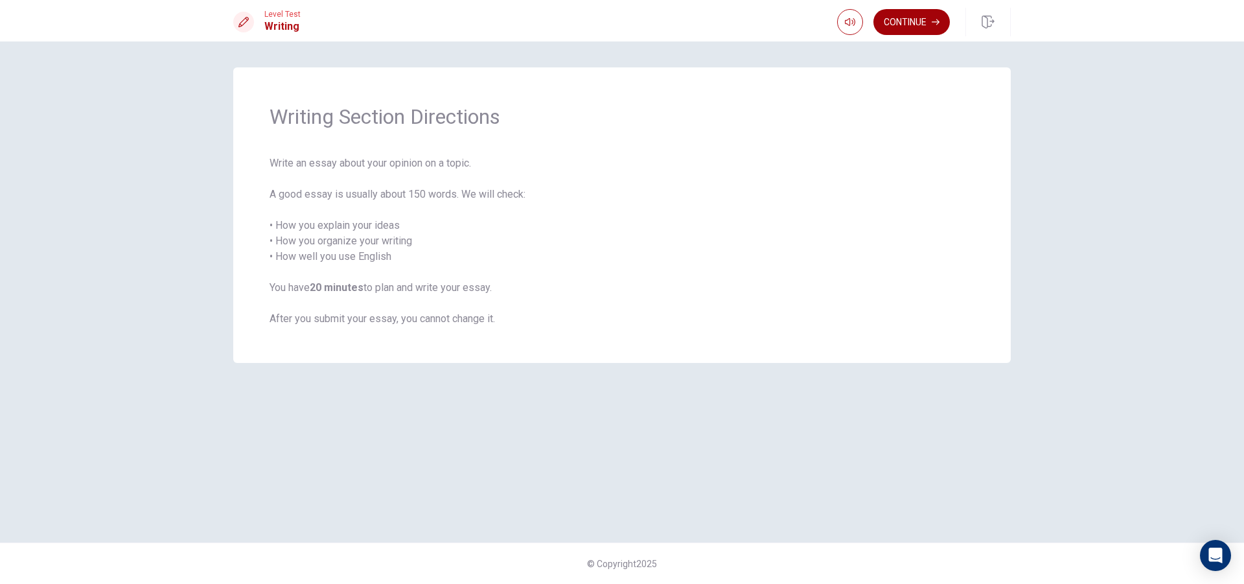
click at [897, 26] on button "Continue" at bounding box center [911, 22] width 76 height 26
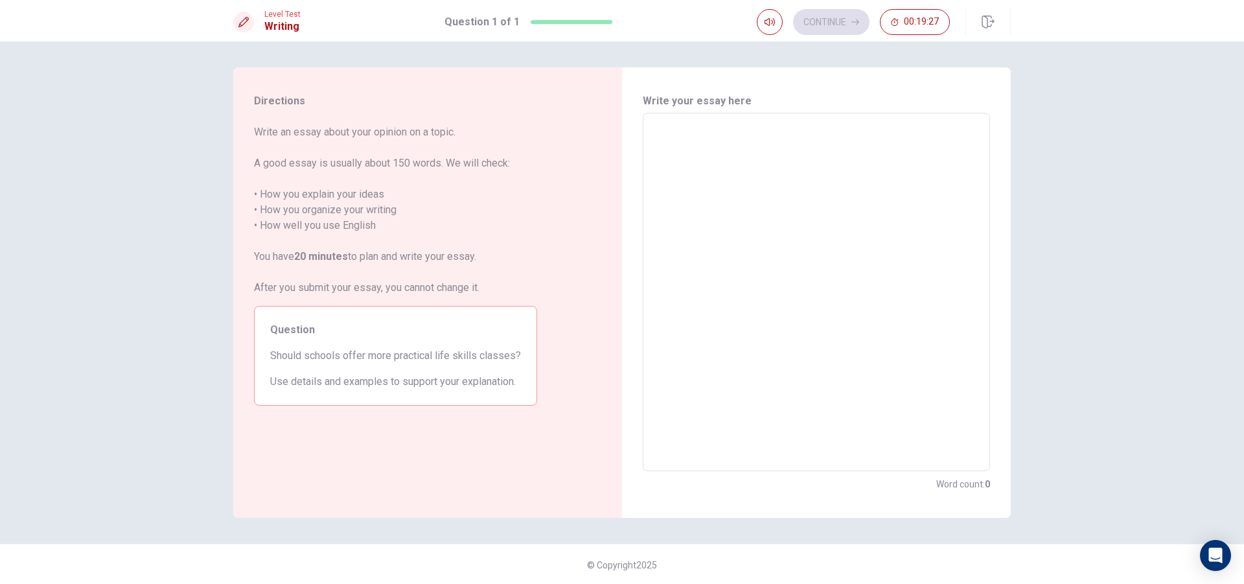
click at [841, 146] on textarea at bounding box center [816, 292] width 329 height 337
type textarea "I"
type textarea "x"
type textarea "I"
type textarea "x"
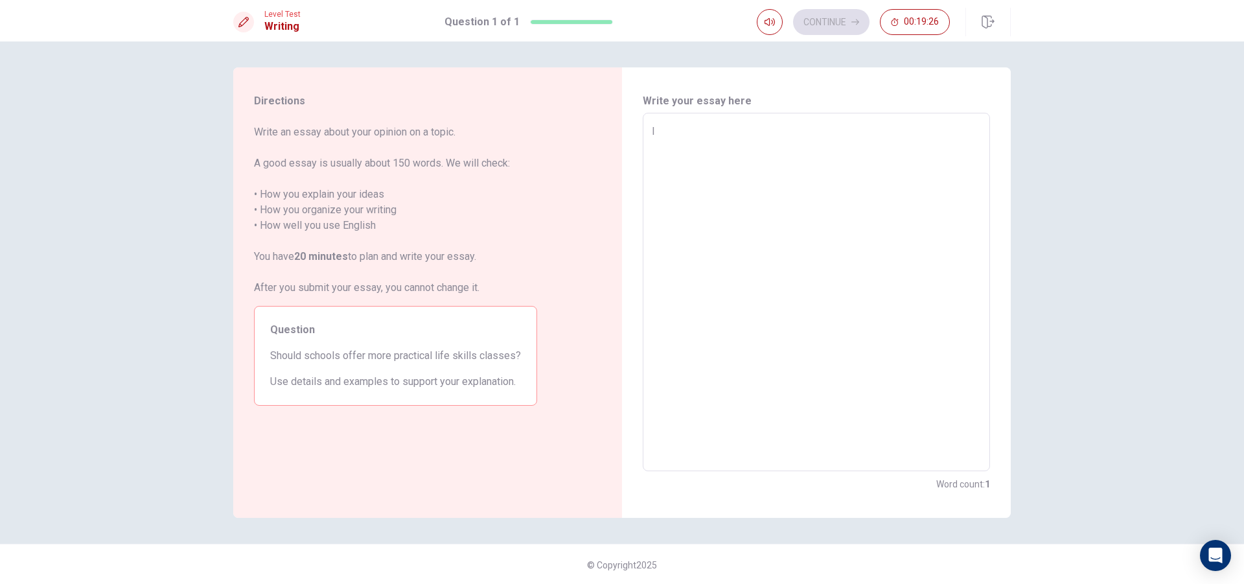
type textarea "I b"
type textarea "x"
type textarea "I be"
type textarea "x"
type textarea "I bel"
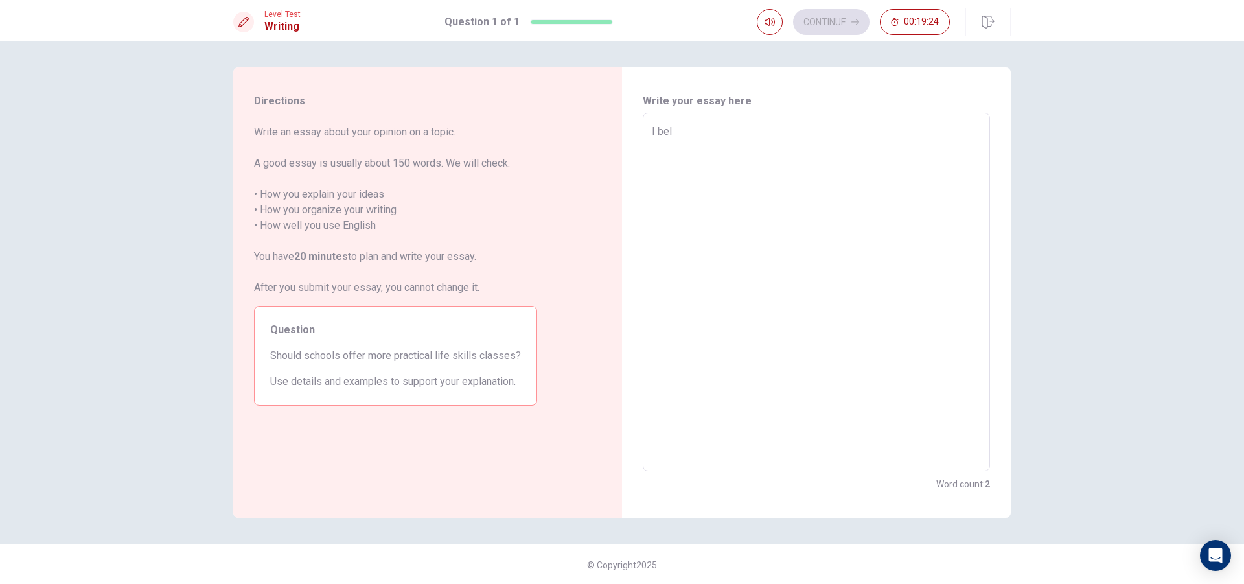
type textarea "x"
type textarea "I beli"
type textarea "x"
type textarea "I belie"
type textarea "x"
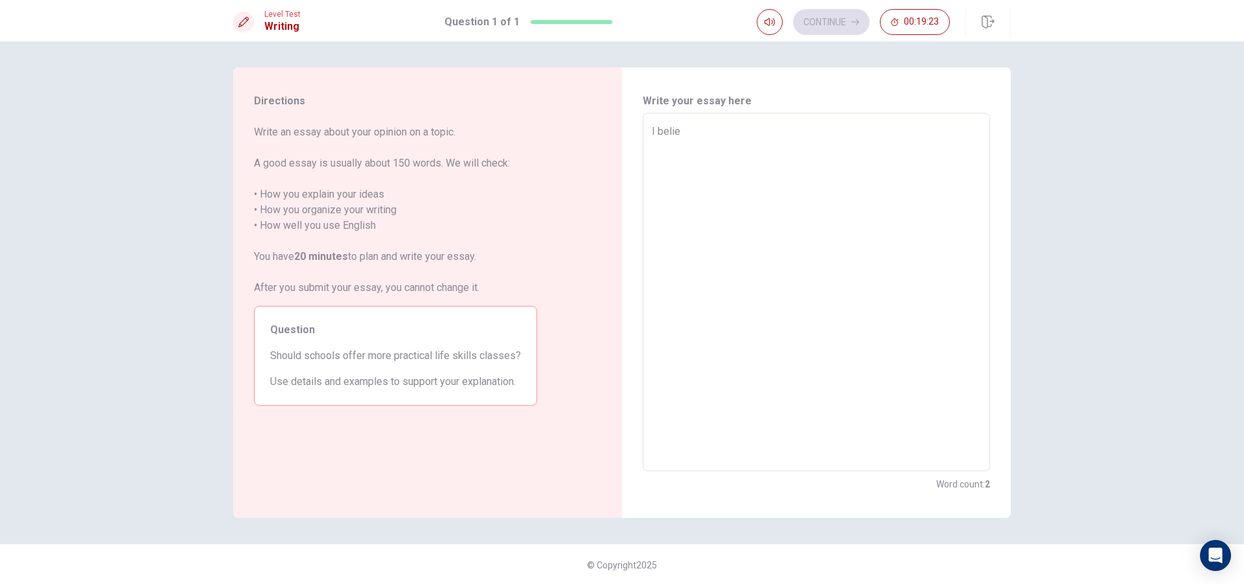
type textarea "I believ"
type textarea "x"
type textarea "I believe"
type textarea "x"
type textarea "I believe"
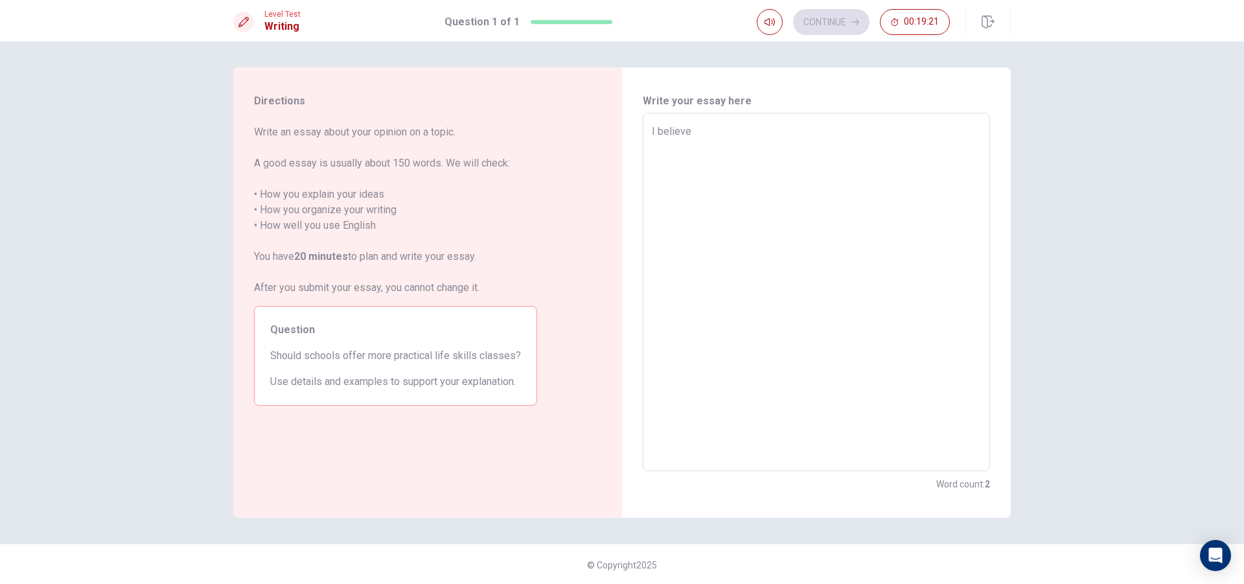
type textarea "x"
type textarea "I believe s"
type textarea "x"
type textarea "I believe sc"
type textarea "x"
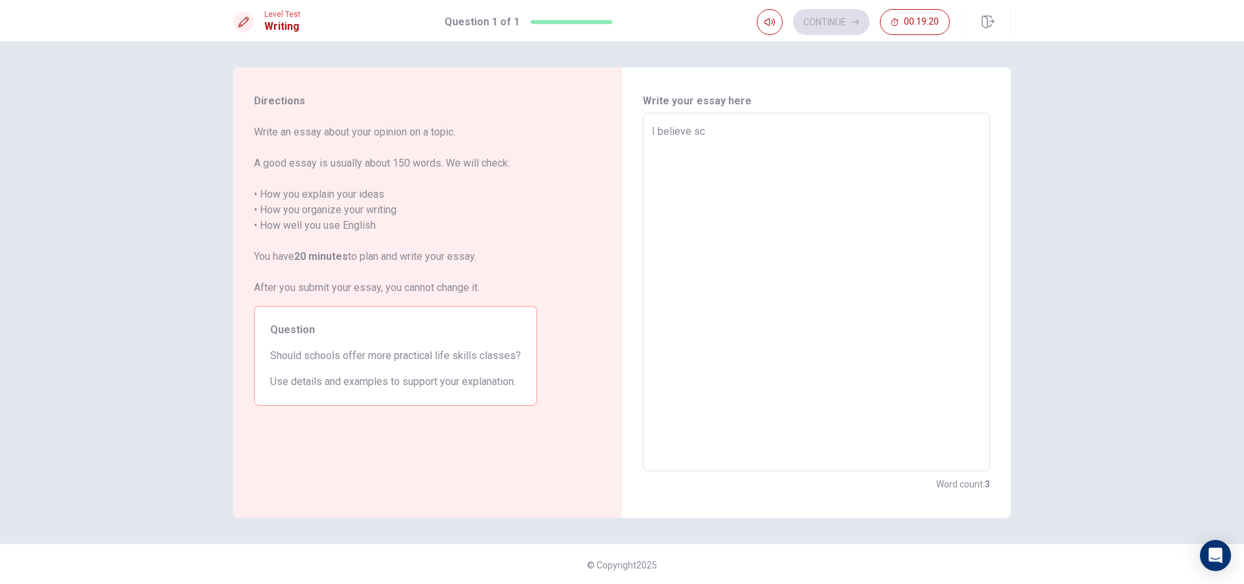
type textarea "I believe sch"
type textarea "x"
type textarea "I believe scho"
type textarea "x"
type textarea "I believe schoo"
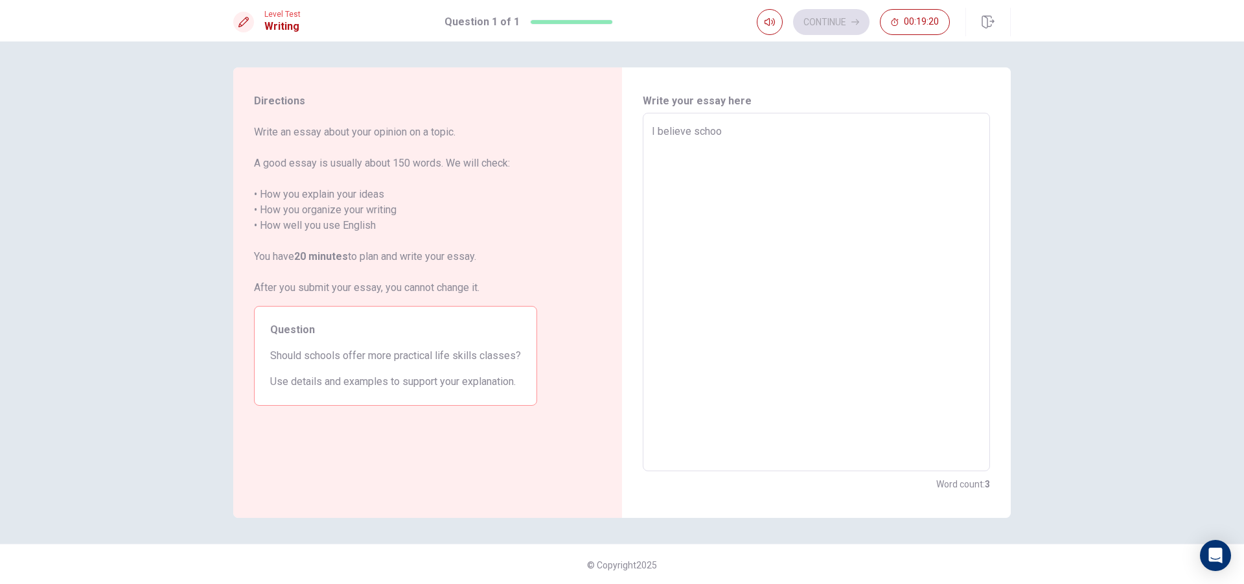
type textarea "x"
type textarea "I believe school"
type textarea "x"
type textarea "I believe schools"
type textarea "x"
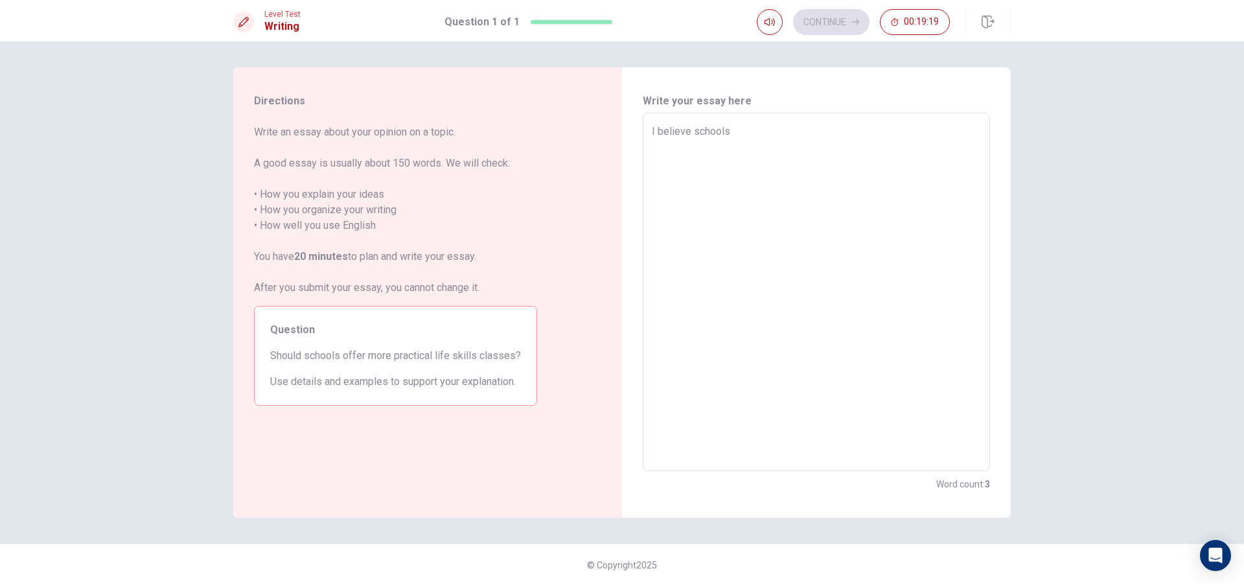
type textarea "I believe schools"
type textarea "x"
type textarea "I believe schools s"
type textarea "x"
type textarea "I believe schools sh"
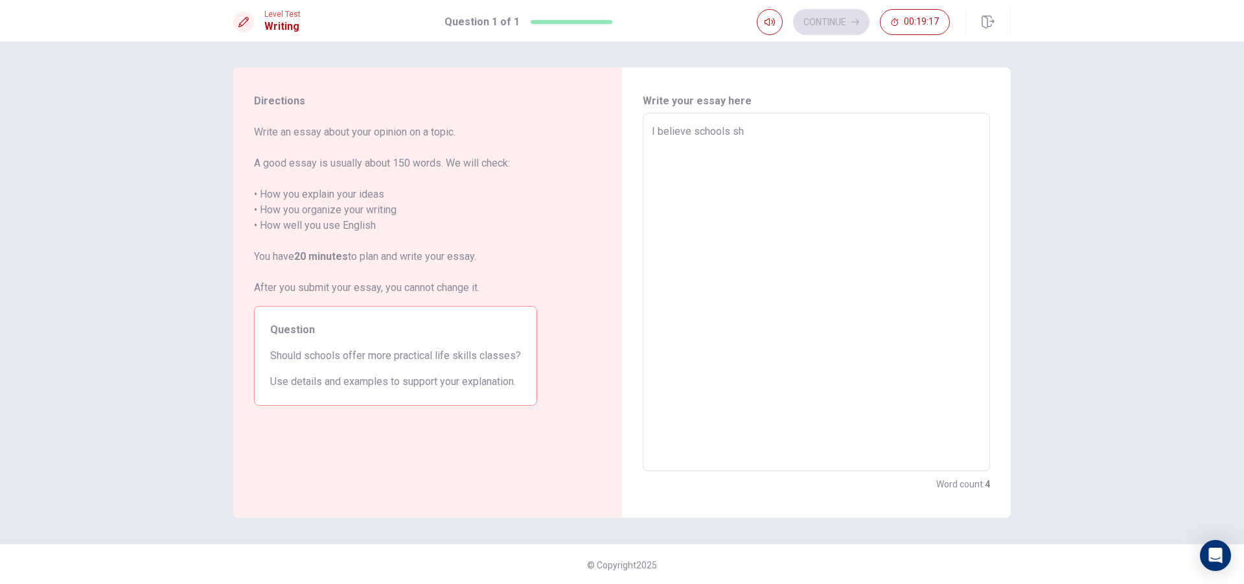
type textarea "x"
type textarea "I believe schools sho"
type textarea "x"
type textarea "I believe schools shou"
type textarea "x"
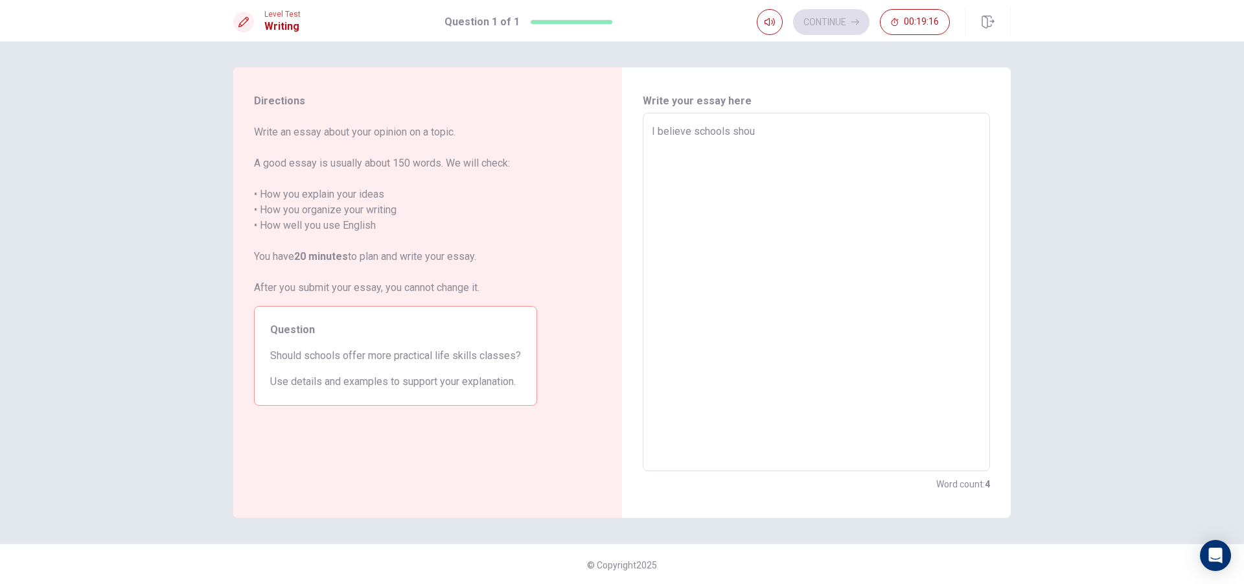
type textarea "I believe schools shoul"
type textarea "x"
type textarea "I believe schools should"
type textarea "x"
type textarea "I believe schools should"
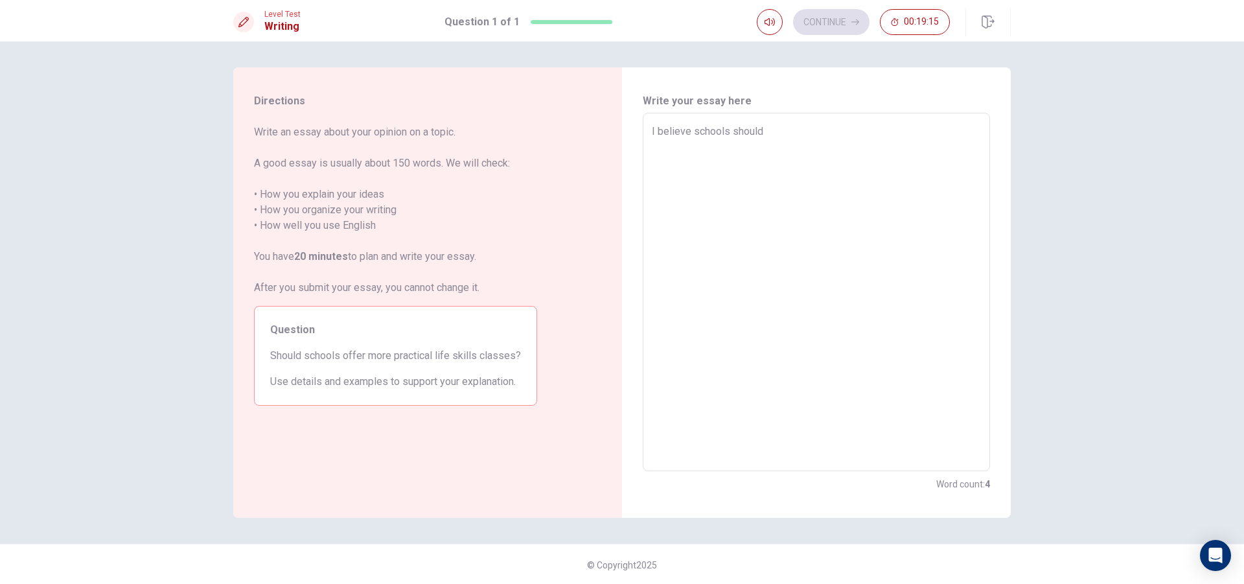
type textarea "x"
type textarea "I believe schools should o"
type textarea "x"
type textarea "I believe schools should of"
type textarea "x"
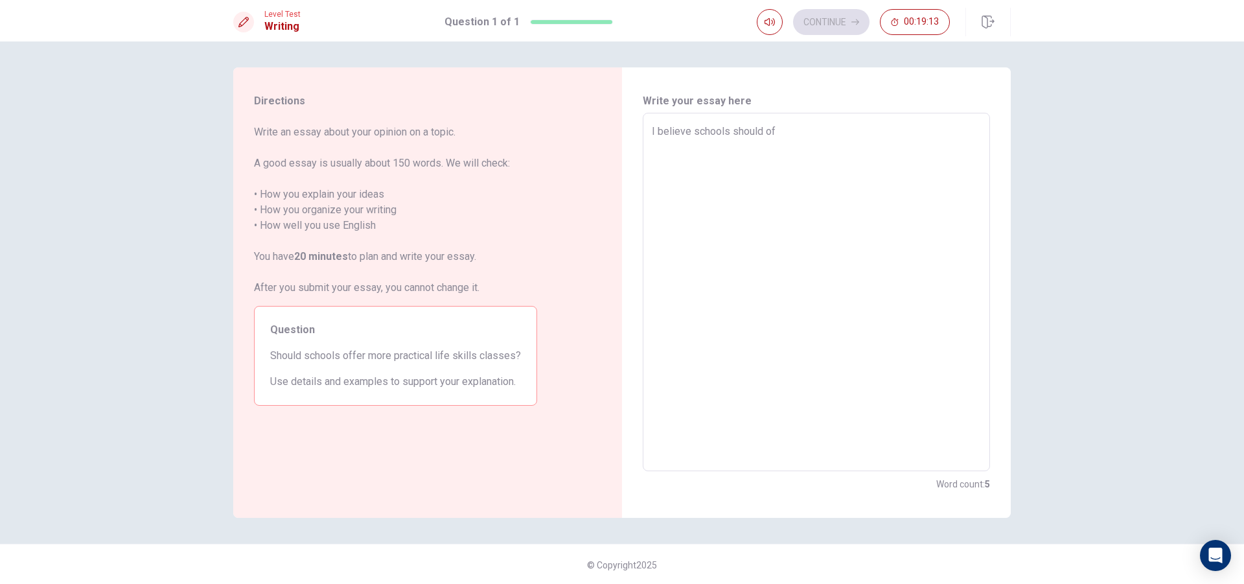
type textarea "I believe schools should off"
type textarea "x"
type textarea "I believe schools should offe"
type textarea "x"
type textarea "I believe schools should offer"
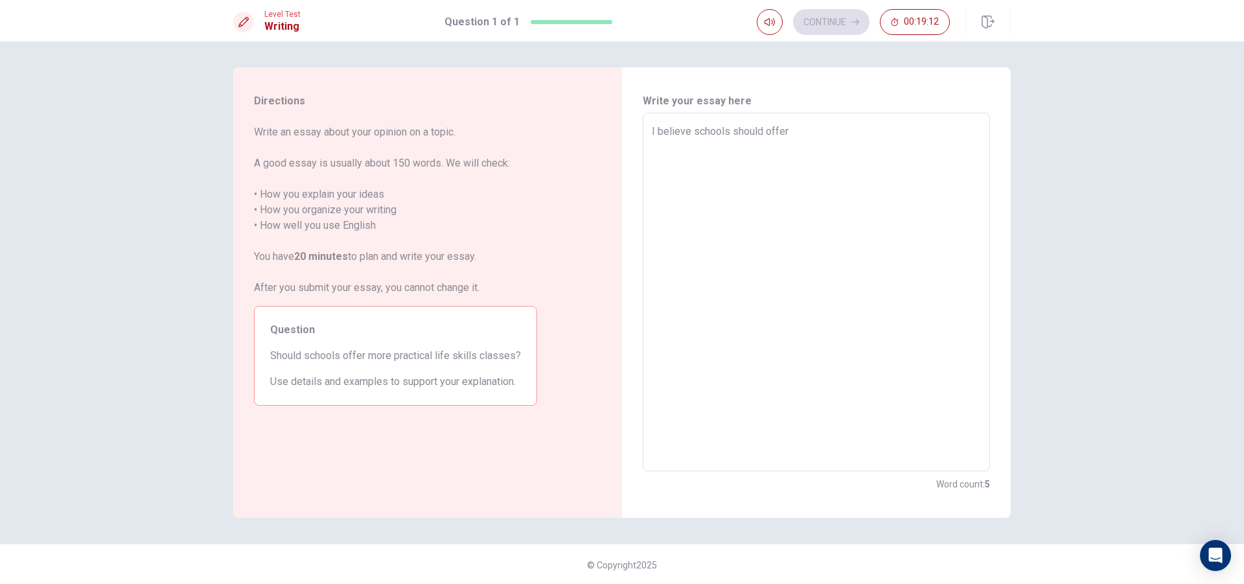
type textarea "x"
type textarea "I believe schools should offer"
type textarea "x"
type textarea "I believe schools should offer m"
type textarea "x"
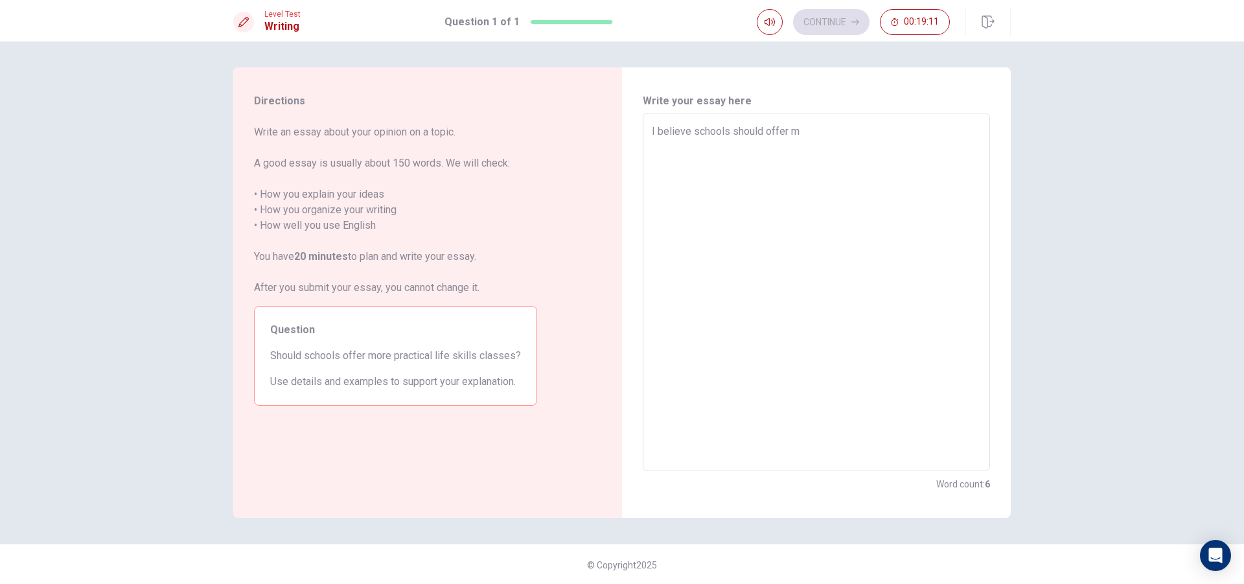
type textarea "I believe schools should offer mo"
type textarea "x"
type textarea "I believe schools should offer mor"
type textarea "x"
type textarea "I believe schools should offer more"
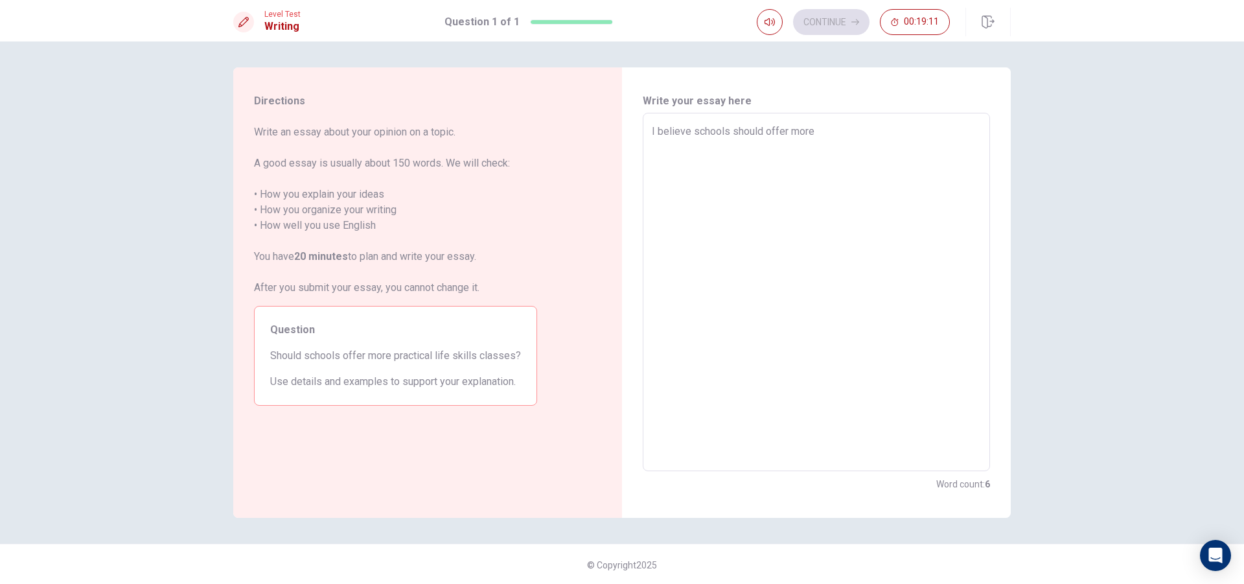
type textarea "x"
type textarea "I believe schools should offer more"
type textarea "x"
type textarea "I believe schools should offer more p"
type textarea "x"
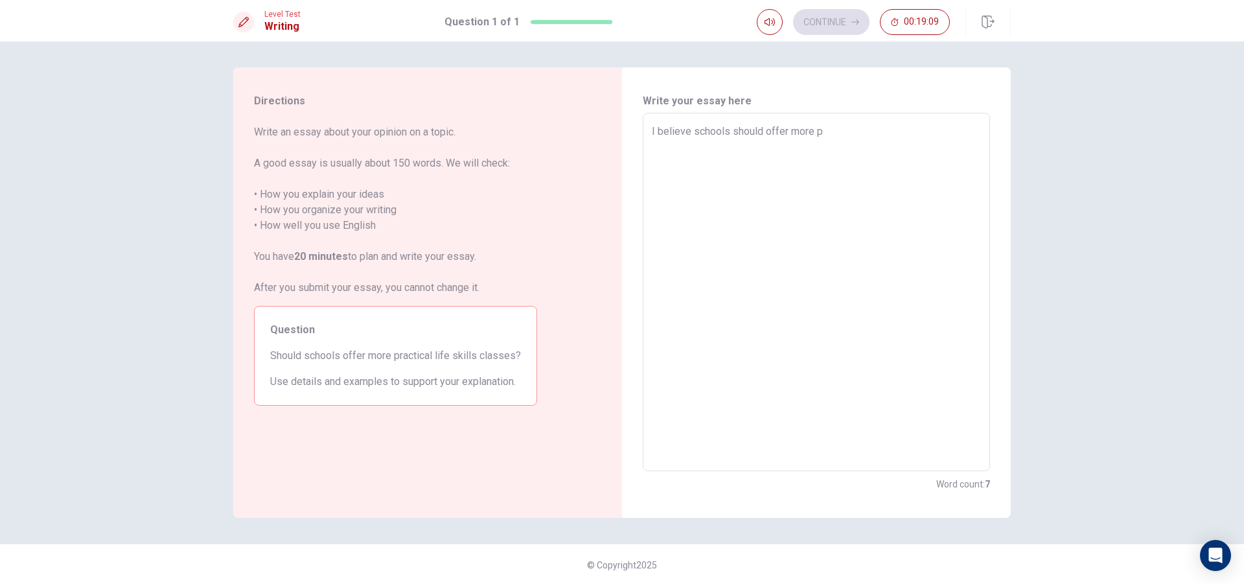
type textarea "I believe schools should offer more pa"
type textarea "x"
type textarea "I believe schools should offer more p"
type textarea "x"
type textarea "I believe schools should offer more pr"
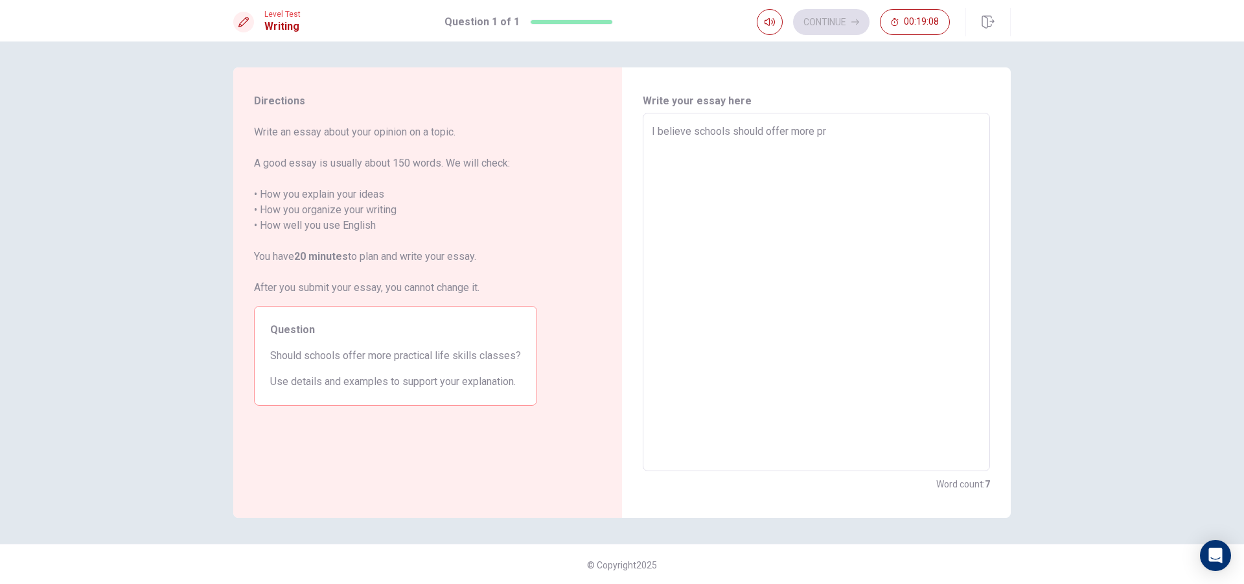
type textarea "x"
type textarea "I believe schools should offer more pra"
type textarea "x"
type textarea "I believe schools should offer more prac"
type textarea "x"
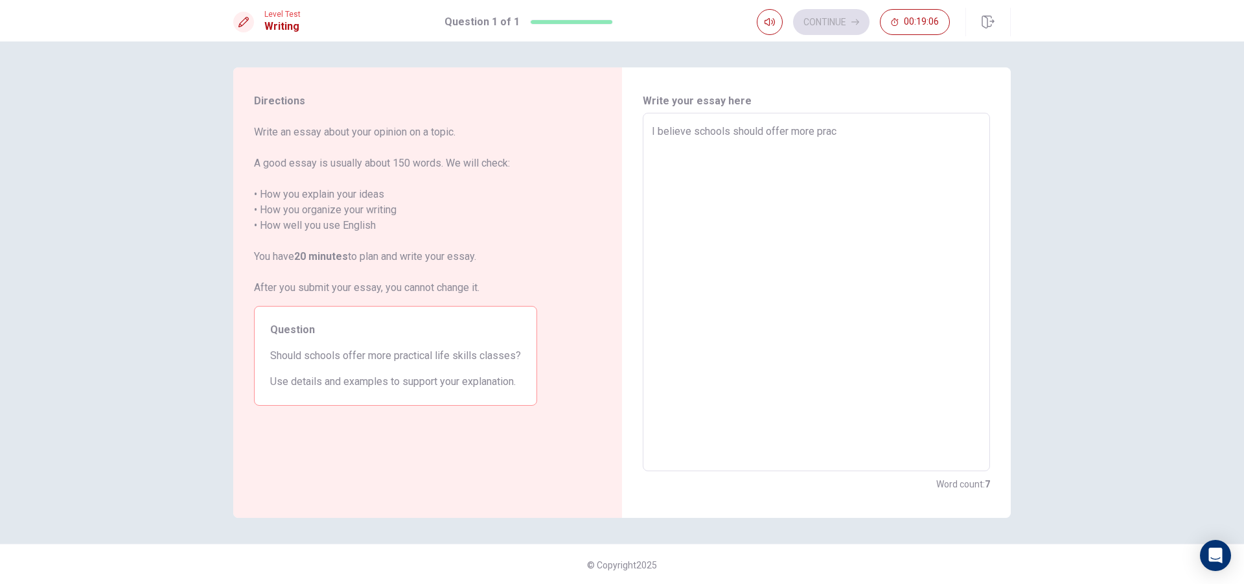
type textarea "I believe schools should offer more pract"
type textarea "x"
type textarea "I believe schools should offer more practi"
type textarea "x"
type textarea "I believe schools should offer more practic"
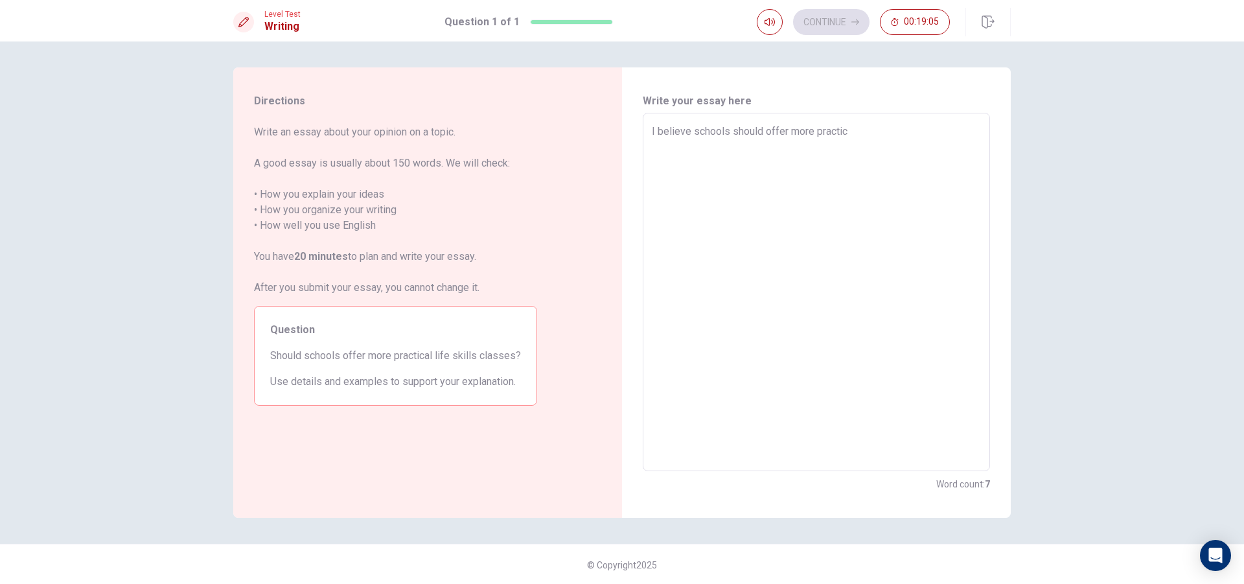
type textarea "x"
type textarea "I believe schools should offer more practica"
type textarea "x"
type textarea "I believe schools should offer more practical"
type textarea "x"
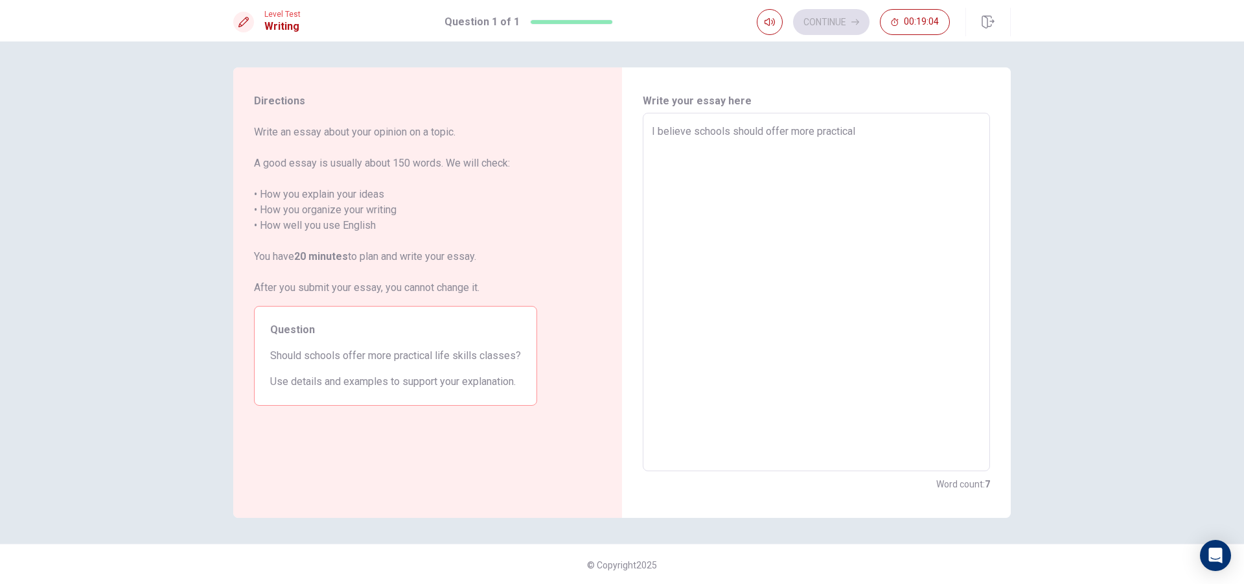
type textarea "I believe schools should offer more practical"
type textarea "x"
type textarea "I believe schools should offer more practical l"
type textarea "x"
type textarea "I believe schools should offer more practical li"
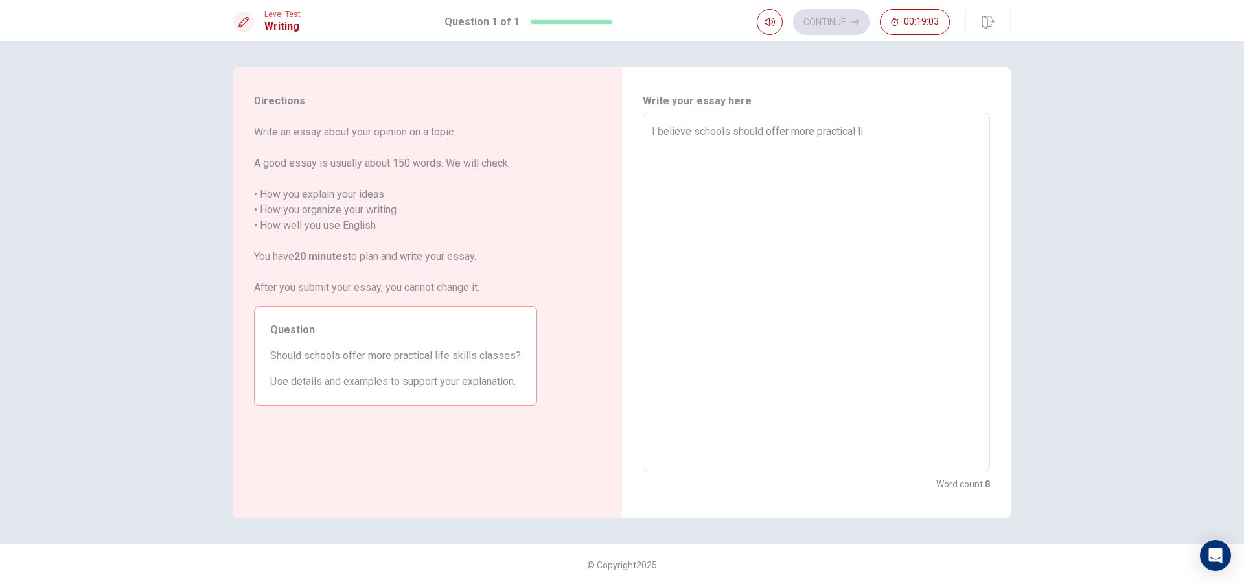
type textarea "x"
type textarea "I believe schools should offer more practical lif"
type textarea "x"
type textarea "I believe schools should offer more practical life"
type textarea "x"
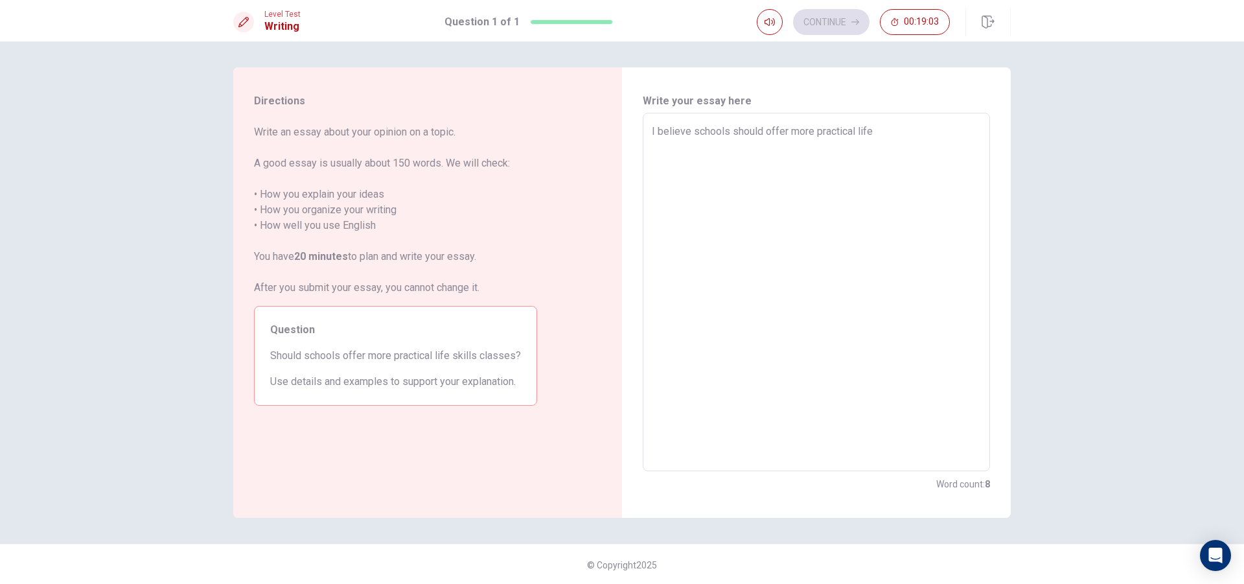
type textarea "I believe schools should offer more practical life"
type textarea "x"
type textarea "I believe schools should offer more practical life s"
type textarea "x"
type textarea "I believe schools should offer more practical life sk"
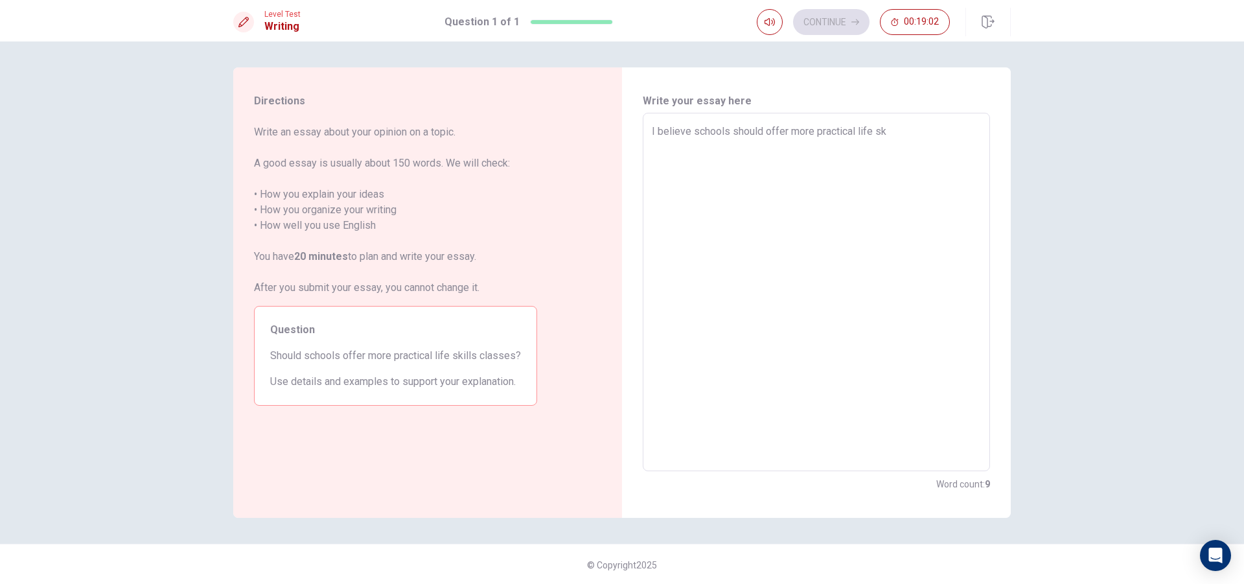
type textarea "x"
type textarea "I believe schools should offer more practical life ski"
type textarea "x"
type textarea "I believe schools should offer more practical life skil"
type textarea "x"
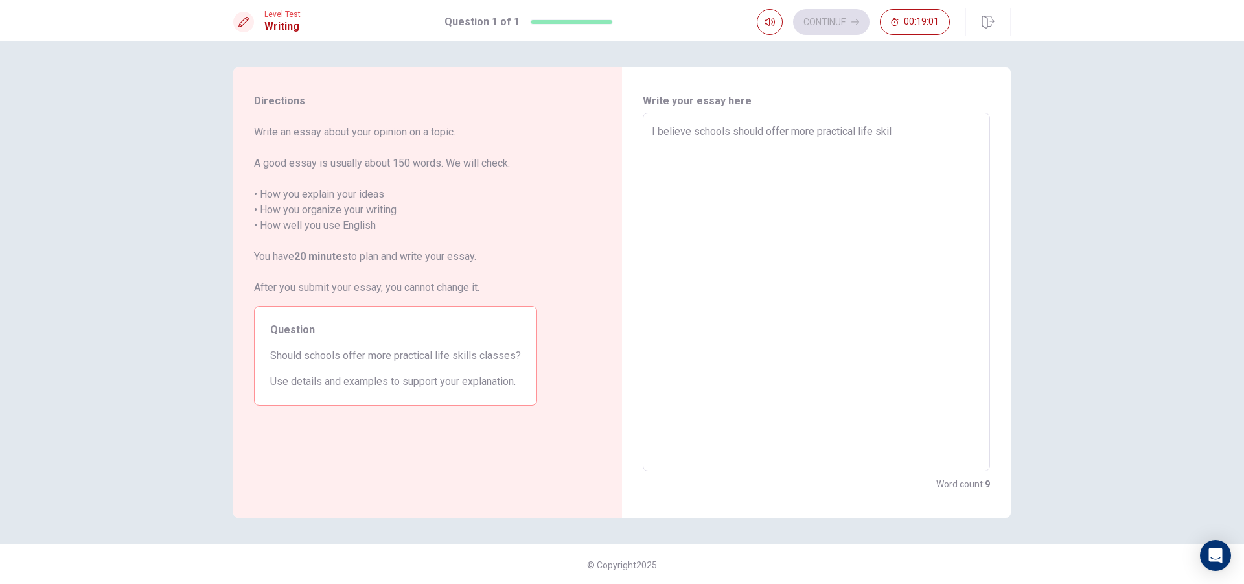
type textarea "I believe schools should offer more practical life skill"
type textarea "x"
type textarea "I believe schools should offer more practical life skills"
type textarea "x"
type textarea "I believe schools should offer more practical life skills"
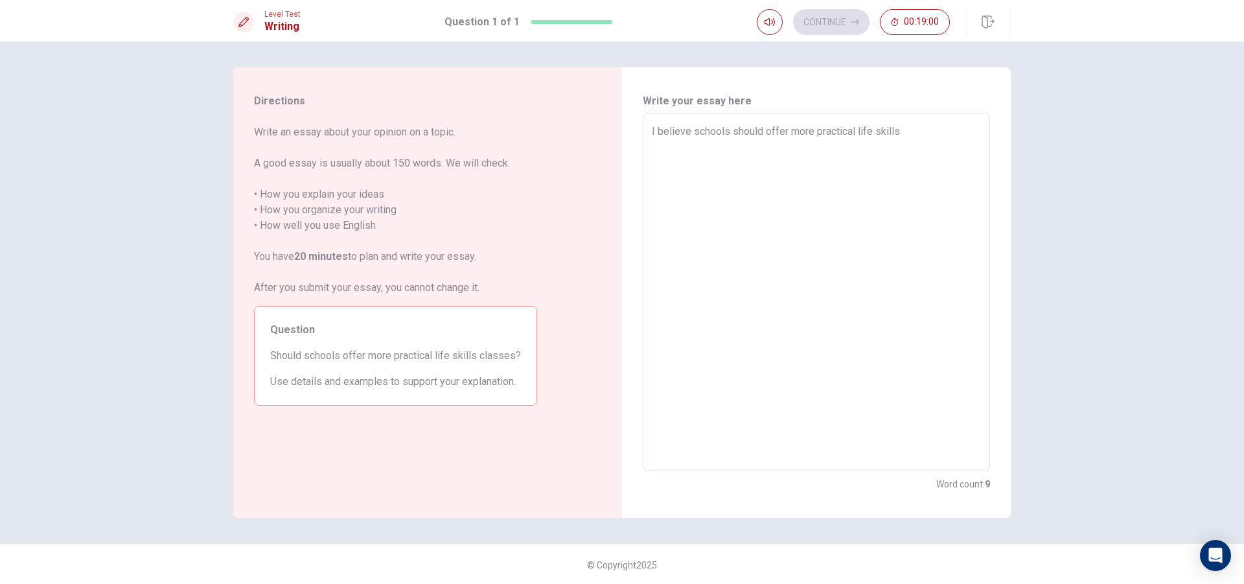
type textarea "x"
type textarea "I believe schools should offer more practical life skills c"
type textarea "x"
type textarea "I believe schools should offer more practical life skills cl"
type textarea "x"
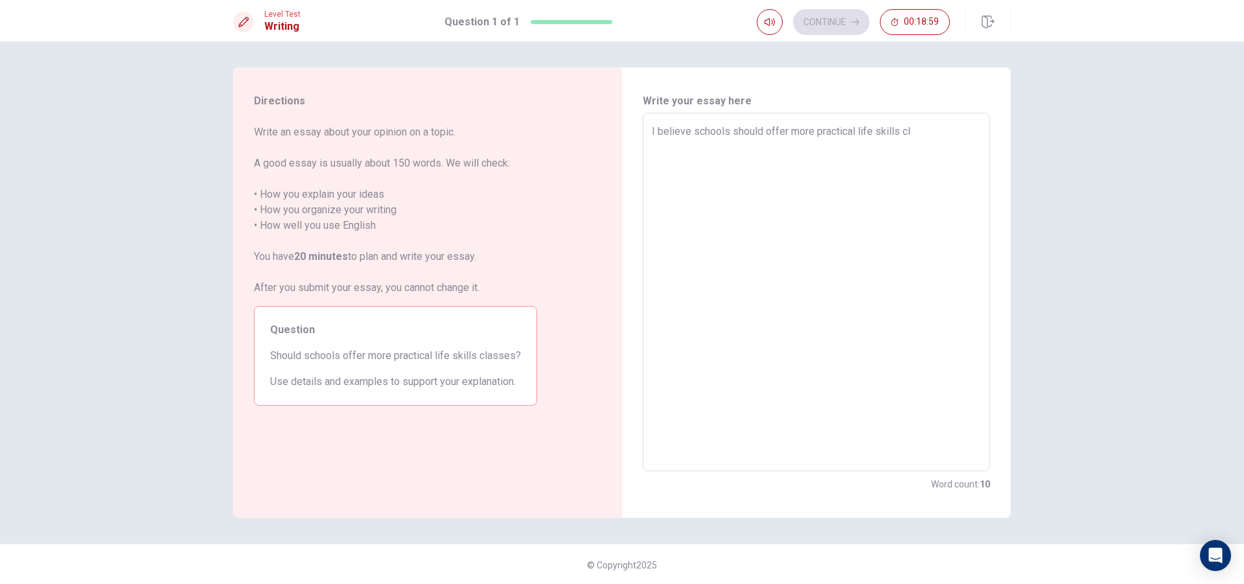
type textarea "I believe schools should offer more practical life skills cla"
type textarea "x"
type textarea "I believe schools should offer more practical life skills clas"
type textarea "x"
type textarea "I believe schools should offer more practical life skills class"
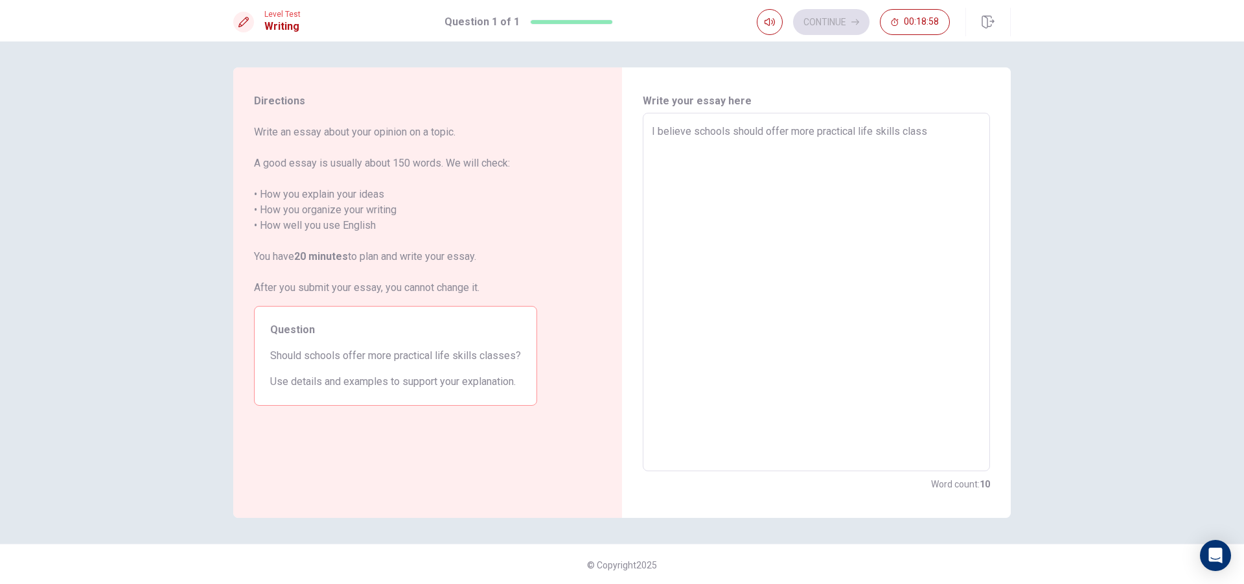
type textarea "x"
type textarea "I believe schools should offer more practical life skills classe"
type textarea "x"
type textarea "I believe schools should offer more practical life skills classes"
type textarea "x"
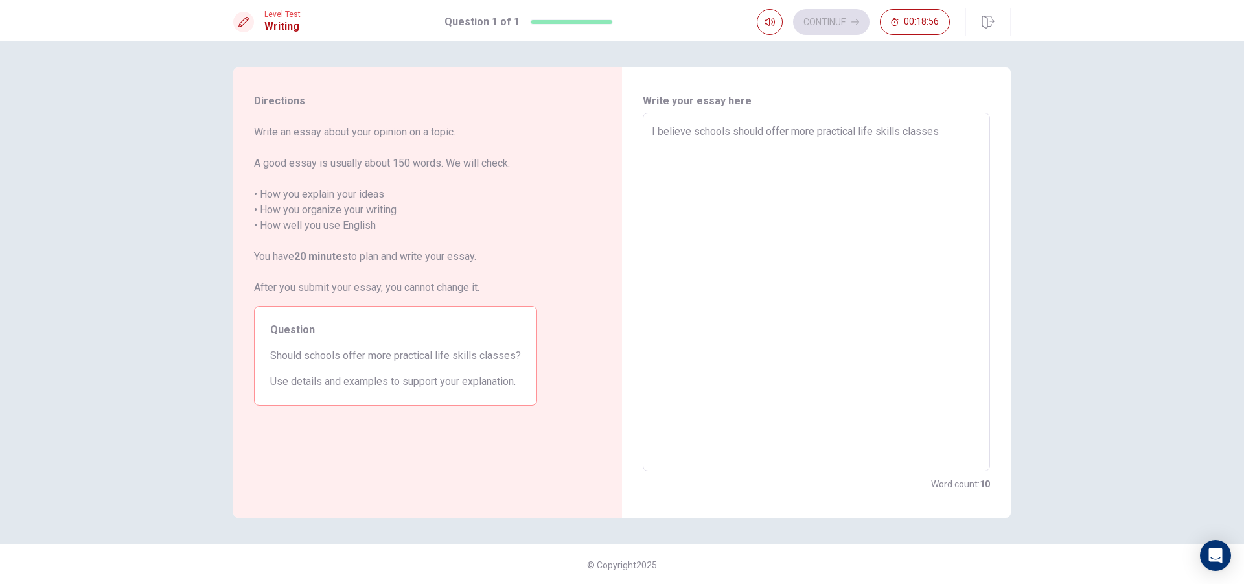
type textarea "I believe schools should offer more practical life skills classes"
type textarea "x"
type textarea "I believe schools should offer more practical life skills classes b"
type textarea "x"
type textarea "I believe schools should offer more practical life skills classes be"
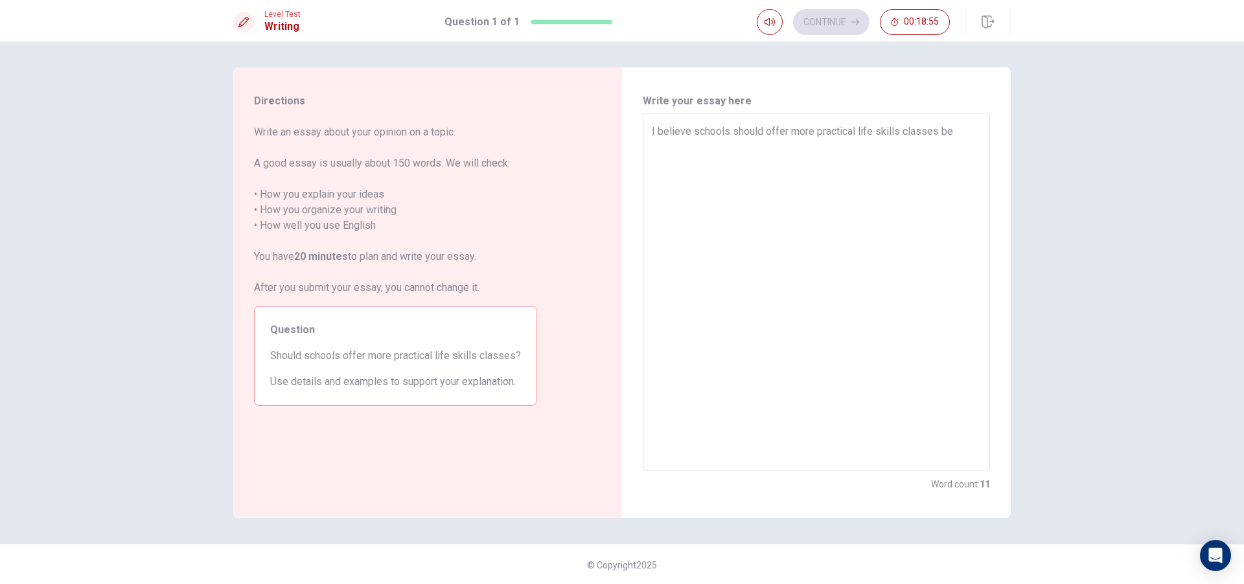
type textarea "x"
type textarea "I believe schools should offer more practical life skills classes bec"
type textarea "x"
type textarea "I believe schools should offer more practical life skills classes beca"
type textarea "x"
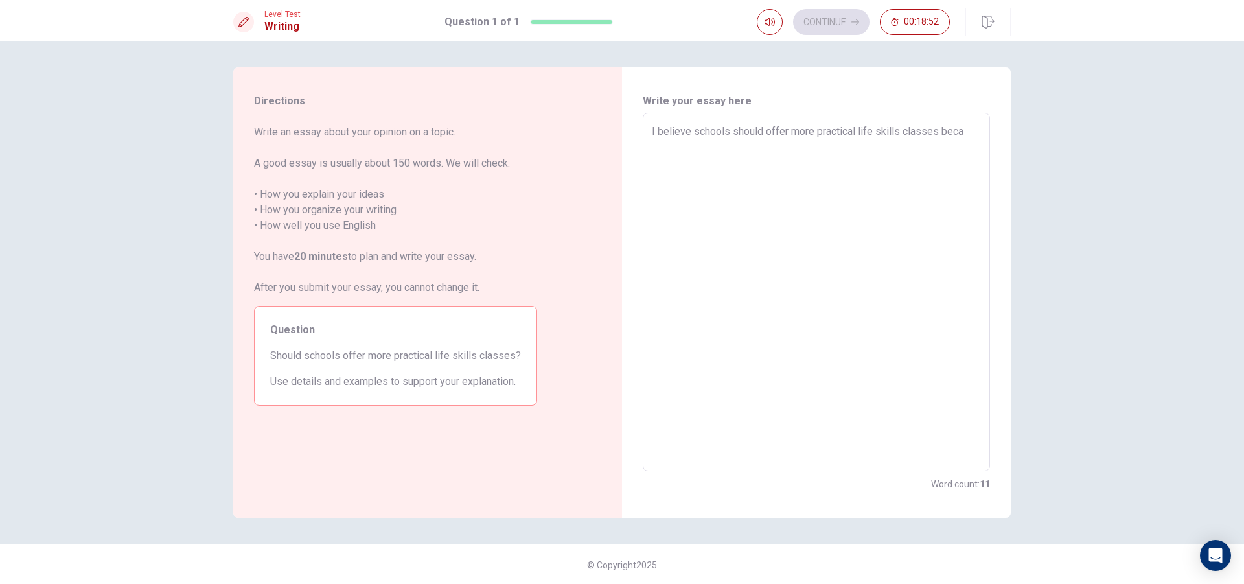
type textarea "I believe schools should offer more practical life skills classes becau"
type textarea "x"
type textarea "I believe schools should offer more practical life skills classes becaus"
type textarea "x"
type textarea "I believe schools should offer more practical life skills classes because"
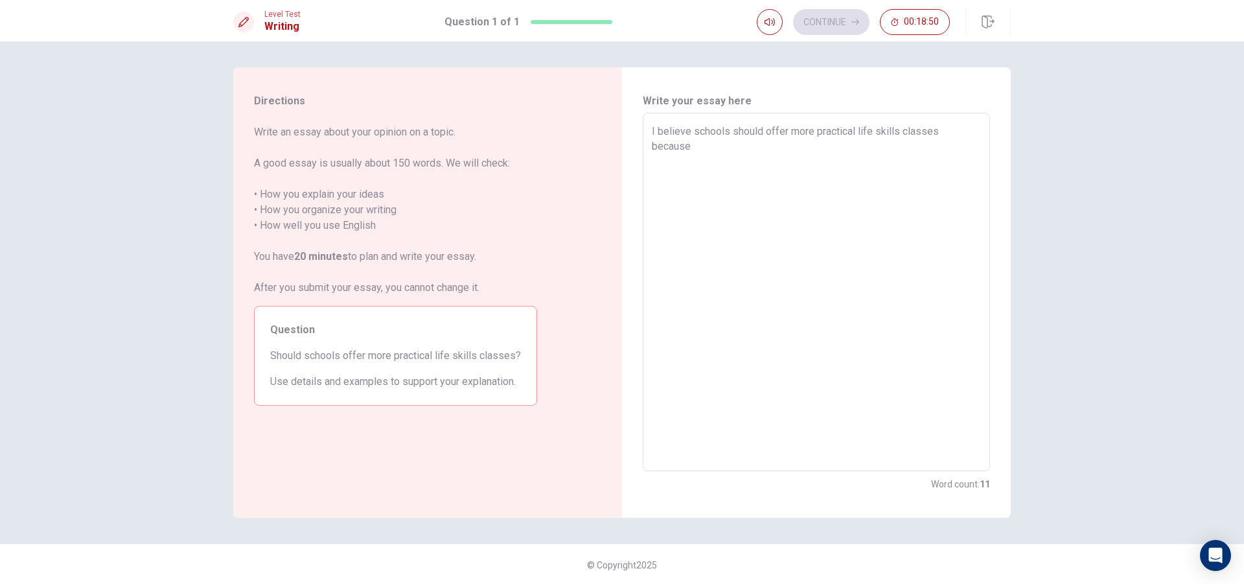
type textarea "x"
type textarea "I believe schools should offer more practical life skills classes because"
type textarea "x"
type textarea "I believe schools should offer more practical life skills classes because t"
type textarea "x"
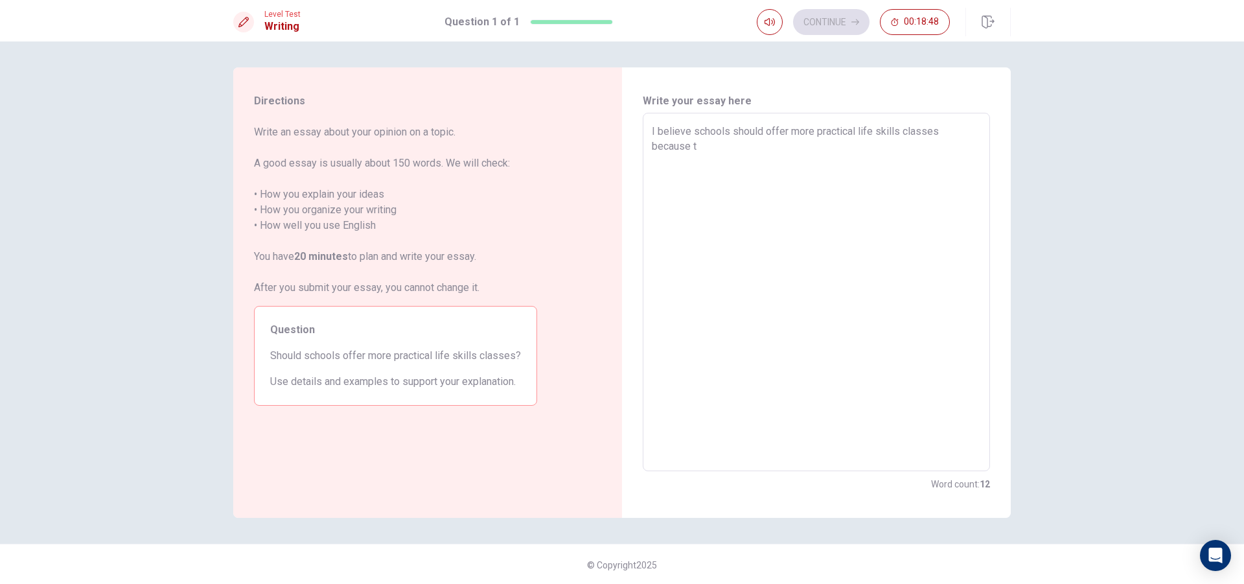
type textarea "I believe schools should offer more practical life skills classes because th"
type textarea "x"
type textarea "I believe schools should offer more practical life skills classes because the"
type textarea "x"
type textarea "I believe schools should offer more practical life skills classes because they"
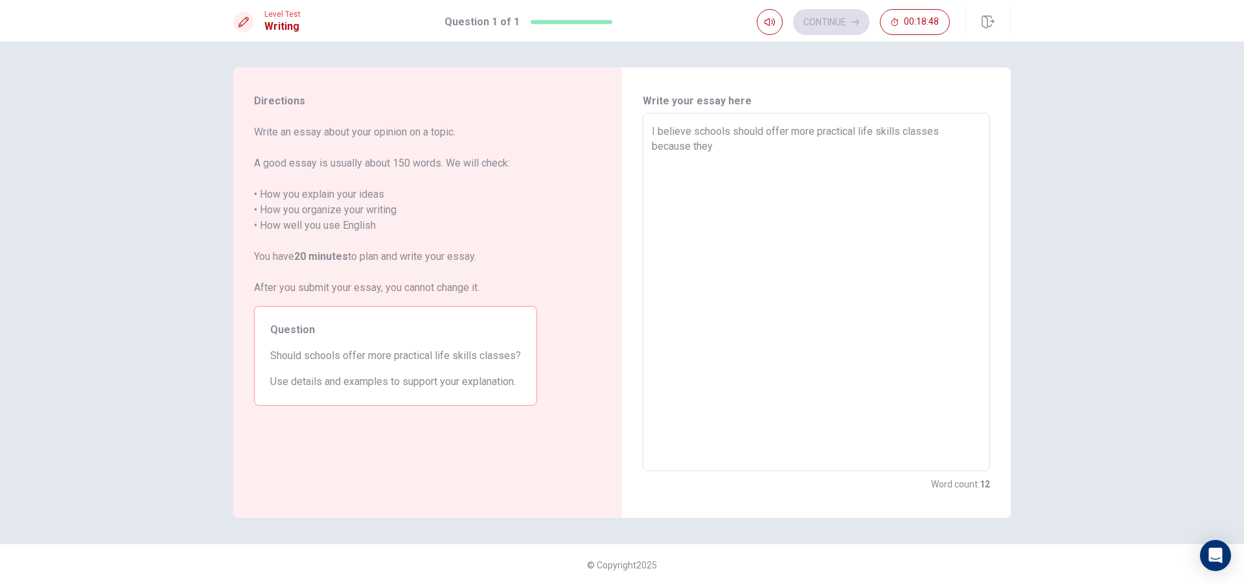
type textarea "x"
type textarea "I believe schools should offer more practical life skills classes because they"
type textarea "x"
type textarea "I believe schools should offer more practical life skills classes because they p"
type textarea "x"
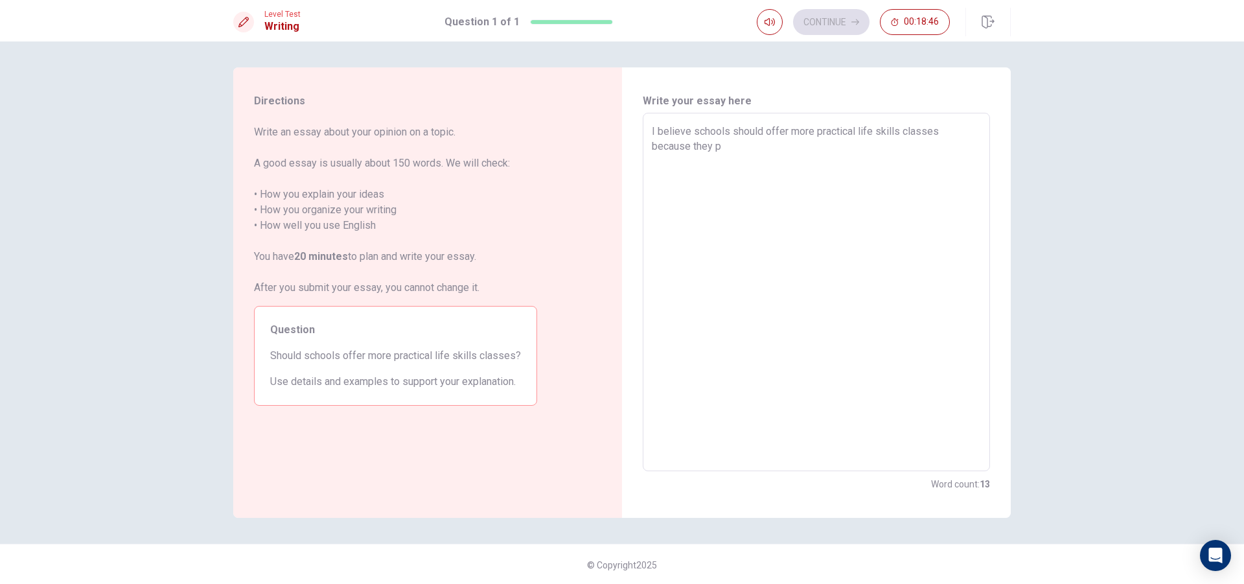
type textarea "I believe schools should offer more practical life skills classes because they …"
type textarea "x"
type textarea "I believe schools should offer more practical life skills classes because they …"
type textarea "x"
type textarea "I believe schools should offer more practical life skills classes because they …"
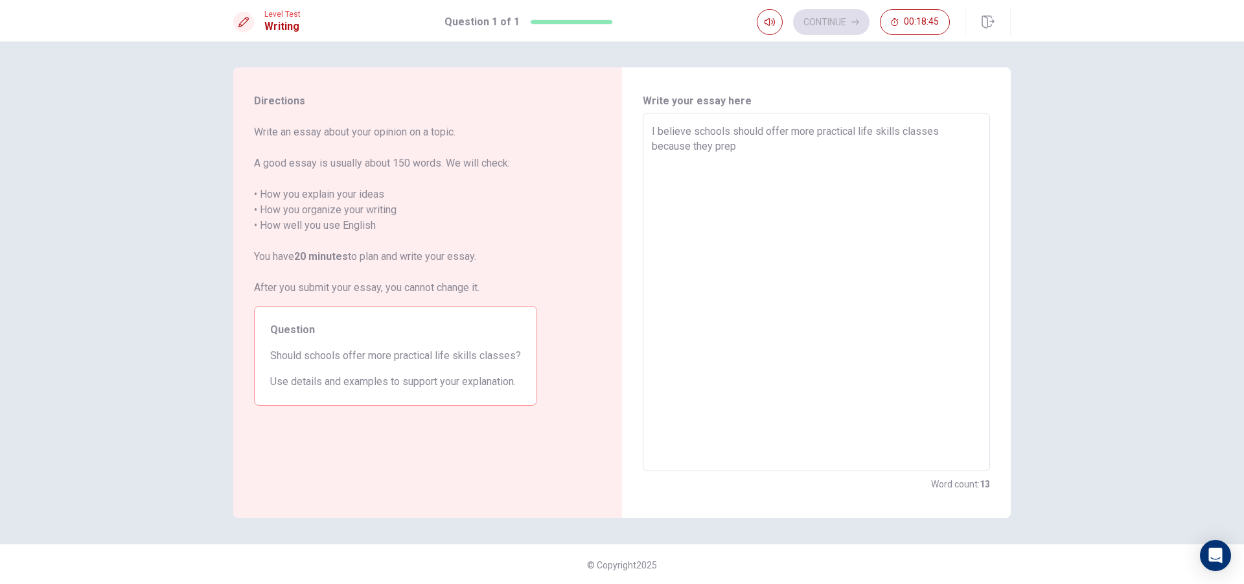
type textarea "x"
type textarea "I believe schools should offer more practical life skills classes because they …"
type textarea "x"
type textarea "I believe schools should offer more practical life skills classes because they …"
type textarea "x"
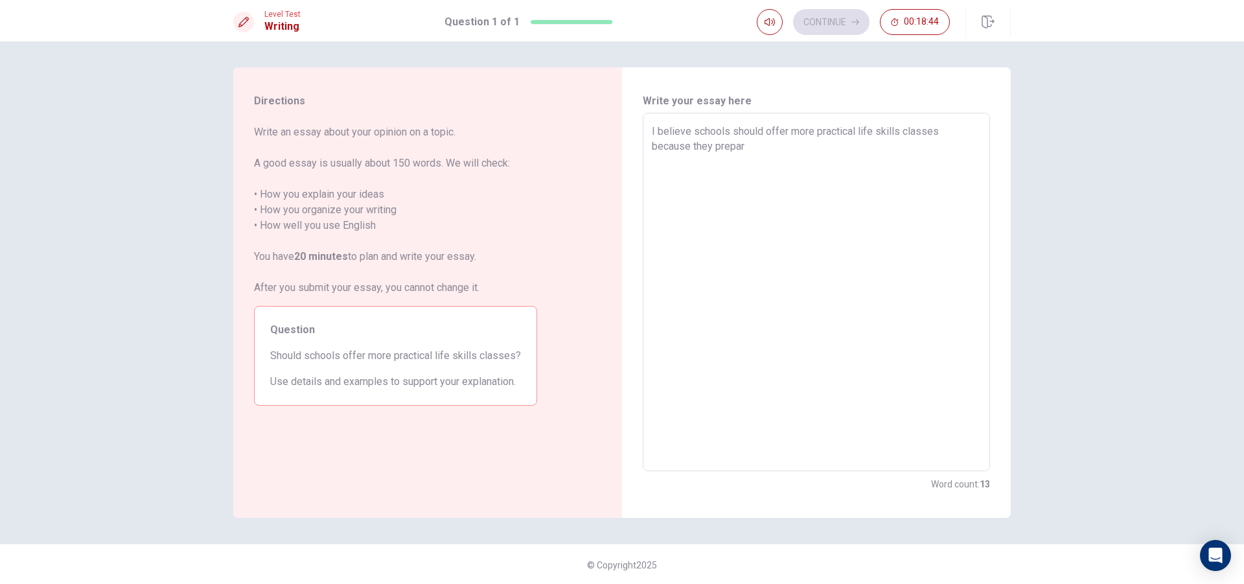
type textarea "I believe schools should offer more practical life skills classes because they …"
type textarea "x"
type textarea "I believe schools should offer more practical life skills classes because they …"
type textarea "x"
type textarea "I believe schools should offer more practical life skills classes because they …"
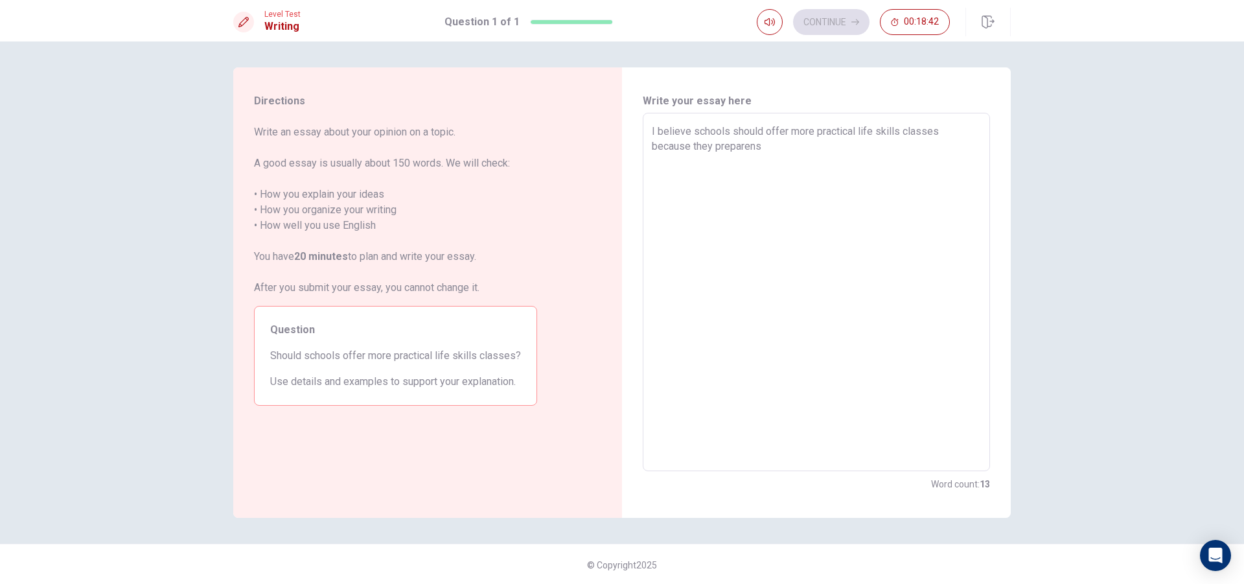
type textarea "x"
type textarea "I believe schools should offer more practical life skills classes because they …"
type textarea "x"
type textarea "I believe schools should offer more practical life skills classes because they …"
type textarea "x"
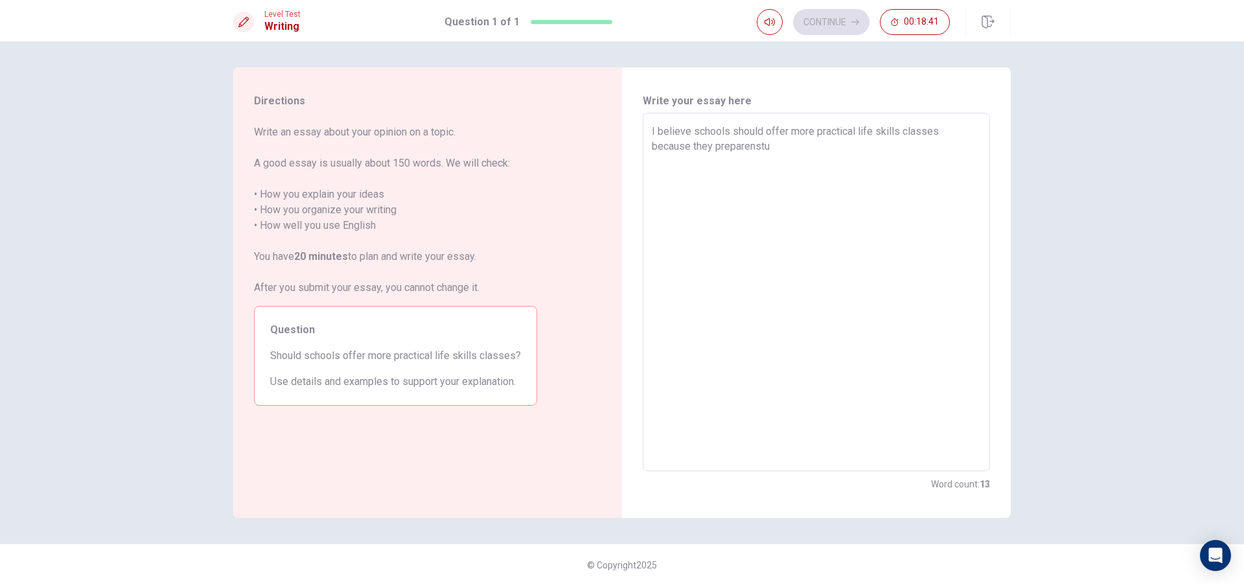
type textarea "I believe schools should offer more practical life skills classes because they …"
type textarea "x"
type textarea "I believe schools should offer more practical life skills classes because they …"
type textarea "x"
type textarea "I believe schools should offer more practical life skills classes because they …"
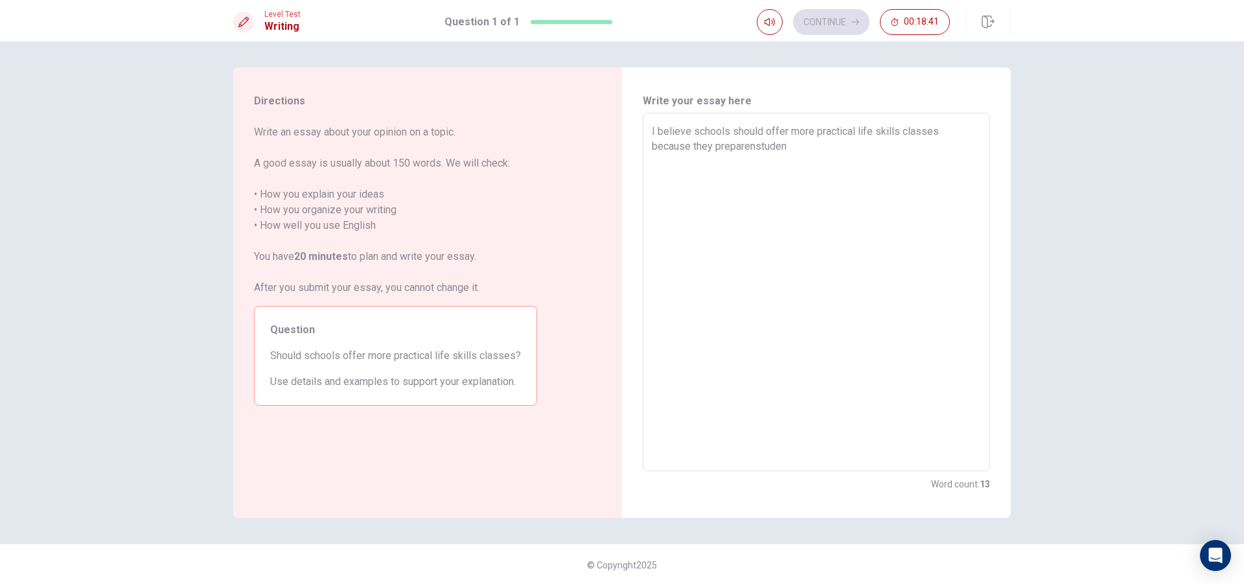
type textarea "x"
type textarea "I believe schools should offer more practical life skills classes because they …"
type textarea "x"
type textarea "I believe schools should offer more practical life skills classes because they …"
type textarea "x"
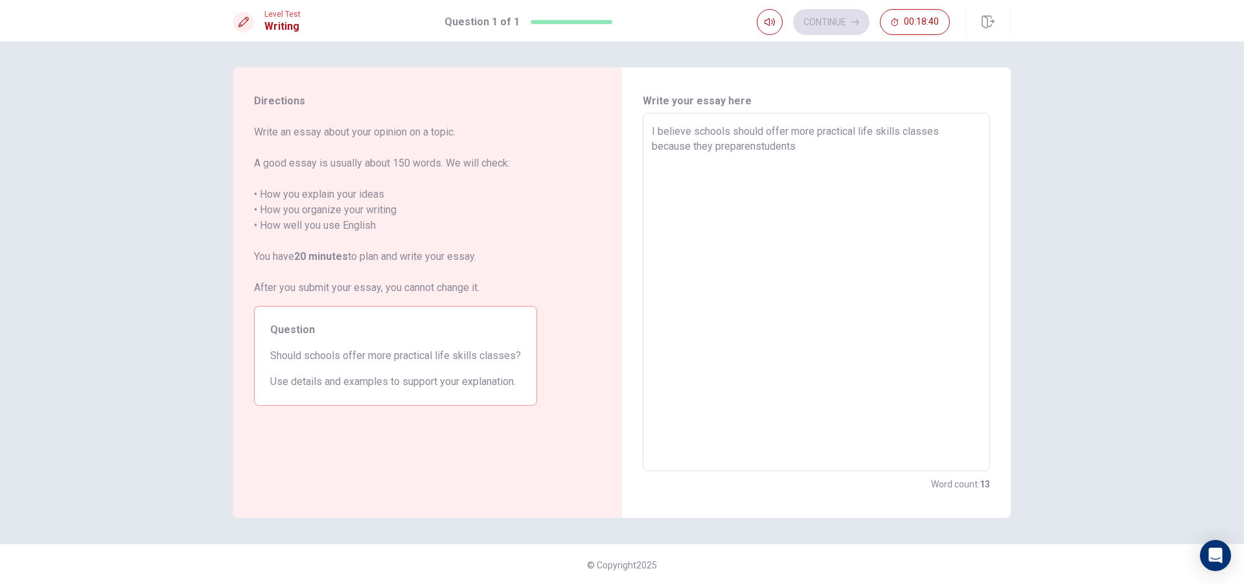
type textarea "I believe schools should offer more practical life skills classes because they …"
type textarea "x"
type textarea "I believe schools should offer more practical life skills classes because they …"
type textarea "x"
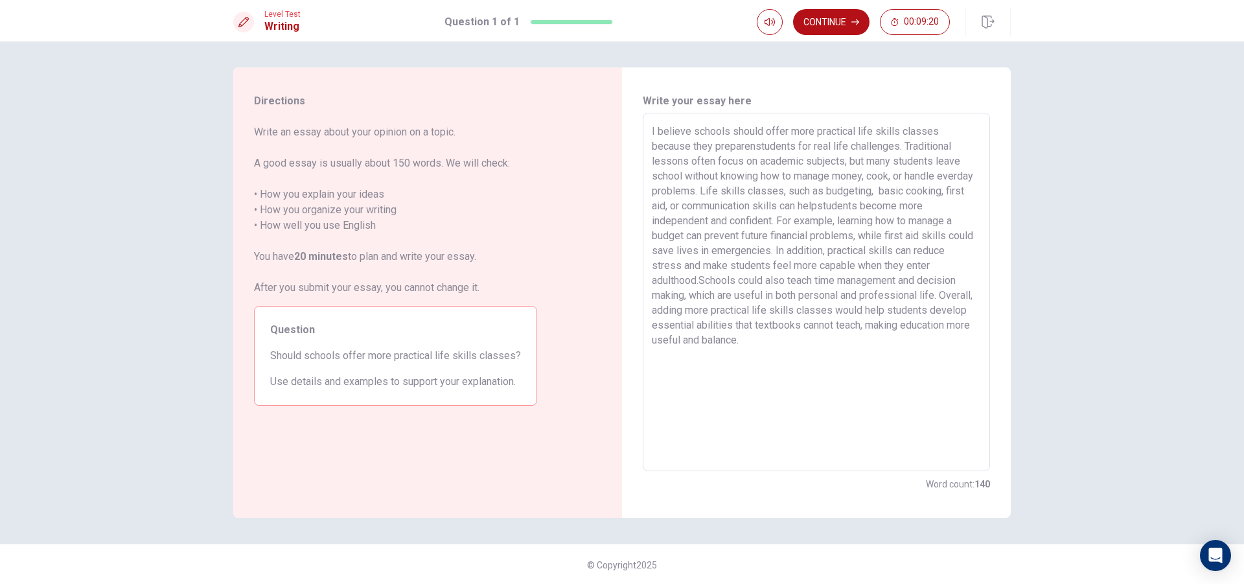
click at [748, 146] on textarea "I believe schools should offer more practical life skills classes because they …" at bounding box center [816, 292] width 329 height 337
click at [750, 147] on textarea "I believe schools should offer more practical life skills classes because they …" at bounding box center [816, 292] width 329 height 337
click at [890, 176] on textarea "I believe schools should offer more practical life skills classes because they …" at bounding box center [816, 292] width 329 height 337
click at [728, 192] on textarea "I believe schools should offer more practical life skills classes because they …" at bounding box center [816, 292] width 329 height 337
click at [899, 350] on textarea "I believe schools should offer more practical life skills classes because they …" at bounding box center [816, 292] width 329 height 337
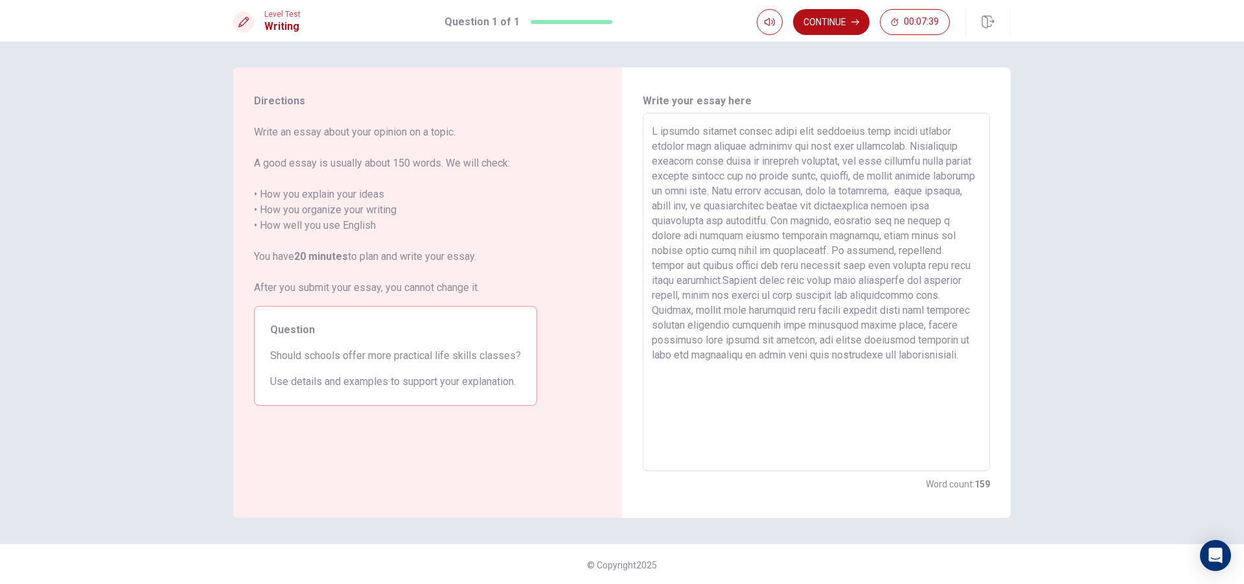
click at [908, 208] on textarea at bounding box center [816, 292] width 329 height 337
click at [726, 282] on textarea at bounding box center [816, 292] width 329 height 337
click at [845, 21] on button "Continue" at bounding box center [831, 22] width 76 height 26
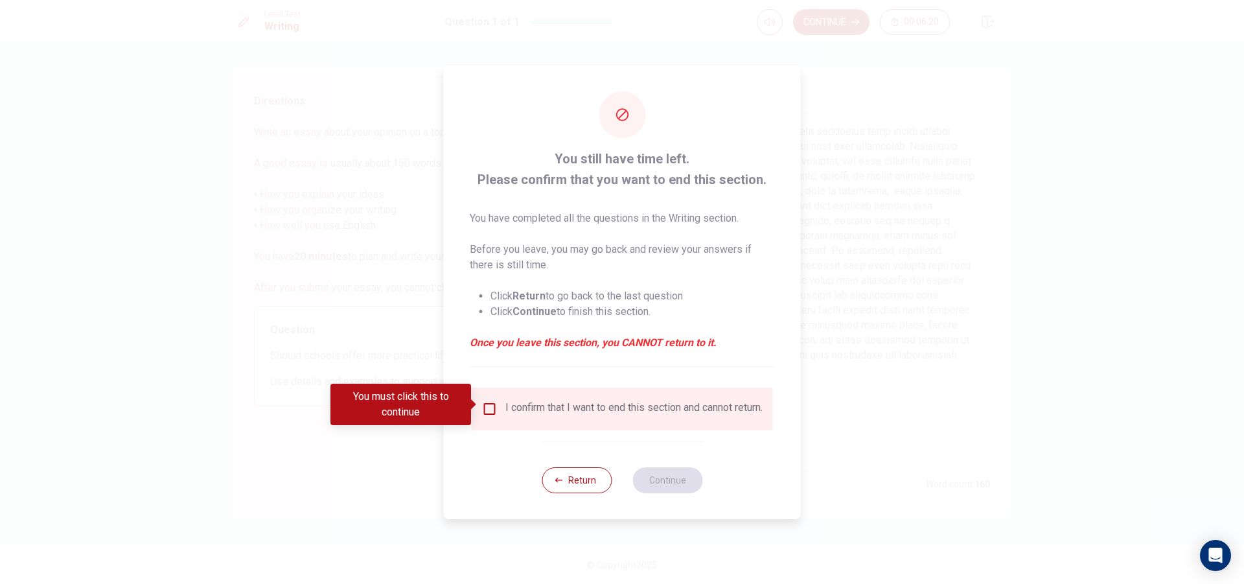
click at [488, 403] on input "You must click this to continue" at bounding box center [490, 409] width 16 height 16
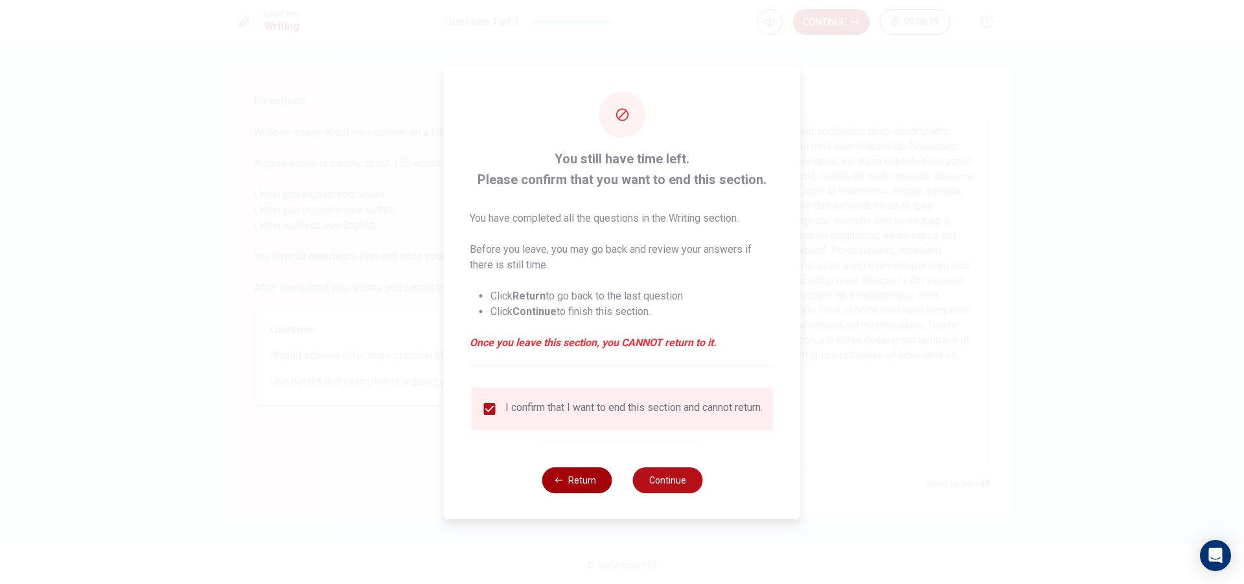
click at [562, 478] on button "Return" at bounding box center [577, 480] width 70 height 26
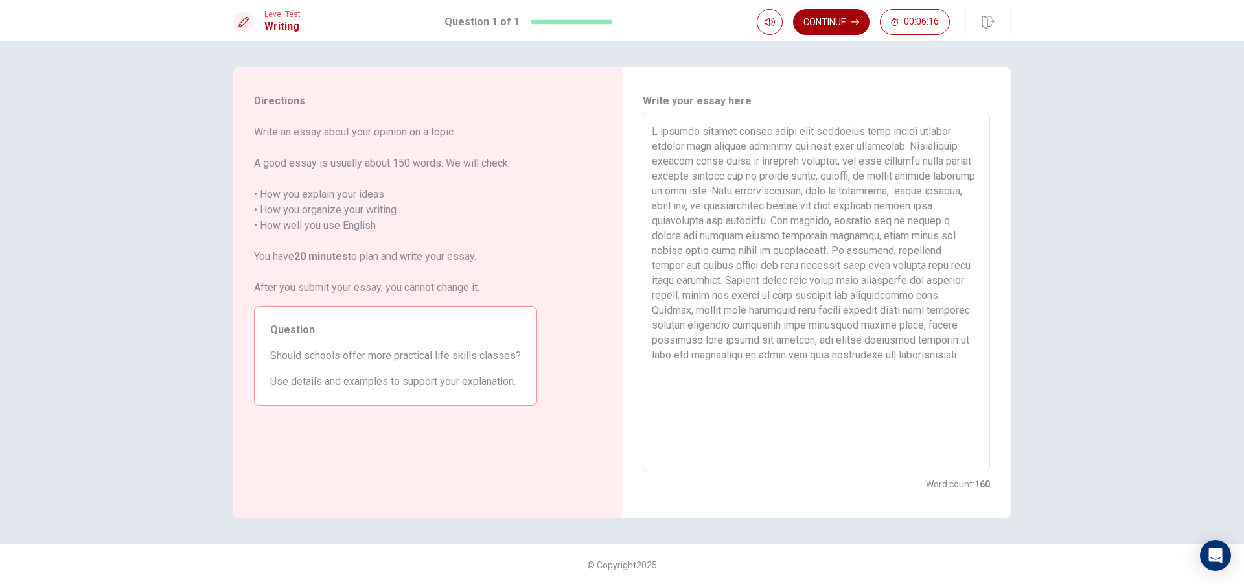
click at [836, 19] on button "Continue" at bounding box center [831, 22] width 76 height 26
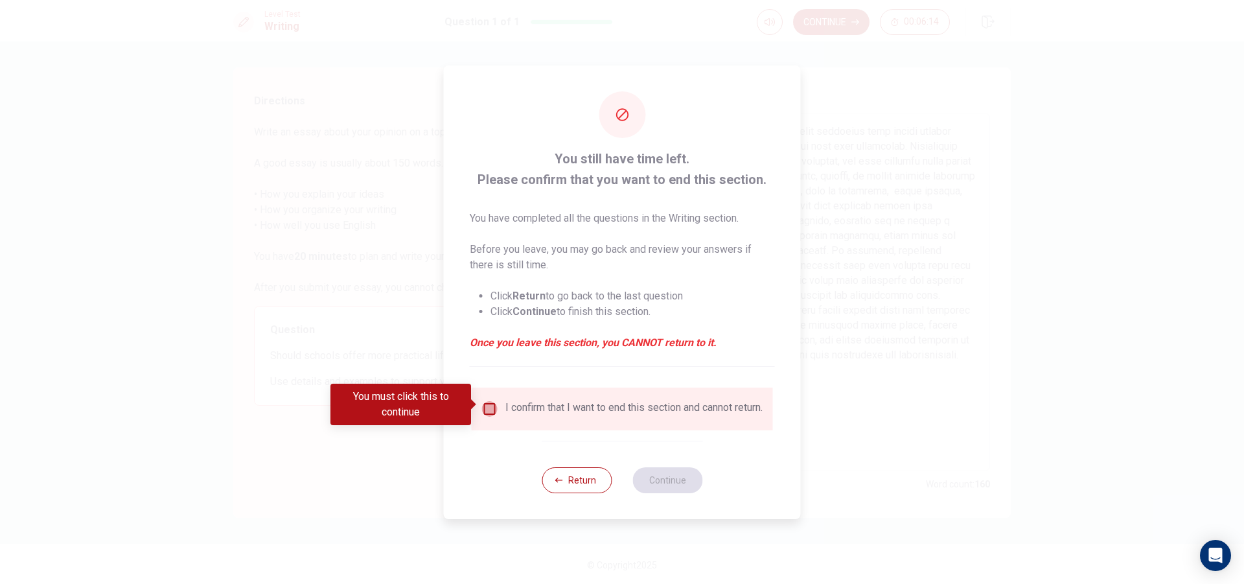
click at [490, 407] on input "You must click this to continue" at bounding box center [490, 409] width 16 height 16
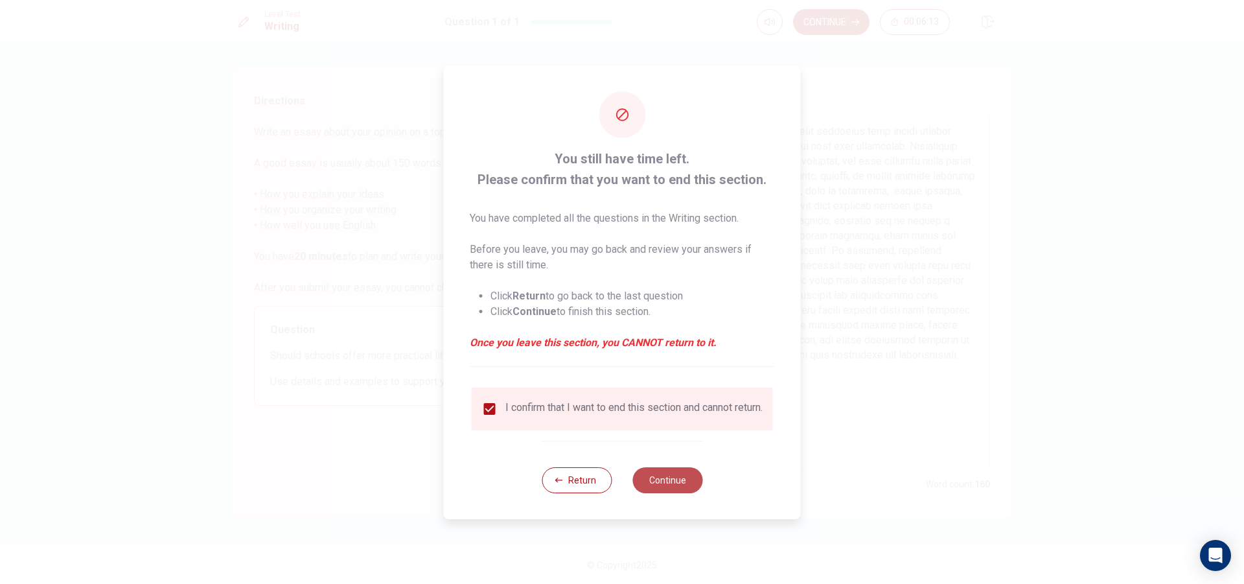
click at [672, 485] on button "Continue" at bounding box center [667, 480] width 70 height 26
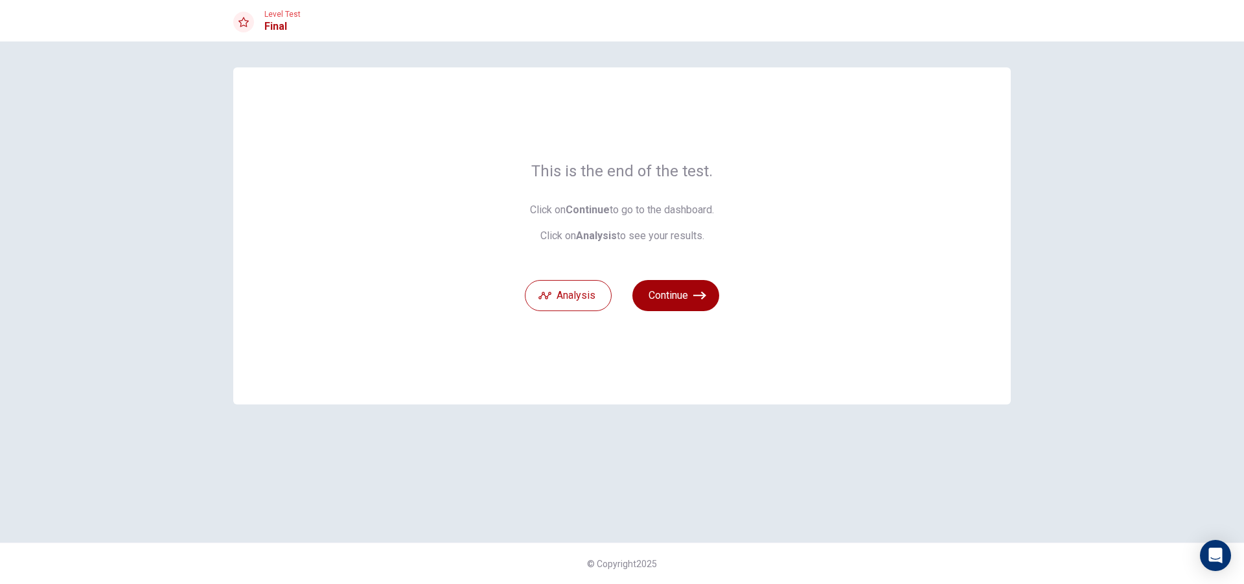
click at [692, 292] on button "Continue" at bounding box center [675, 295] width 87 height 31
